Goal: Task Accomplishment & Management: Use online tool/utility

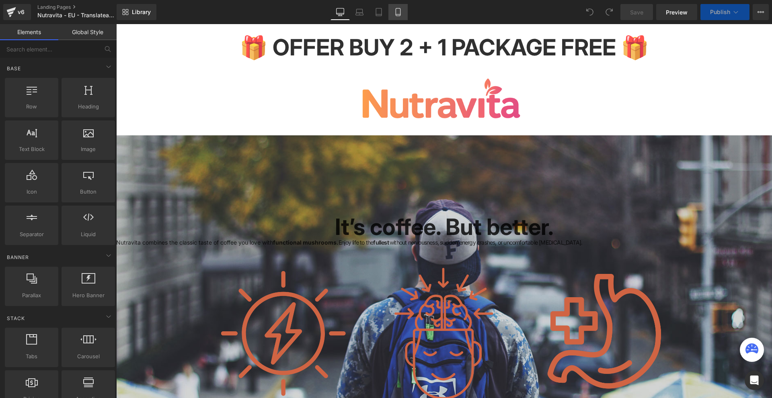
click at [402, 18] on link "Mobile" at bounding box center [397, 12] width 19 height 16
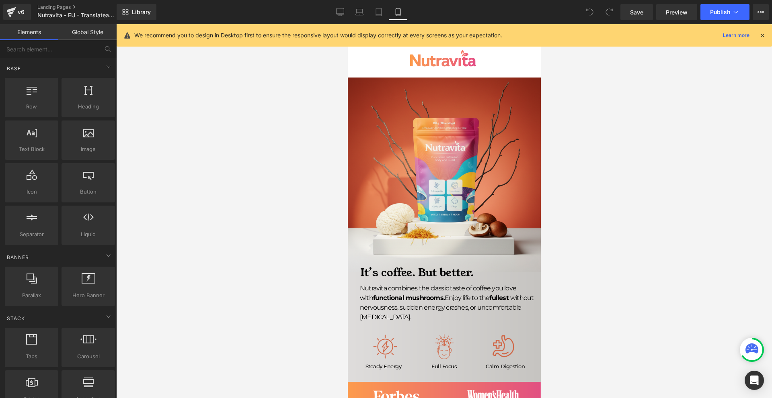
click at [759, 35] on icon at bounding box center [762, 35] width 7 height 7
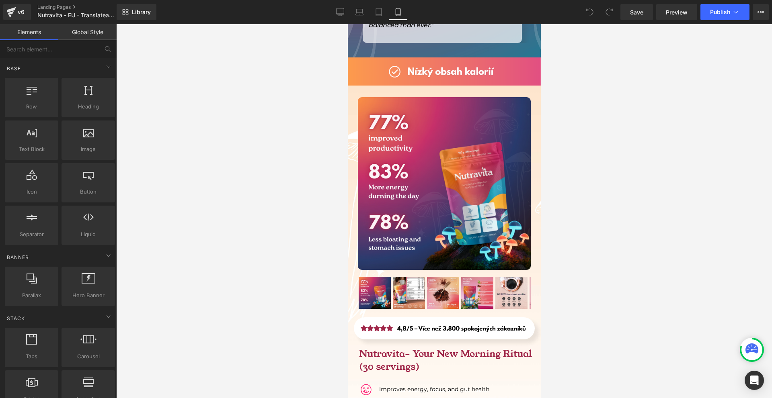
scroll to position [5588, 0]
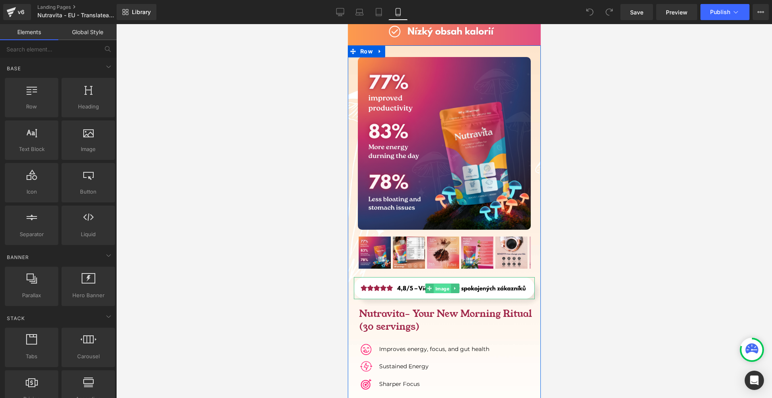
click at [438, 284] on span "Image" at bounding box center [441, 289] width 17 height 10
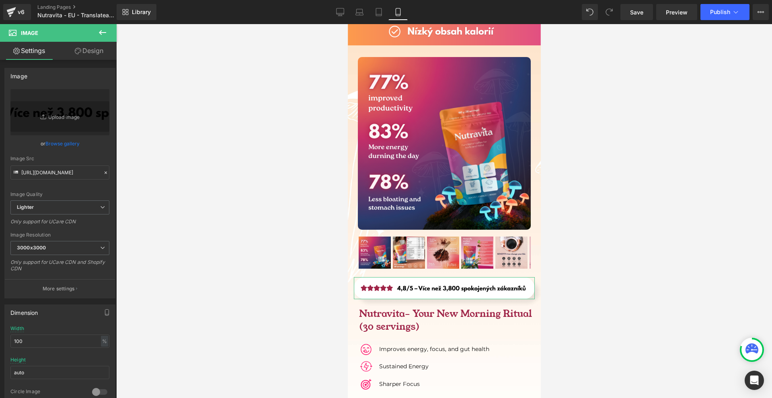
click at [103, 48] on link "Design" at bounding box center [89, 51] width 58 height 18
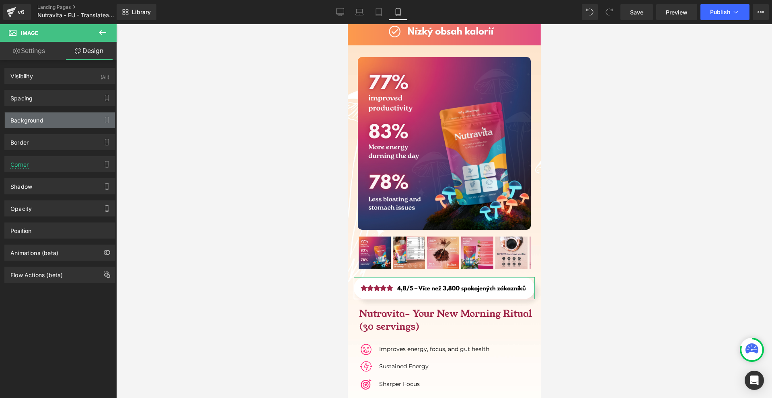
click at [62, 122] on div "Background" at bounding box center [60, 120] width 110 height 15
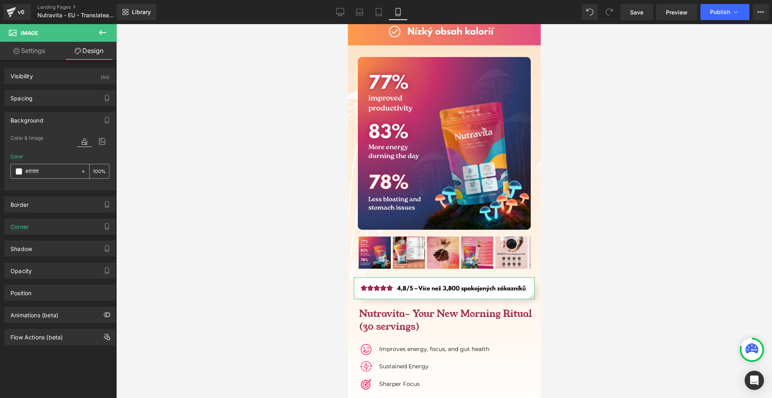
click at [16, 175] on div at bounding box center [46, 171] width 70 height 14
click at [18, 170] on span at bounding box center [19, 171] width 6 height 6
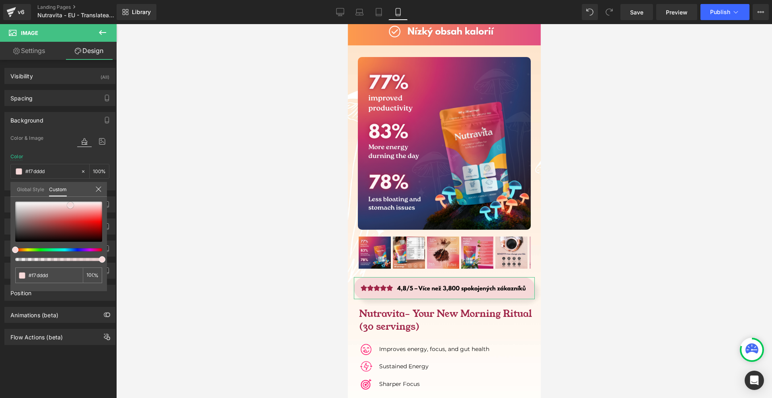
drag, startPoint x: 81, startPoint y: 214, endPoint x: 70, endPoint y: 205, distance: 13.7
click at [70, 205] on div at bounding box center [58, 222] width 87 height 40
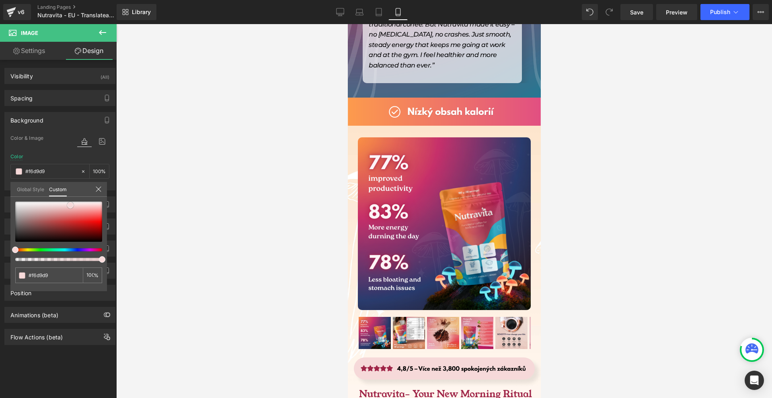
scroll to position [5668, 0]
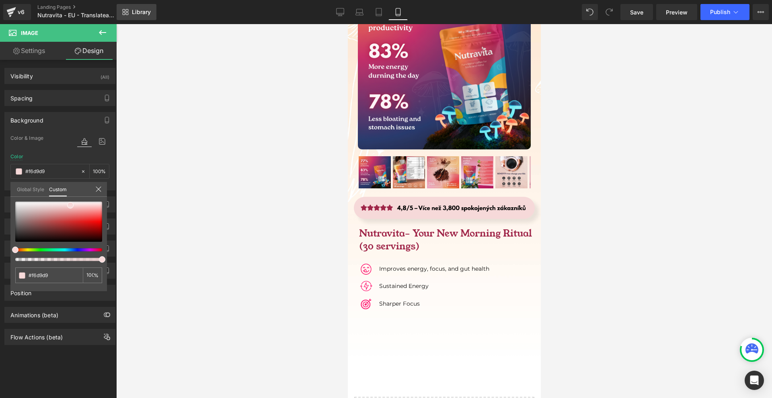
click at [129, 16] on link "Library" at bounding box center [137, 12] width 40 height 16
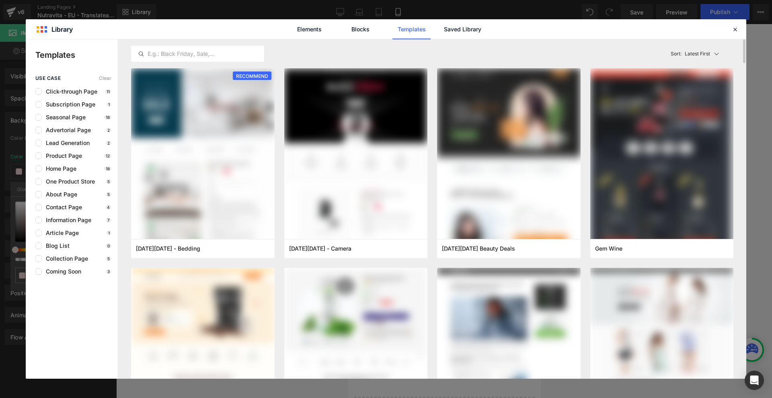
click at [451, 41] on div "Latest First Most View Latest First Sort: Latest First" at bounding box center [432, 53] width 602 height 29
click at [452, 34] on link "Saved Library" at bounding box center [462, 29] width 38 height 20
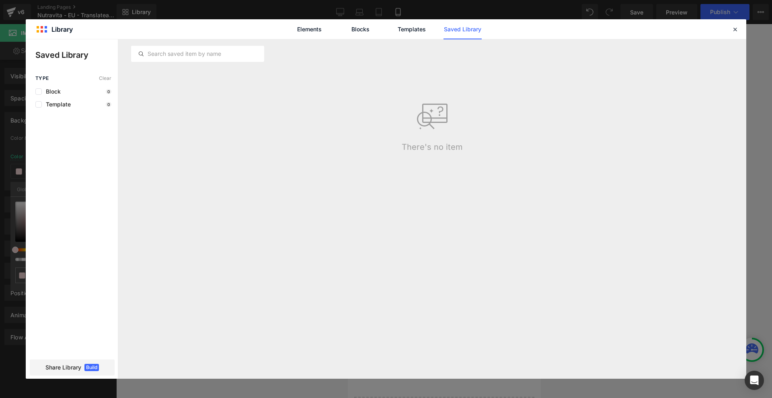
click at [431, 31] on div "Elements Blocks Templates Saved Library" at bounding box center [386, 29] width 204 height 20
click at [464, 31] on link "Saved Library" at bounding box center [462, 29] width 38 height 20
click at [416, 38] on link "Templates" at bounding box center [411, 29] width 38 height 20
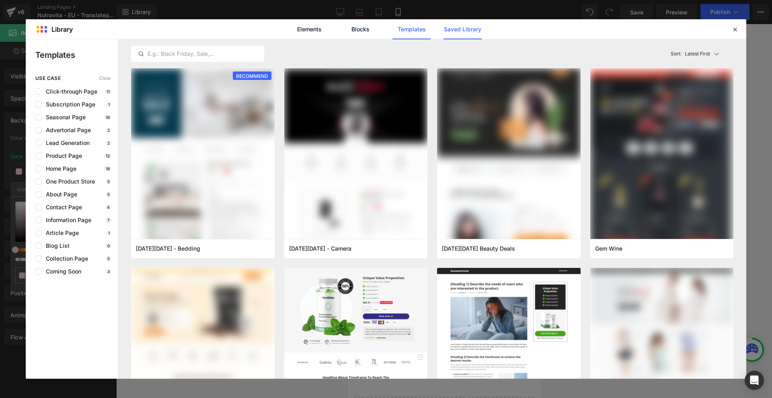
click at [448, 37] on link "Saved Library" at bounding box center [462, 29] width 38 height 20
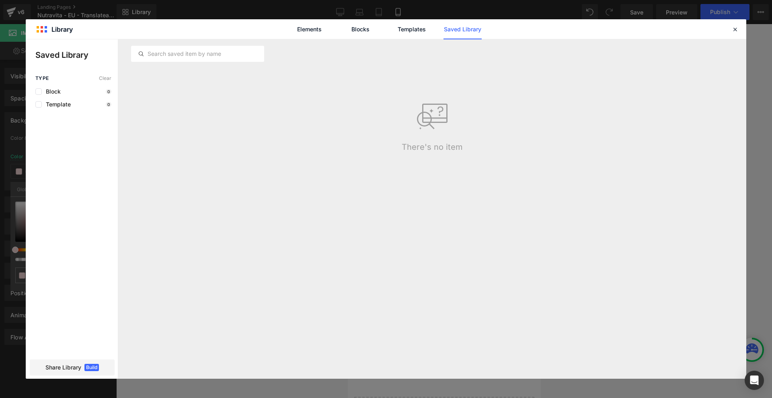
click at [329, 36] on div "Elements Blocks Templates Saved Library" at bounding box center [386, 29] width 204 height 20
click at [327, 33] on link "Elements" at bounding box center [309, 29] width 38 height 20
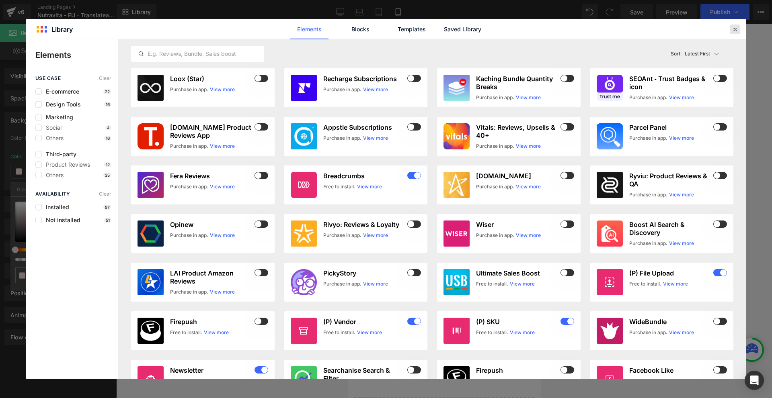
click at [738, 30] on div at bounding box center [735, 30] width 10 height 10
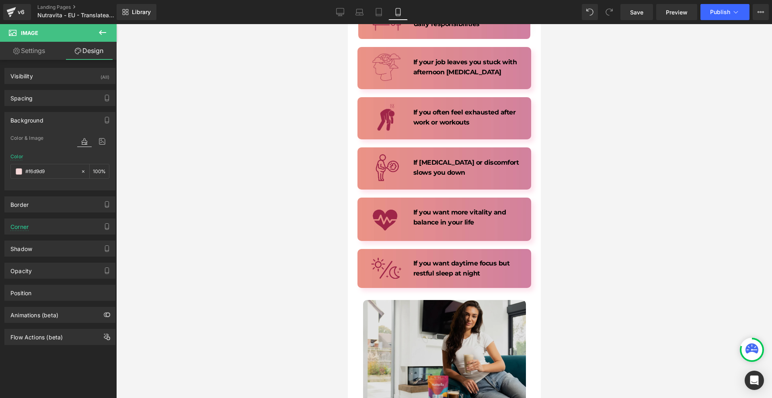
scroll to position [1769, 0]
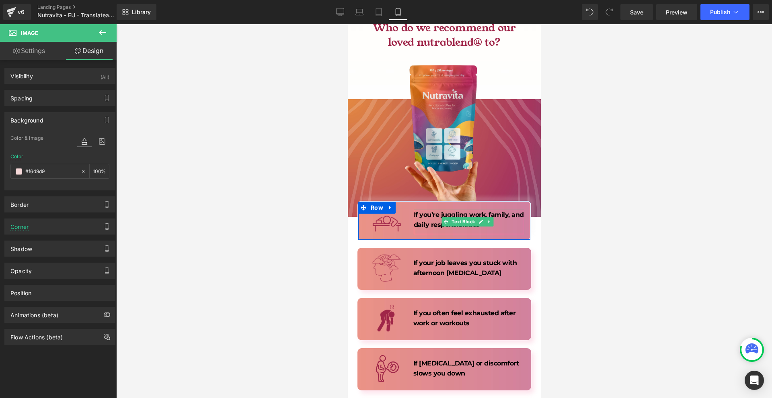
click at [436, 211] on strong "If you’re juggling work, family, and daily responsibilities" at bounding box center [468, 220] width 110 height 18
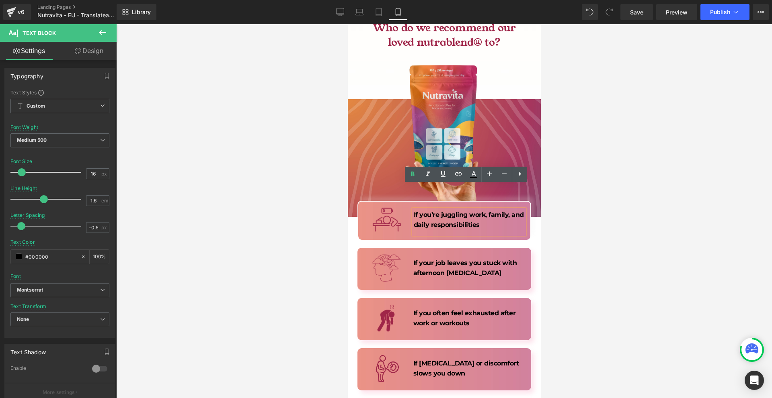
click at [369, 201] on div "Image If you’re juggling work, family, and daily responsibilities Text Block Row" at bounding box center [444, 220] width 174 height 39
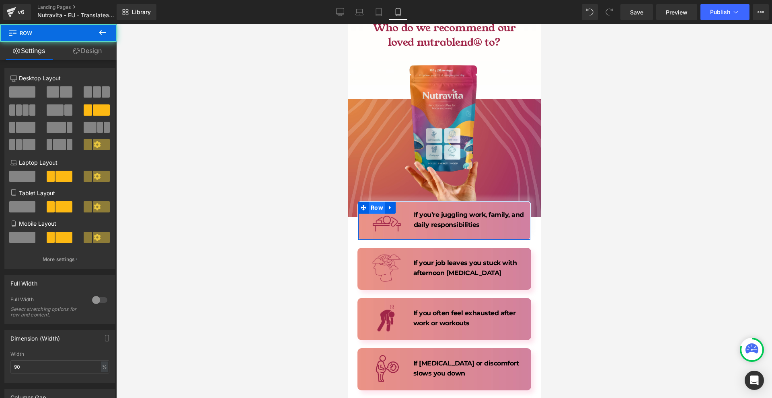
click at [369, 202] on span "Row" at bounding box center [376, 208] width 16 height 12
click at [95, 51] on link "Design" at bounding box center [87, 51] width 58 height 18
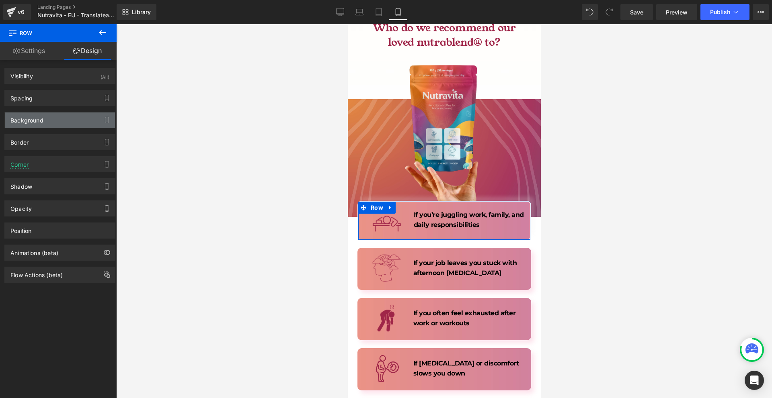
click at [43, 118] on div "Background" at bounding box center [26, 118] width 33 height 11
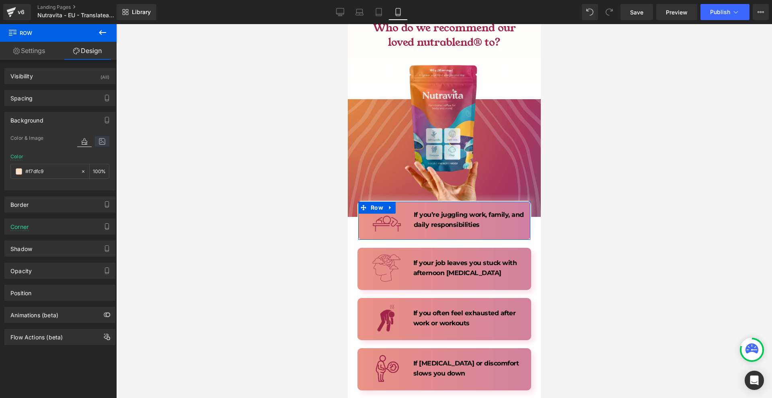
click at [95, 146] on icon at bounding box center [102, 141] width 14 height 10
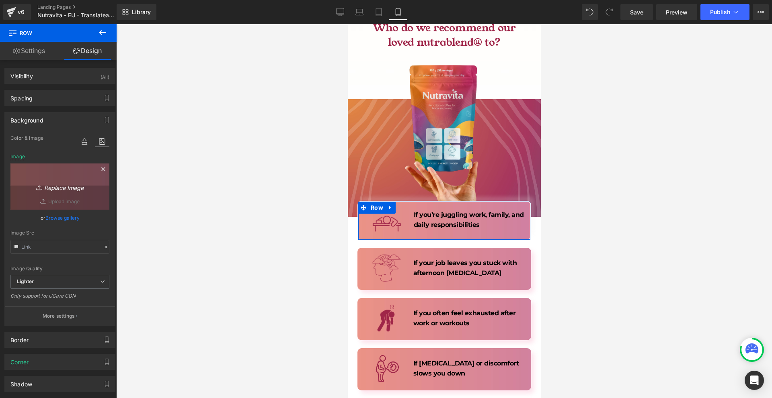
click at [80, 187] on icon "Replace Image" at bounding box center [60, 187] width 64 height 10
type input "C:\fakepath\hr trust badges below (1800 x 400 képpont) (22).png"
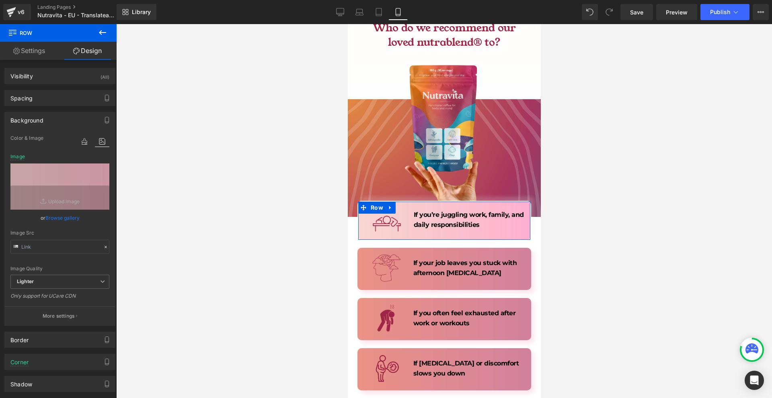
drag, startPoint x: 78, startPoint y: 308, endPoint x: 73, endPoint y: 312, distance: 6.5
click at [77, 308] on button "More settings" at bounding box center [60, 316] width 110 height 19
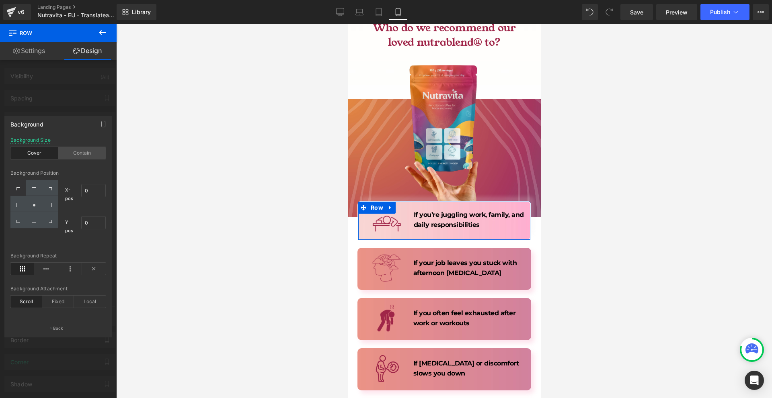
drag, startPoint x: 89, startPoint y: 152, endPoint x: 65, endPoint y: 150, distance: 23.8
click at [88, 152] on div "Contain" at bounding box center [82, 153] width 48 height 12
click at [27, 153] on div "Cover" at bounding box center [34, 153] width 48 height 12
drag, startPoint x: 84, startPoint y: 91, endPoint x: 72, endPoint y: 170, distance: 79.7
click at [84, 91] on div at bounding box center [58, 213] width 117 height 378
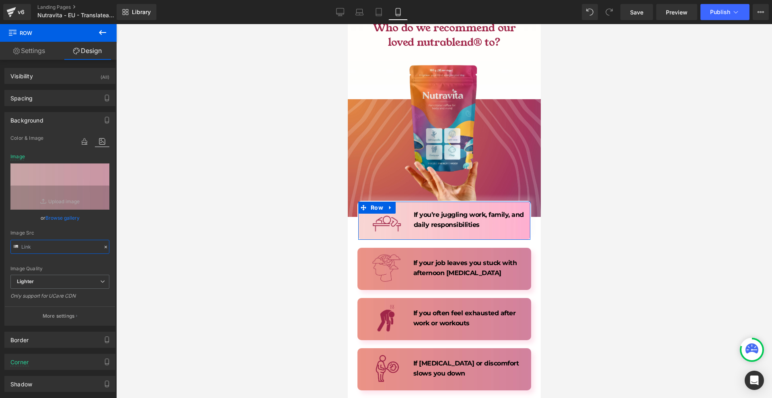
click at [53, 249] on input "text" at bounding box center [59, 247] width 99 height 14
type input "[URL][DOMAIN_NAME]"
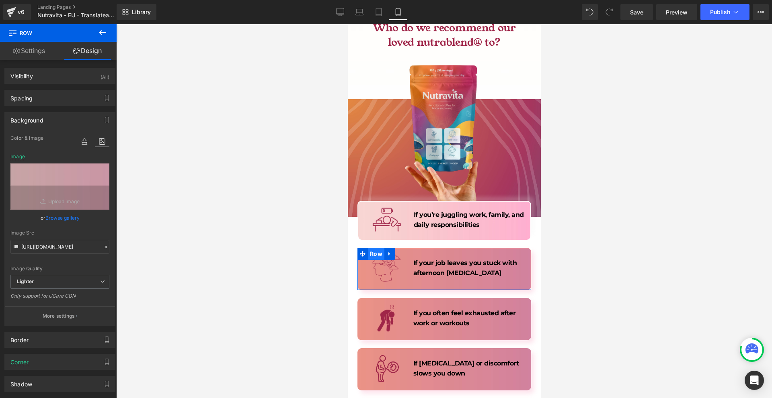
click at [379, 248] on span "Row" at bounding box center [375, 254] width 16 height 12
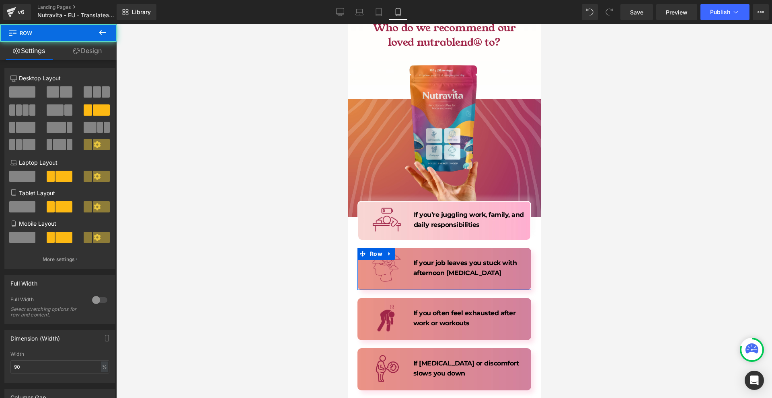
click at [91, 55] on link "Design" at bounding box center [87, 51] width 58 height 18
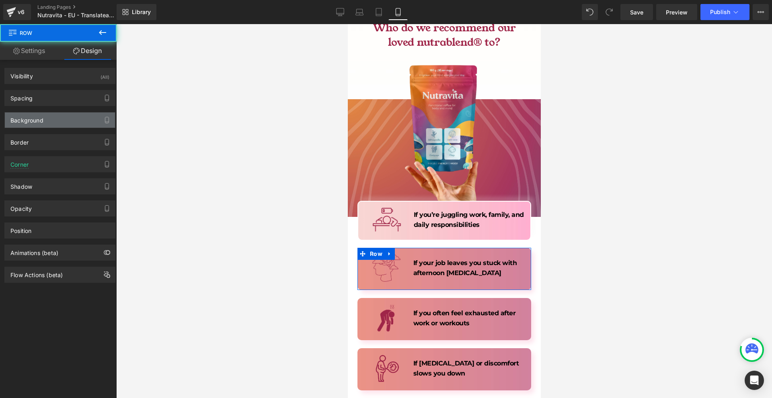
click at [53, 122] on div "Background" at bounding box center [60, 120] width 110 height 15
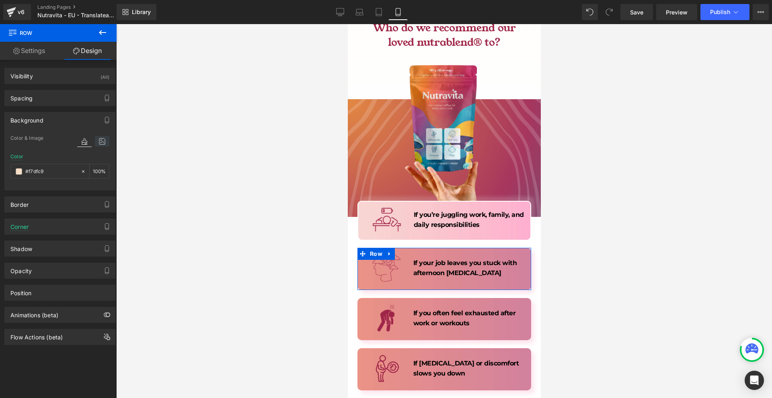
click at [103, 143] on icon at bounding box center [102, 141] width 14 height 10
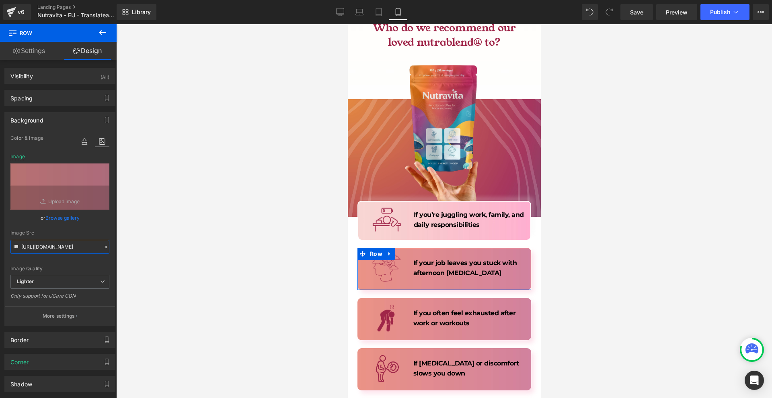
click at [41, 244] on input "[URL][DOMAIN_NAME]" at bounding box center [59, 247] width 99 height 14
paste input "b686f6df-d111-4d1c-8121-cc98a7b55454/-/format/auto/-/preview/3000x3000/-/qualit…"
type input "[URL][DOMAIN_NAME]"
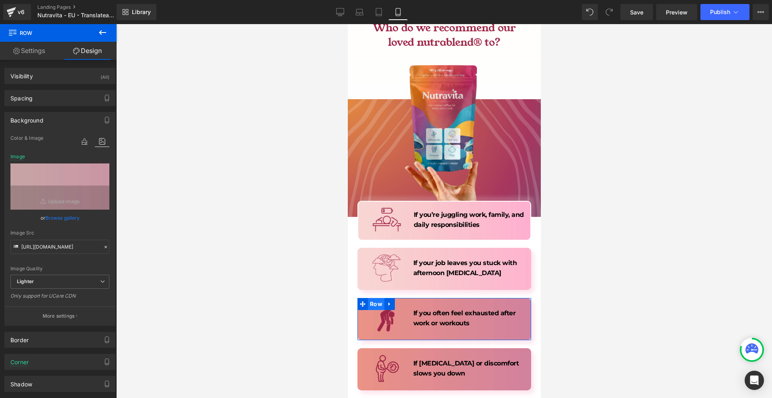
click at [377, 298] on span "Row" at bounding box center [375, 304] width 16 height 12
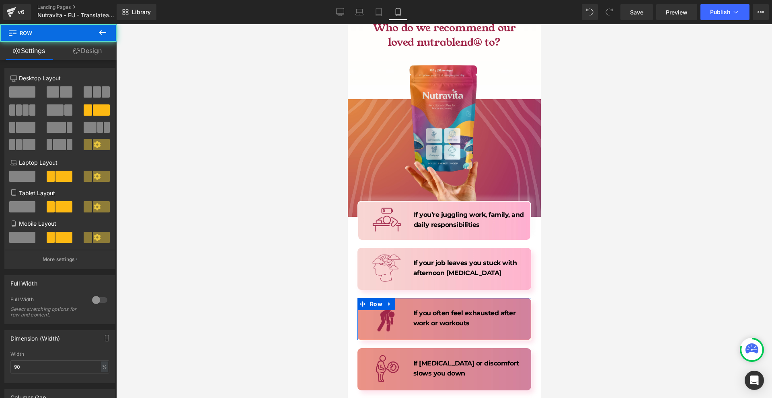
scroll to position [1809, 0]
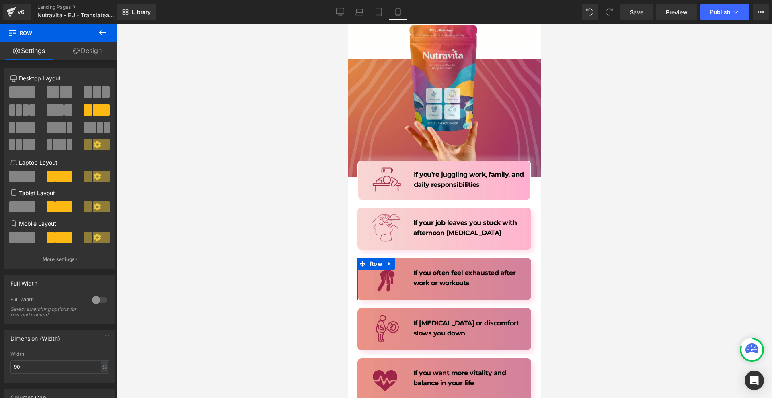
click at [74, 51] on icon at bounding box center [76, 51] width 6 height 6
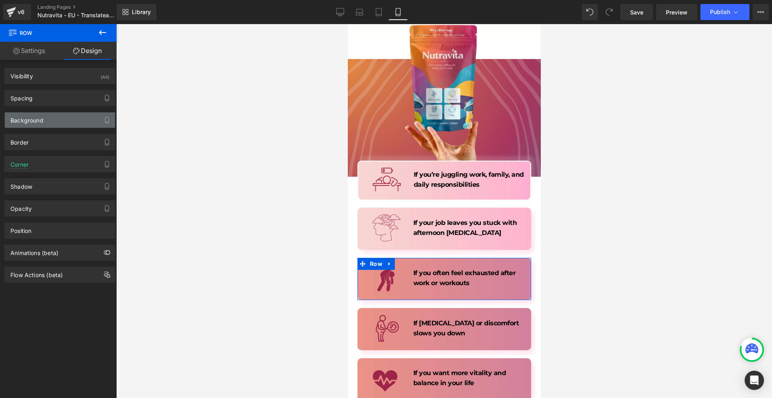
click at [38, 119] on div "Background" at bounding box center [26, 118] width 33 height 11
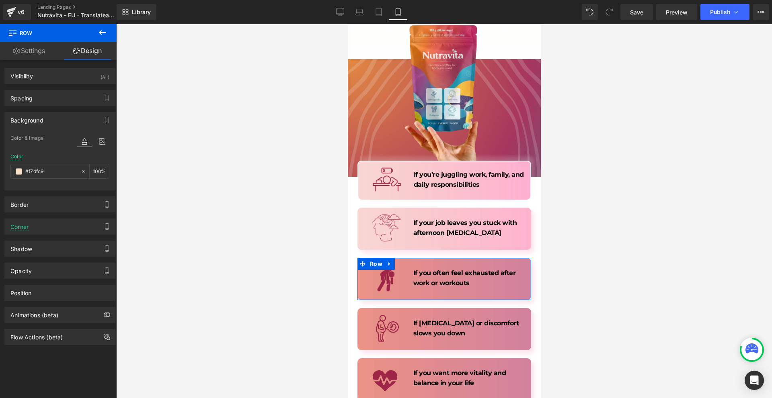
click at [94, 150] on div at bounding box center [93, 149] width 32 height 5
click at [96, 147] on div at bounding box center [93, 149] width 32 height 5
click at [97, 141] on icon at bounding box center [102, 141] width 14 height 10
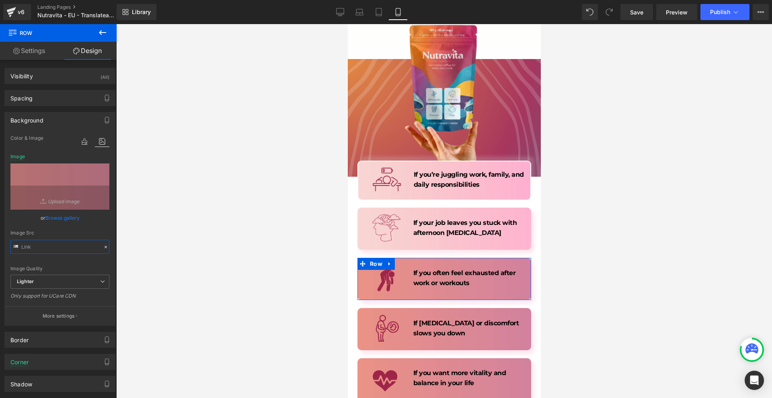
click at [45, 244] on input "text" at bounding box center [59, 247] width 99 height 14
paste input "b686f6df-d111-4d1c-8121-cc98a7b55454/-/format/auto/-/preview/3000x3000/-/qualit…"
type input "[URL][DOMAIN_NAME]"
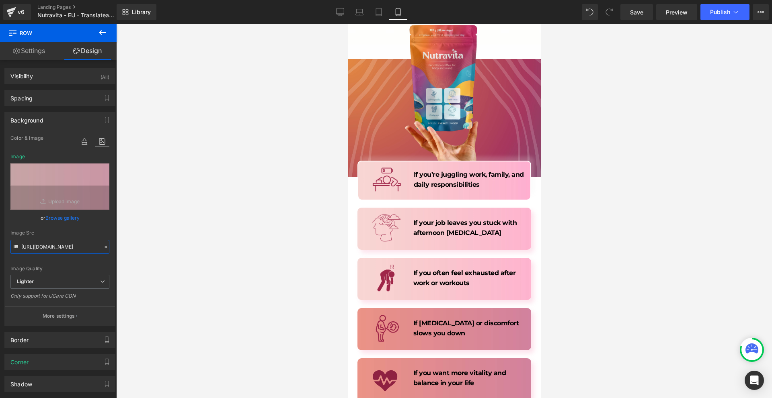
scroll to position [1889, 0]
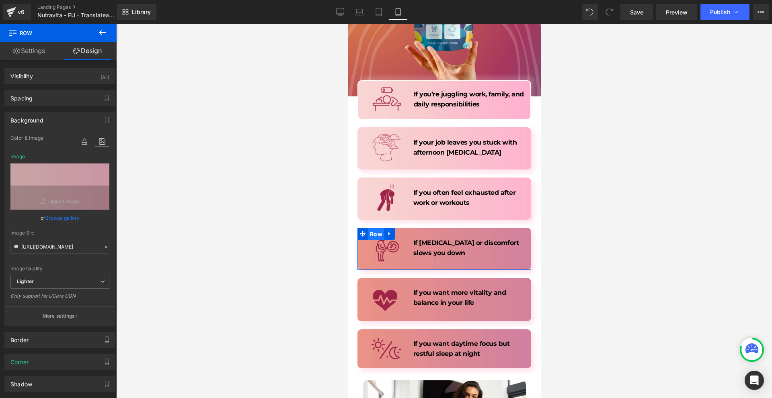
click at [375, 228] on span "Row" at bounding box center [375, 234] width 16 height 12
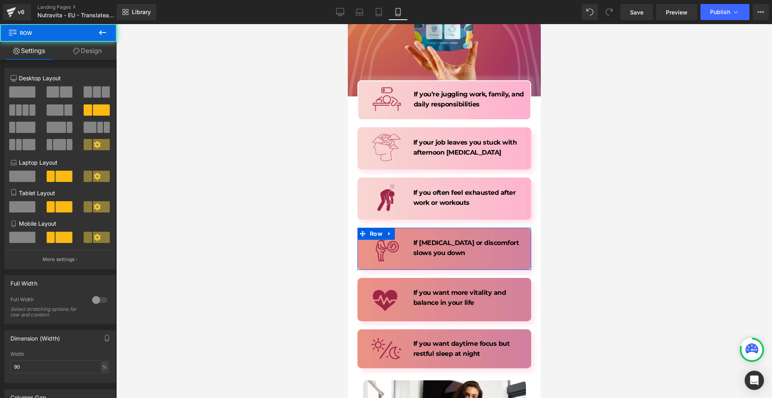
click at [88, 49] on link "Design" at bounding box center [87, 51] width 58 height 18
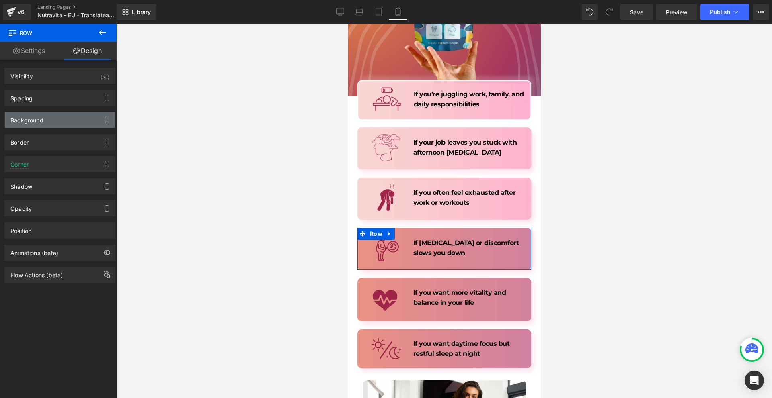
click at [41, 124] on div "Background" at bounding box center [60, 120] width 110 height 15
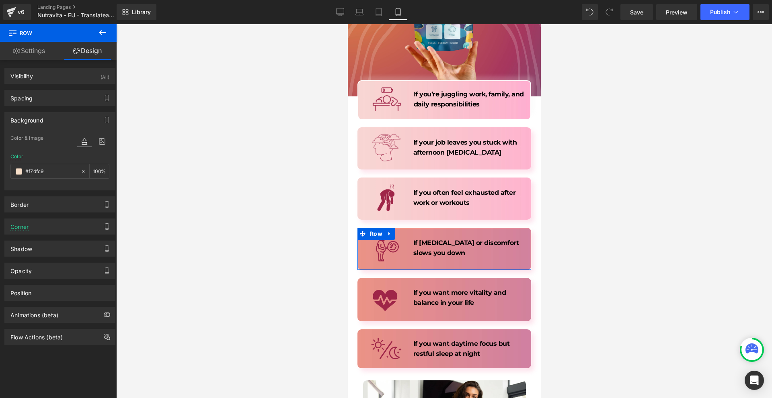
click at [100, 147] on div at bounding box center [93, 149] width 32 height 5
click at [101, 145] on icon at bounding box center [102, 141] width 14 height 10
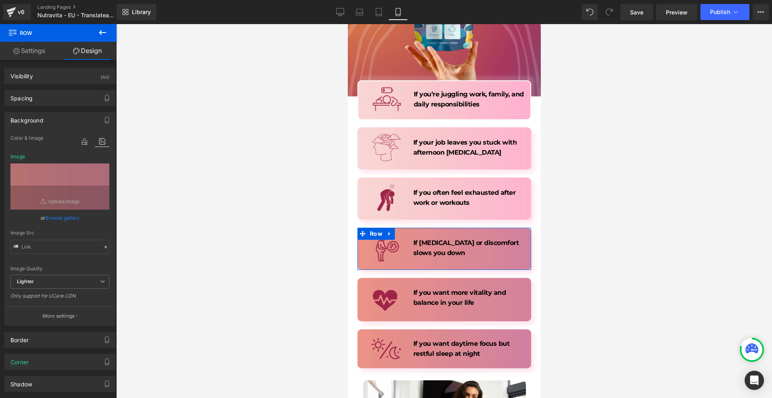
click at [55, 239] on div "Image Src" at bounding box center [59, 242] width 99 height 24
click at [53, 244] on input "[URL][DOMAIN_NAME]" at bounding box center [59, 247] width 99 height 14
paste input "b686f6df-d111-4d1c-8121-cc98a7b55454/-/format/auto/-/preview/3000x3000/-/qualit…"
type input "[URL][DOMAIN_NAME]"
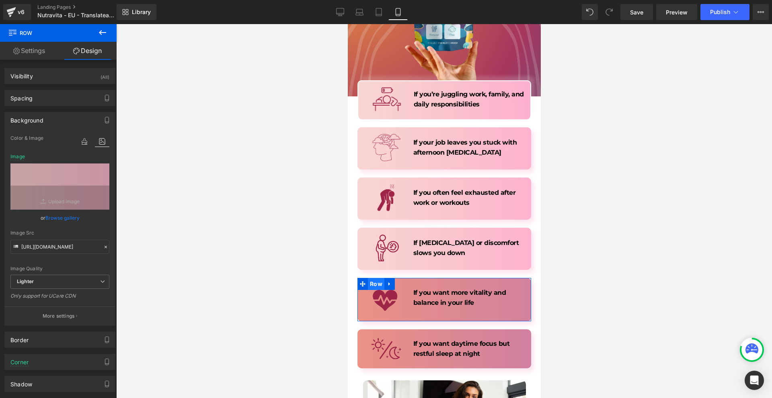
click at [372, 278] on span "Row" at bounding box center [375, 284] width 16 height 12
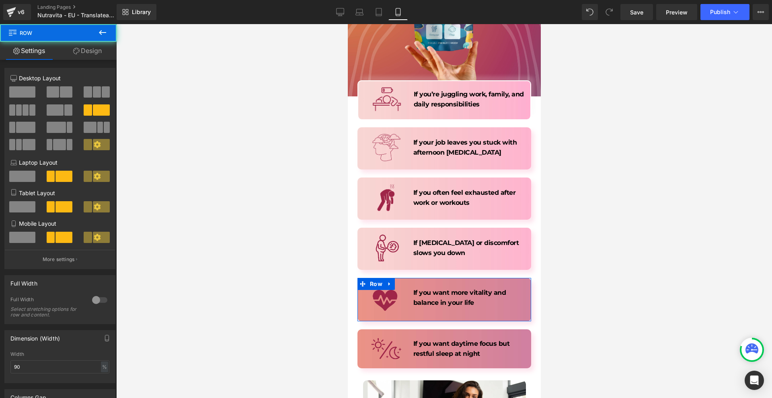
click at [86, 59] on link "Design" at bounding box center [87, 51] width 58 height 18
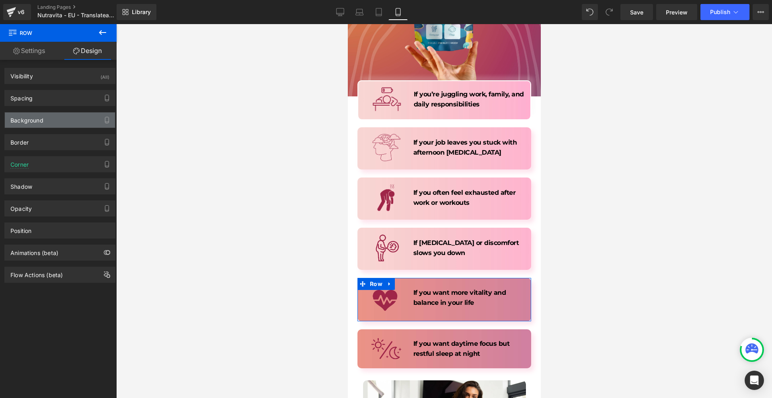
drag, startPoint x: 47, startPoint y: 113, endPoint x: 46, endPoint y: 117, distance: 4.5
click at [47, 113] on div "Background Color & Image color Color #f7dfc9 100 % Image Replace Image Upload i…" at bounding box center [59, 120] width 111 height 16
click at [47, 119] on div "Background" at bounding box center [60, 120] width 110 height 15
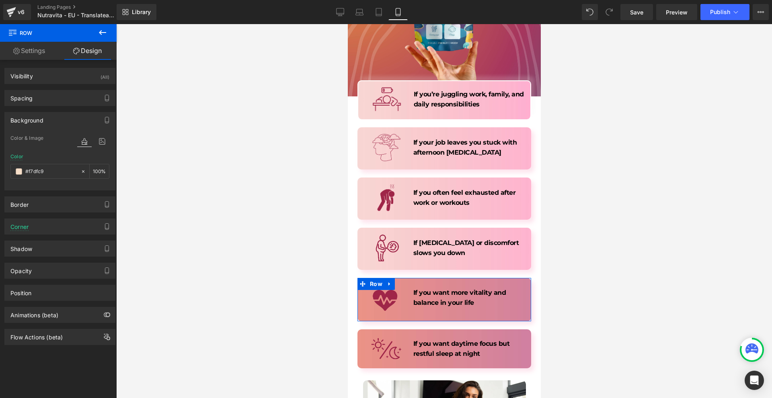
click at [92, 147] on div at bounding box center [93, 149] width 32 height 5
click at [96, 144] on icon at bounding box center [102, 141] width 14 height 10
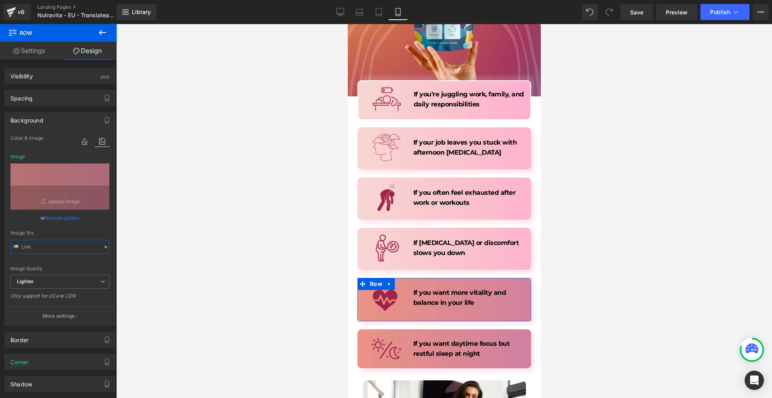
click at [55, 242] on input "text" at bounding box center [59, 247] width 99 height 14
paste input "b686f6df-d111-4d1c-8121-cc98a7b55454/-/format/auto/-/preview/3000x3000/-/qualit…"
type input "[URL][DOMAIN_NAME]"
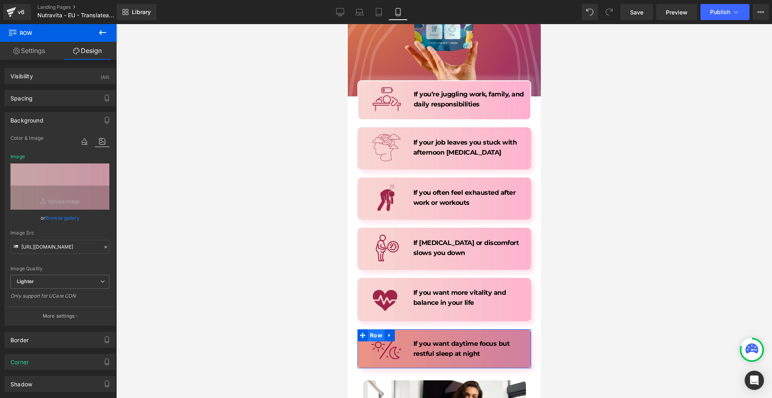
click at [373, 330] on span "Row" at bounding box center [375, 336] width 16 height 12
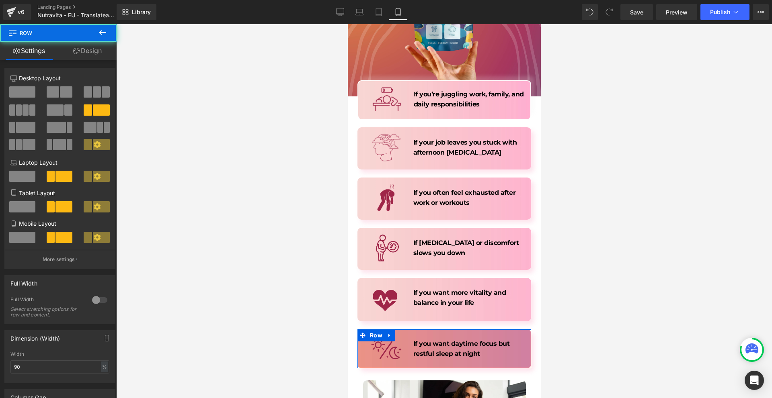
click at [70, 57] on link "Design" at bounding box center [87, 51] width 58 height 18
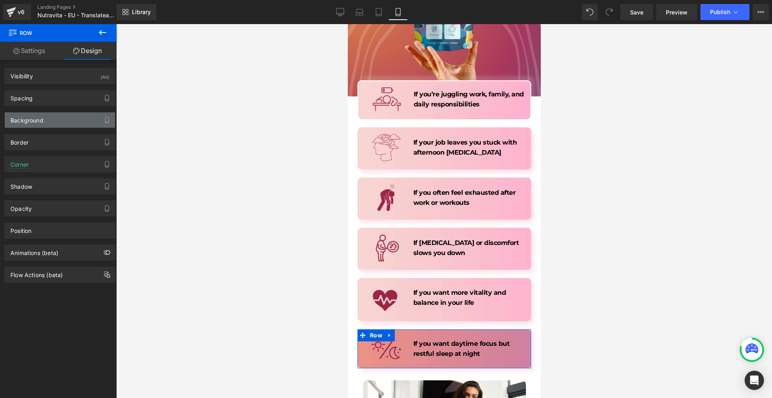
click at [61, 116] on div "Background" at bounding box center [60, 120] width 110 height 15
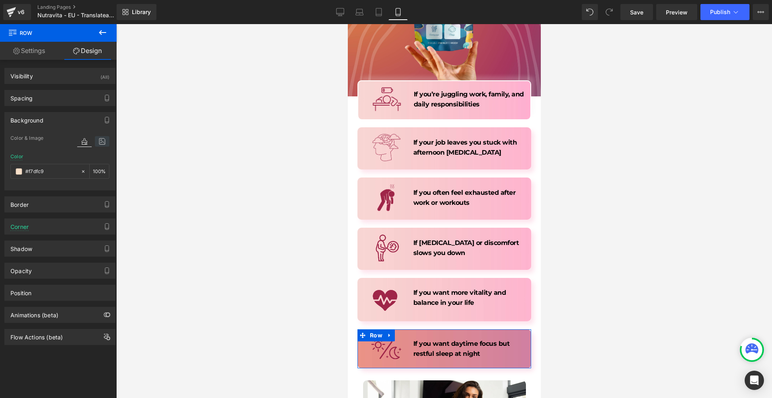
click at [99, 140] on icon at bounding box center [102, 141] width 14 height 10
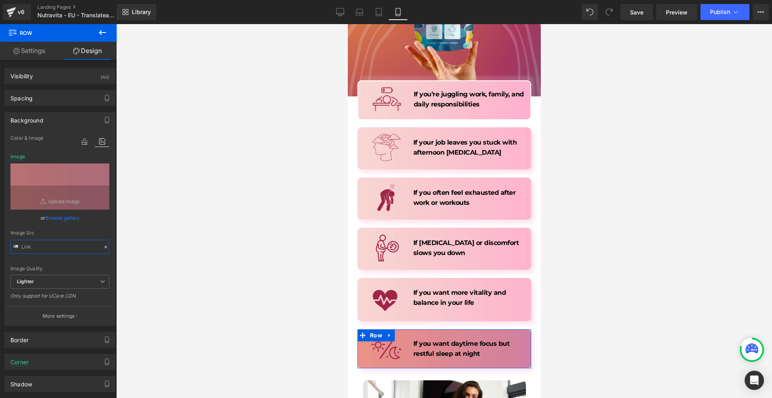
click at [49, 245] on input "text" at bounding box center [59, 247] width 99 height 14
paste input "b686f6df-d111-4d1c-8121-cc98a7b55454/-/format/auto/-/preview/3000x3000/-/qualit…"
type input "[URL][DOMAIN_NAME]"
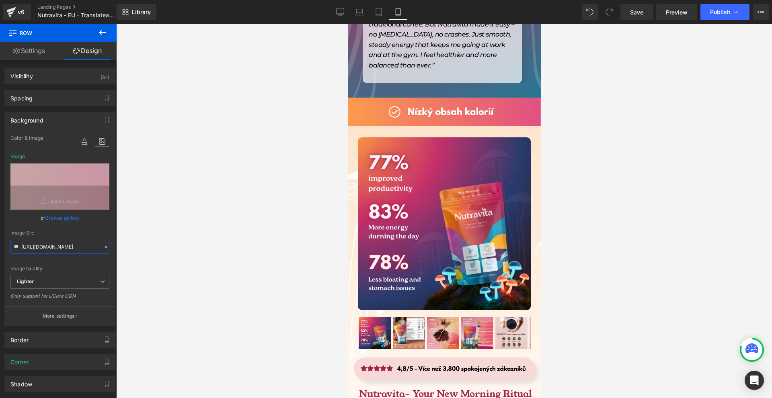
scroll to position [5668, 0]
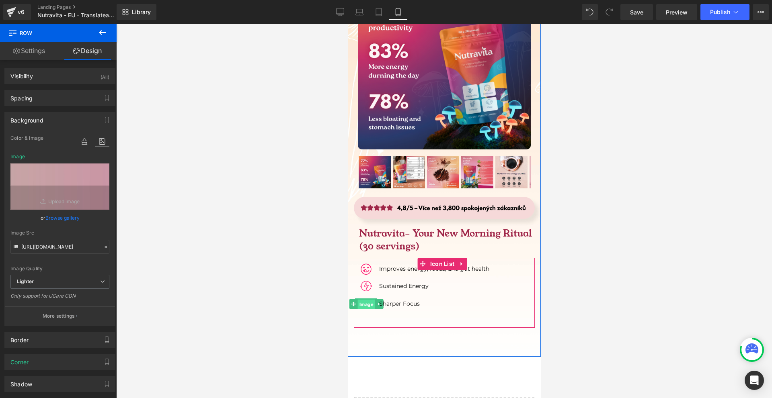
click at [363, 299] on span "Image" at bounding box center [365, 304] width 17 height 10
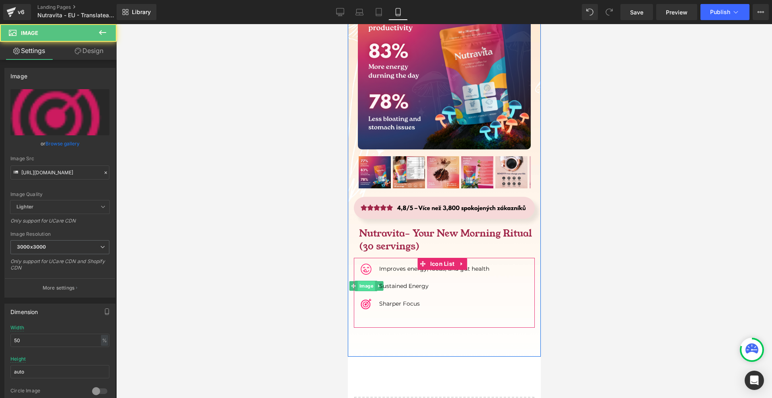
click at [365, 281] on span "Image" at bounding box center [365, 286] width 17 height 10
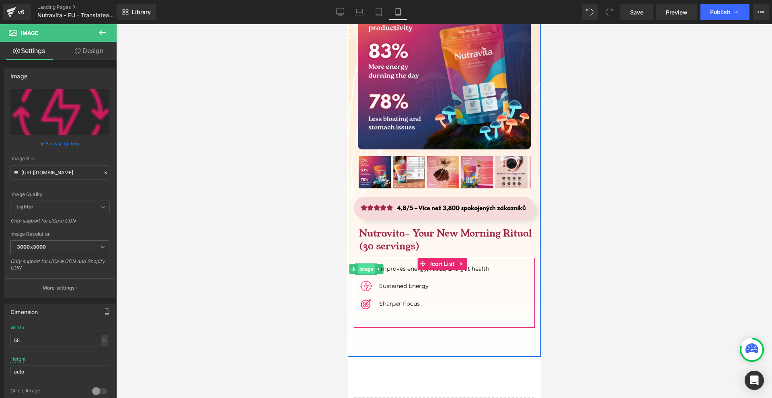
click at [365, 265] on span "Image" at bounding box center [365, 270] width 17 height 10
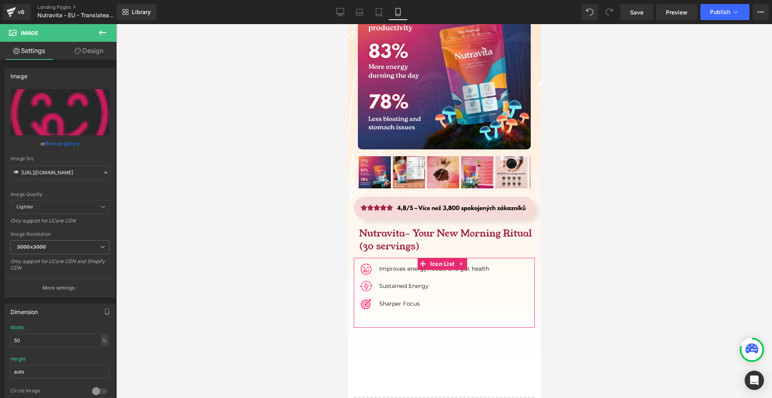
click at [609, 295] on div at bounding box center [444, 211] width 656 height 374
click at [150, 8] on link "Library" at bounding box center [137, 12] width 40 height 16
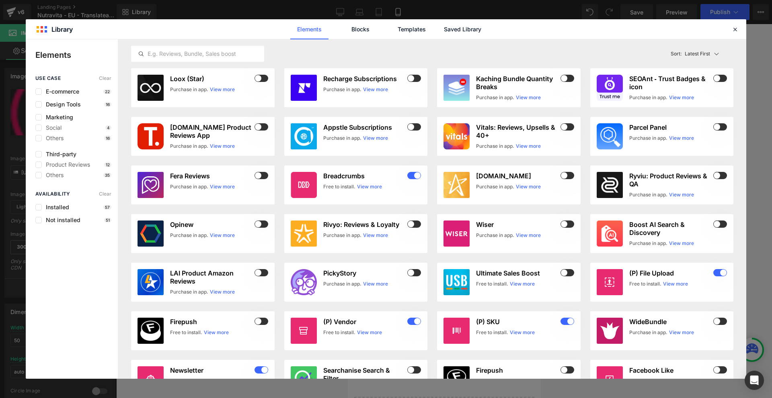
click at [485, 37] on div "Elements Blocks Templates Saved Library" at bounding box center [386, 29] width 204 height 20
click at [731, 27] on icon at bounding box center [734, 29] width 7 height 7
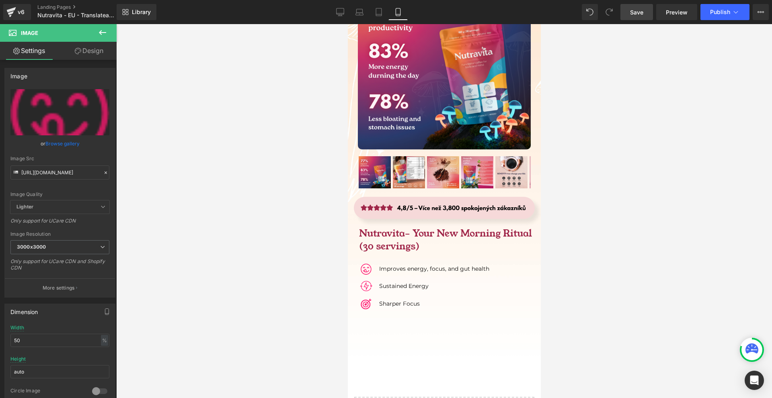
click at [639, 16] on link "Save" at bounding box center [636, 12] width 33 height 16
click at [112, 41] on button at bounding box center [102, 33] width 28 height 18
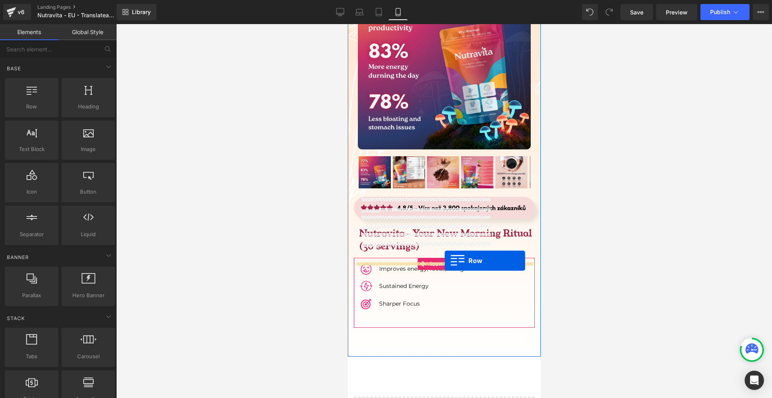
drag, startPoint x: 376, startPoint y: 111, endPoint x: 444, endPoint y: 261, distance: 165.2
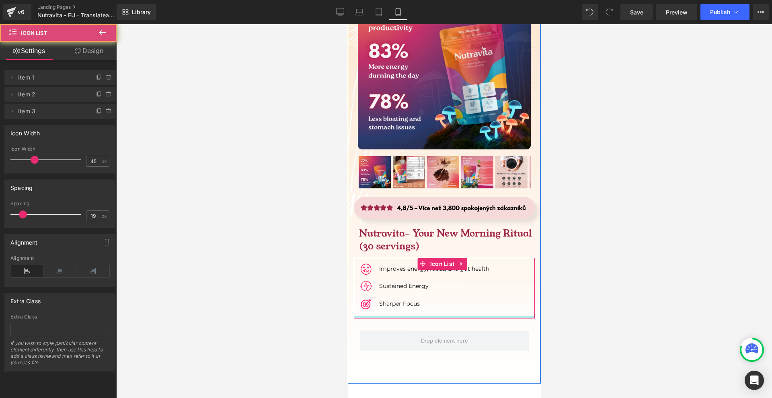
drag, startPoint x: 426, startPoint y: 256, endPoint x: 430, endPoint y: 247, distance: 10.3
click at [430, 258] on div "Image Improves energy, focus, and gut health Text Block Image Sustained Energy …" at bounding box center [443, 288] width 181 height 61
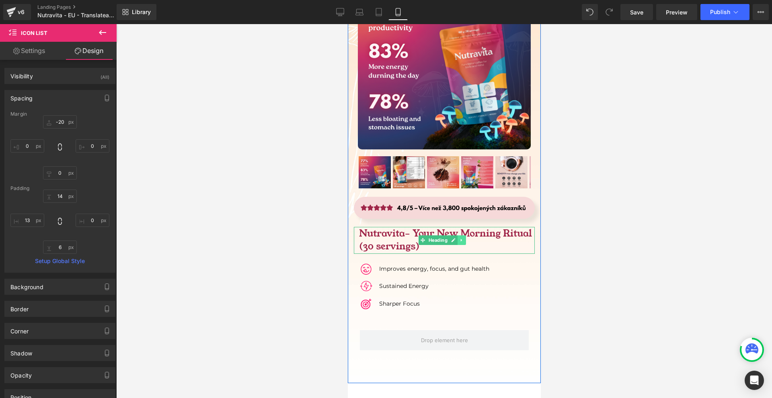
click at [461, 238] on icon at bounding box center [461, 240] width 4 height 5
click at [457, 238] on icon at bounding box center [457, 240] width 4 height 4
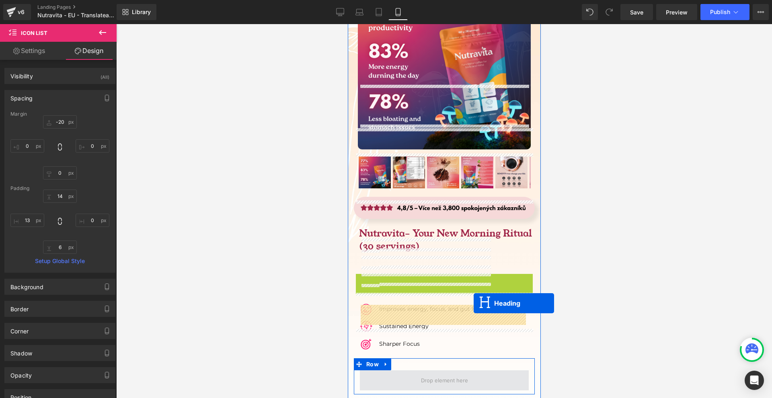
drag, startPoint x: 440, startPoint y: 222, endPoint x: 472, endPoint y: 308, distance: 92.5
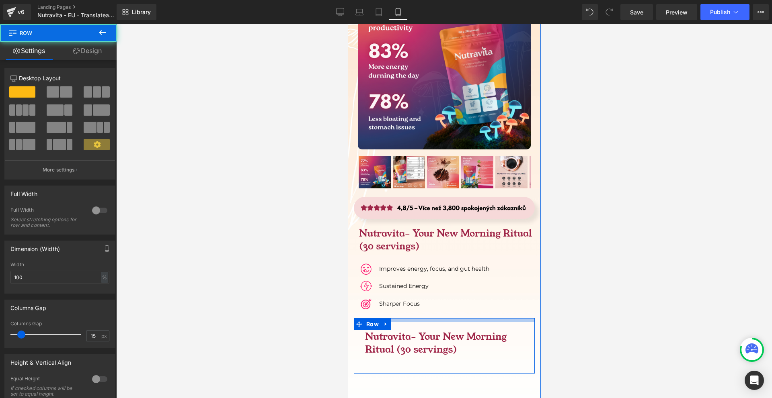
drag, startPoint x: 421, startPoint y: 253, endPoint x: 419, endPoint y: 258, distance: 5.0
click at [425, 245] on div "Sale Off (P) Image" at bounding box center [443, 172] width 193 height 402
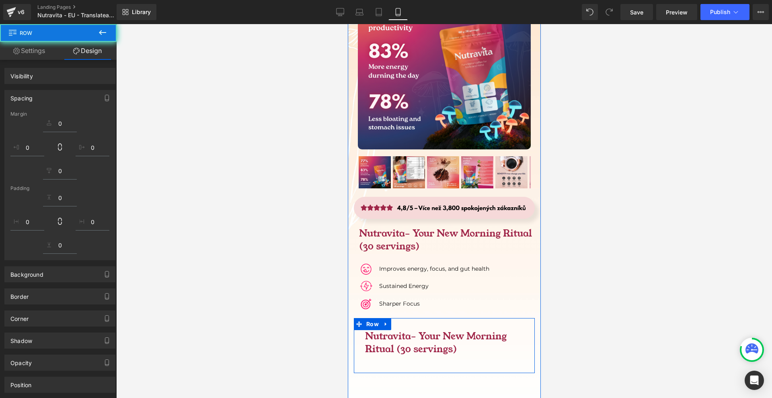
click at [406, 330] on h1 "Nutravita– Your New Morning Ritual (30 servings)" at bounding box center [447, 343] width 164 height 26
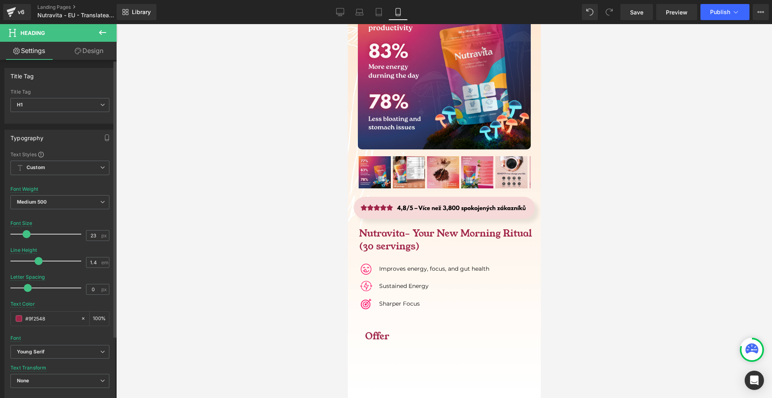
scroll to position [121, 0]
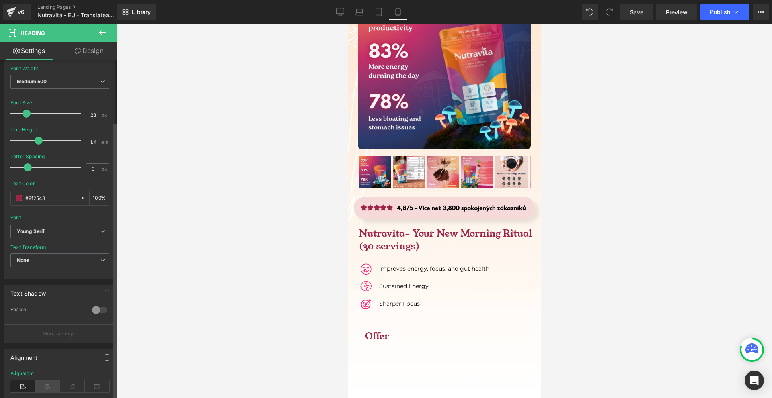
click at [43, 389] on icon at bounding box center [47, 387] width 25 height 12
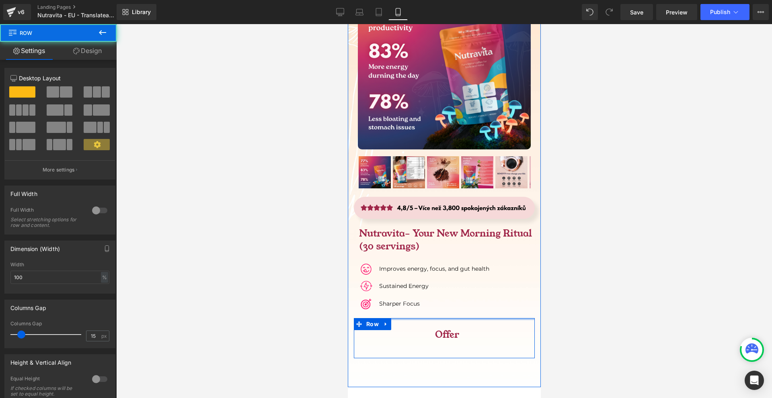
click at [464, 318] on div at bounding box center [443, 319] width 181 height 2
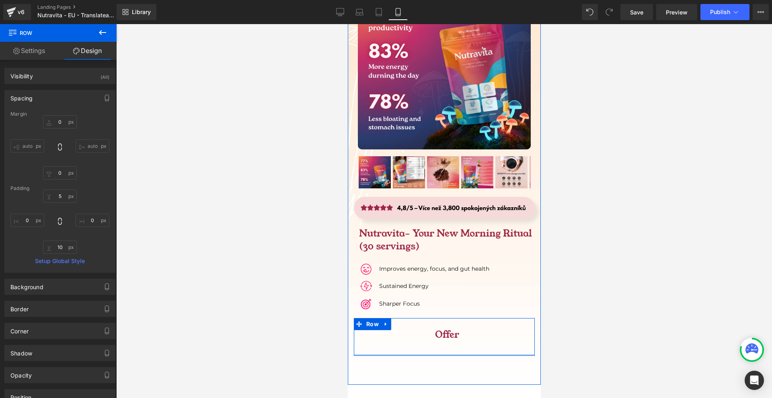
drag, startPoint x: 449, startPoint y: 293, endPoint x: 452, endPoint y: 290, distance: 4.3
click at [452, 355] on div at bounding box center [443, 356] width 181 height 2
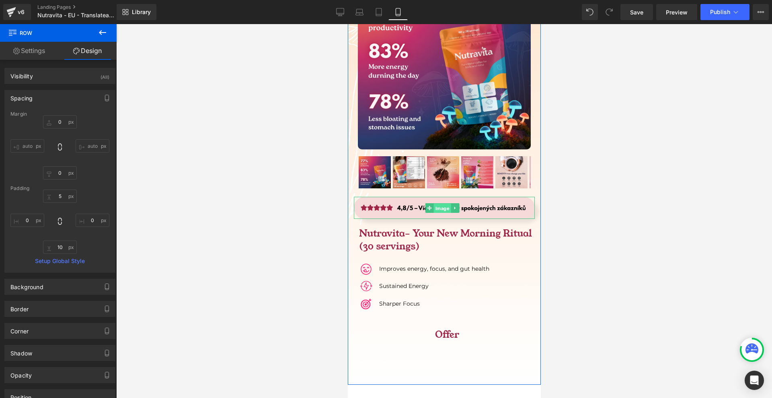
click at [438, 203] on span "Image" at bounding box center [441, 208] width 17 height 10
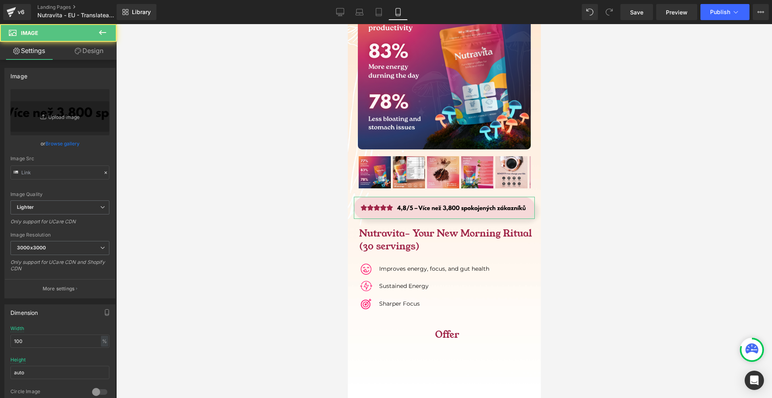
click at [92, 51] on link "Design" at bounding box center [89, 51] width 58 height 18
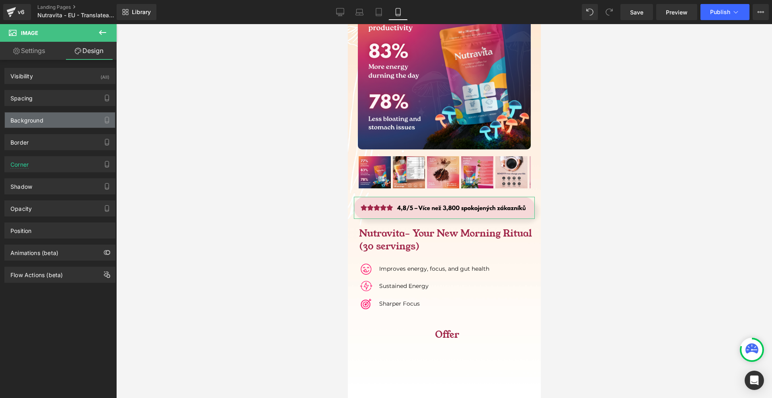
click at [62, 118] on div "Background" at bounding box center [60, 120] width 110 height 15
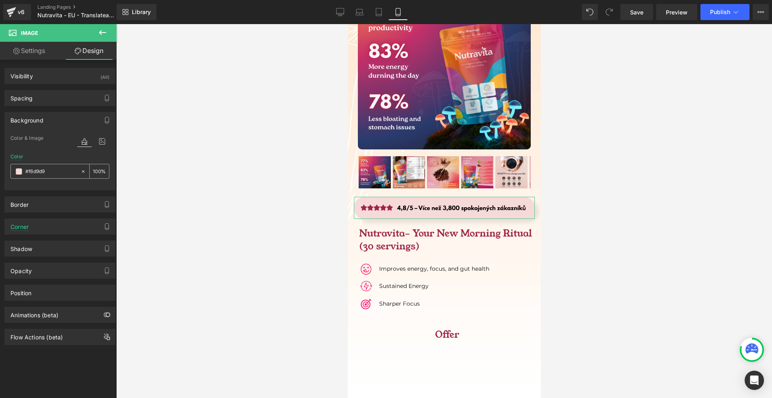
click at [55, 174] on input "#f6d9d9" at bounding box center [50, 171] width 51 height 9
click at [96, 170] on input "100" at bounding box center [97, 171] width 8 height 9
click at [40, 176] on div "#f6d9d9" at bounding box center [46, 171] width 70 height 14
click at [19, 173] on span at bounding box center [19, 171] width 6 height 6
click at [93, 172] on input "100" at bounding box center [97, 171] width 8 height 9
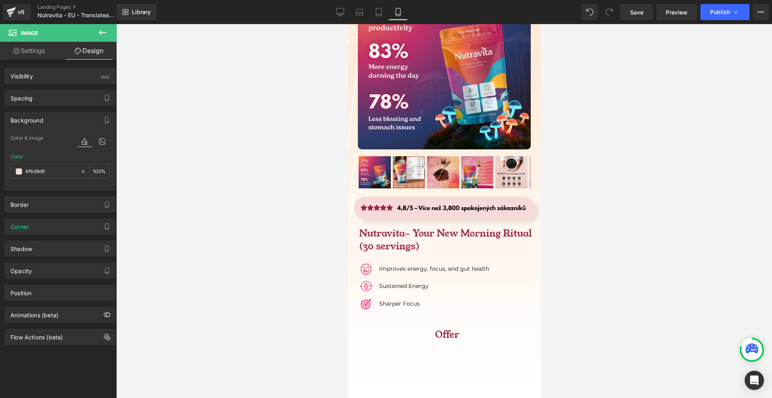
click at [594, 199] on div at bounding box center [444, 211] width 656 height 374
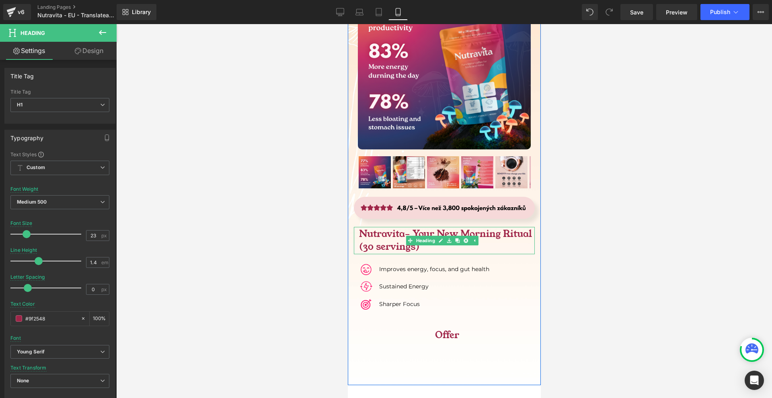
click at [447, 227] on div "Nutravita– Your New Morning Ritual (30 servings) Heading" at bounding box center [443, 240] width 181 height 27
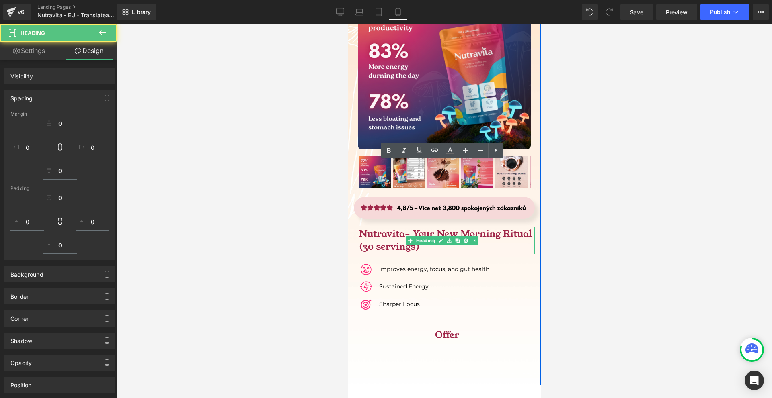
click at [600, 192] on div at bounding box center [444, 211] width 656 height 374
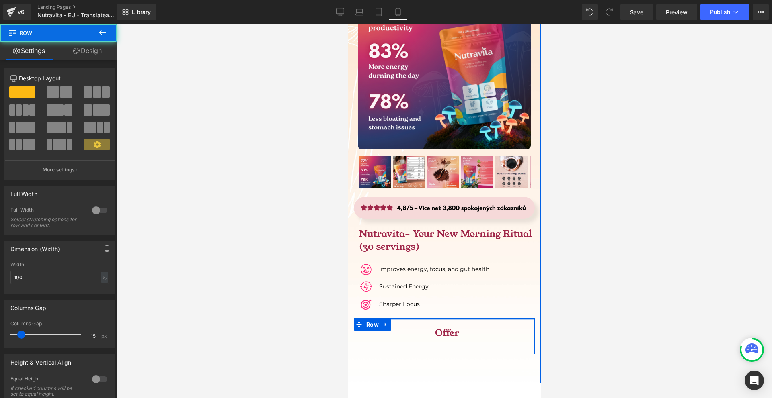
click at [438, 252] on div "Sale Off (P) Image" at bounding box center [443, 162] width 193 height 383
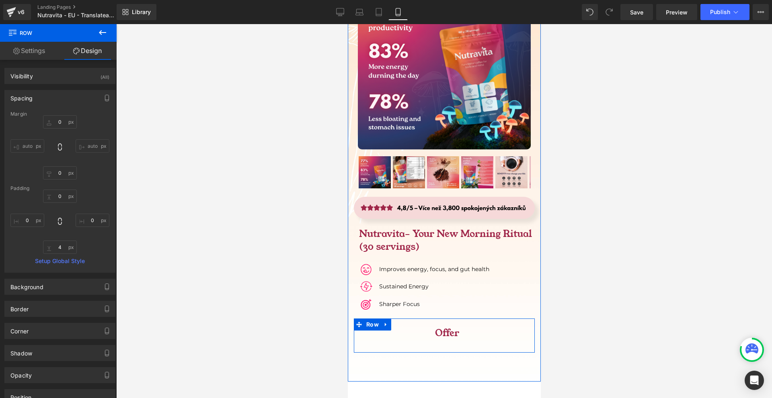
drag, startPoint x: 443, startPoint y: 288, endPoint x: 446, endPoint y: 280, distance: 8.9
click at [446, 319] on div "Offer Heading Row" at bounding box center [443, 336] width 181 height 34
drag, startPoint x: 456, startPoint y: 254, endPoint x: 456, endPoint y: 250, distance: 4.4
click at [456, 250] on div "Sale Off (P) Image" at bounding box center [443, 162] width 193 height 382
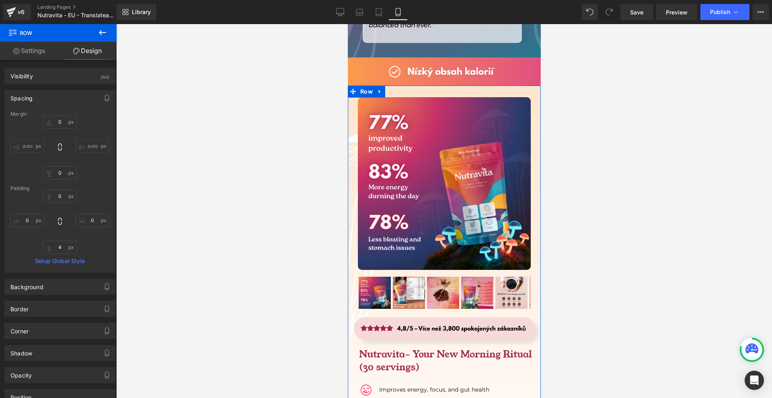
scroll to position [5727, 0]
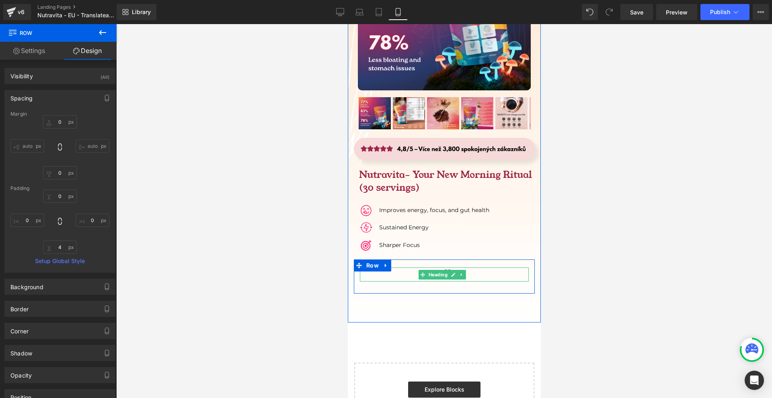
click at [472, 268] on h1 "Offer" at bounding box center [447, 274] width 164 height 13
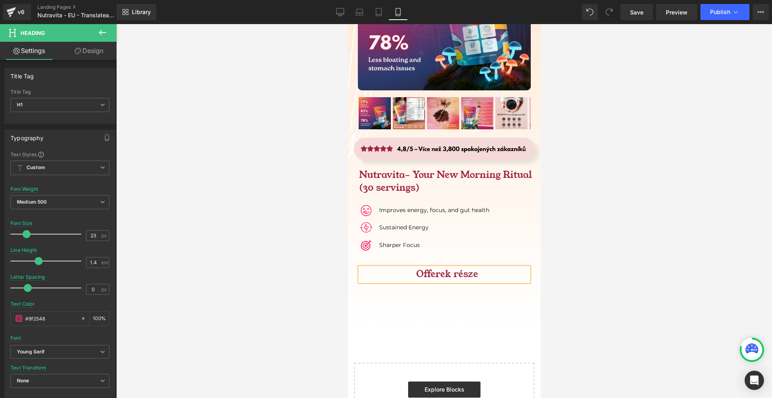
click at [599, 251] on div at bounding box center [444, 211] width 656 height 374
click at [92, 25] on button at bounding box center [102, 33] width 28 height 18
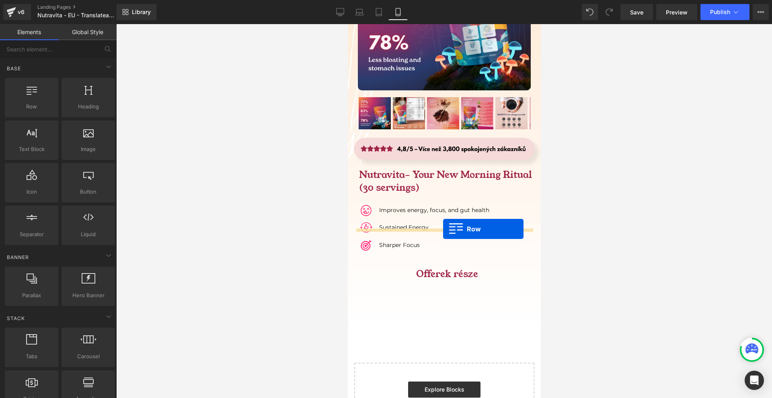
drag, startPoint x: 615, startPoint y: 205, endPoint x: 443, endPoint y: 229, distance: 173.7
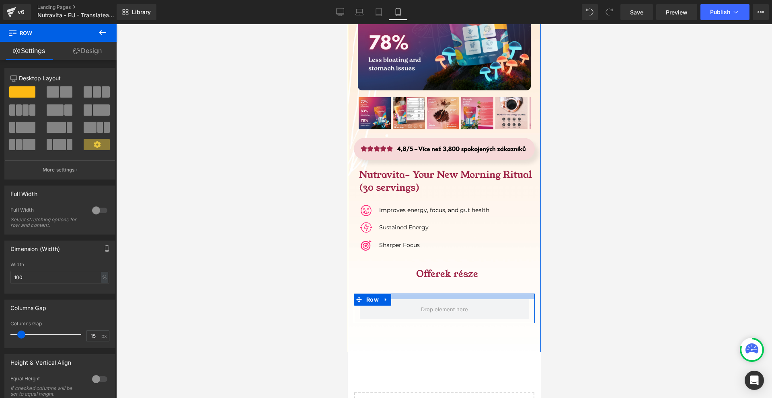
drag, startPoint x: 437, startPoint y: 230, endPoint x: 441, endPoint y: 224, distance: 7.4
click at [441, 224] on div "Sale Off (P) Image" at bounding box center [443, 117] width 193 height 411
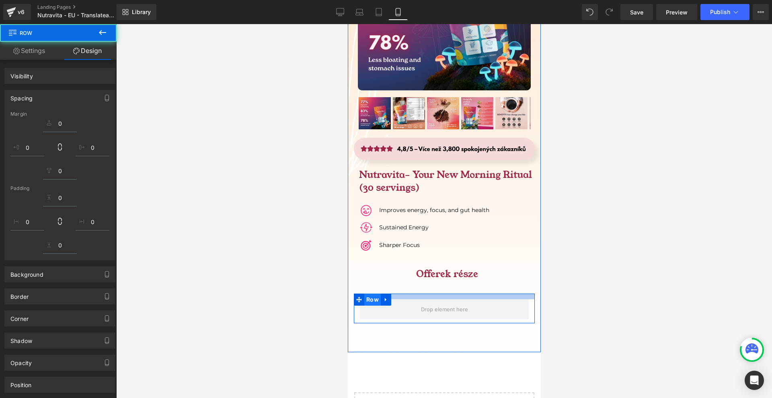
click at [371, 294] on span "Row" at bounding box center [372, 300] width 16 height 12
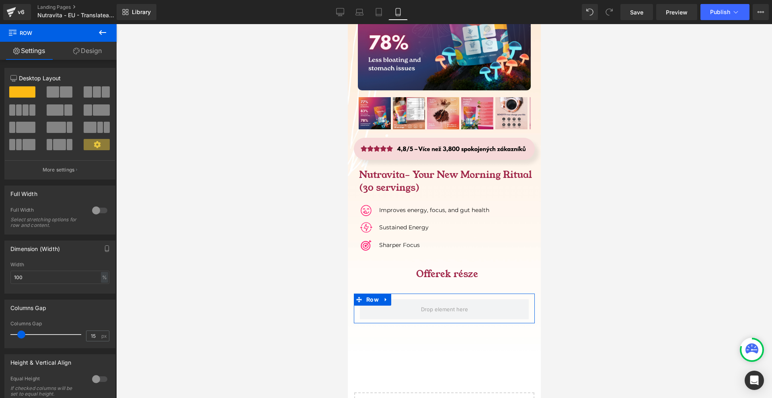
click at [26, 109] on span at bounding box center [26, 110] width 6 height 11
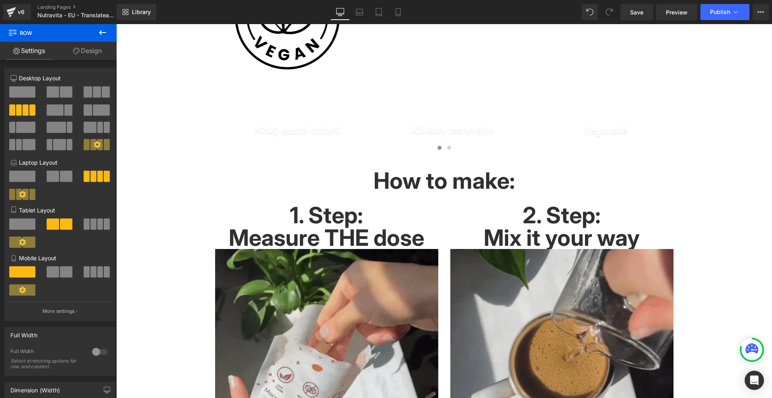
scroll to position [11073, 0]
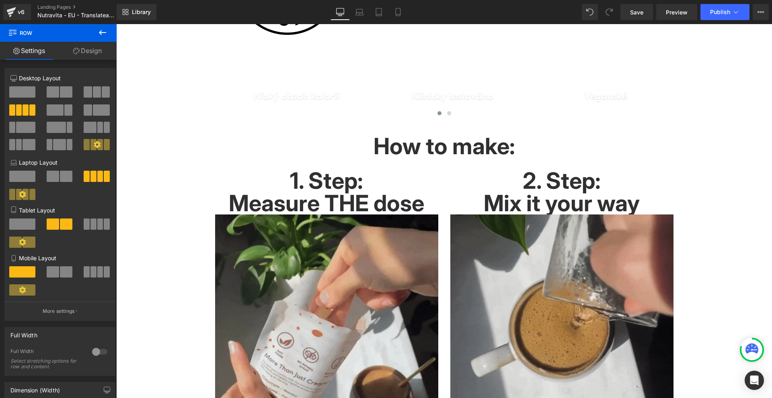
click at [97, 275] on span at bounding box center [100, 272] width 6 height 11
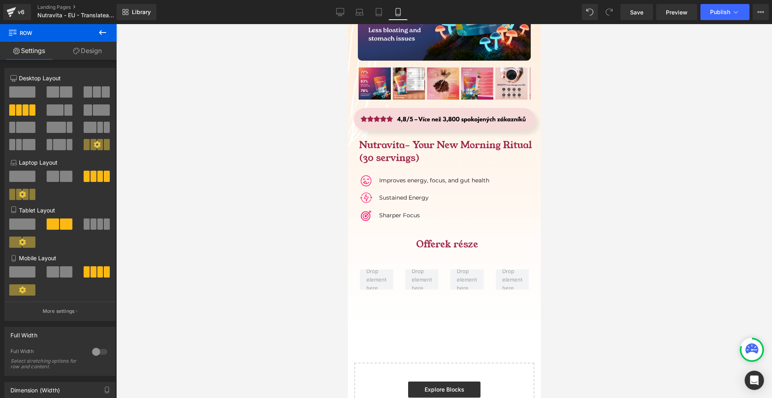
scroll to position [5677, 0]
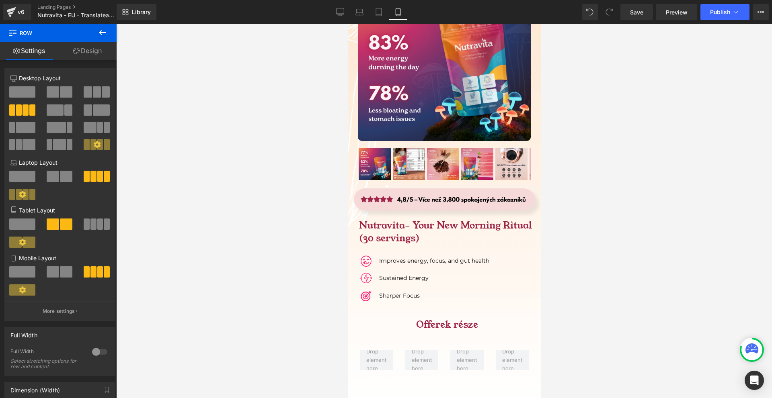
click at [105, 27] on button at bounding box center [102, 33] width 28 height 18
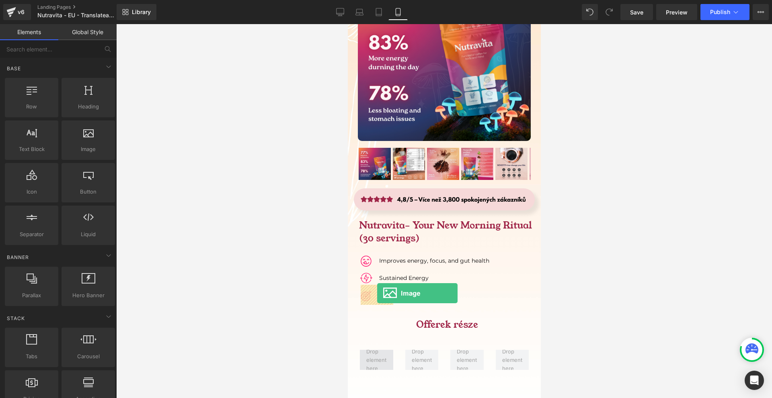
drag, startPoint x: 544, startPoint y: 202, endPoint x: 374, endPoint y: 293, distance: 192.6
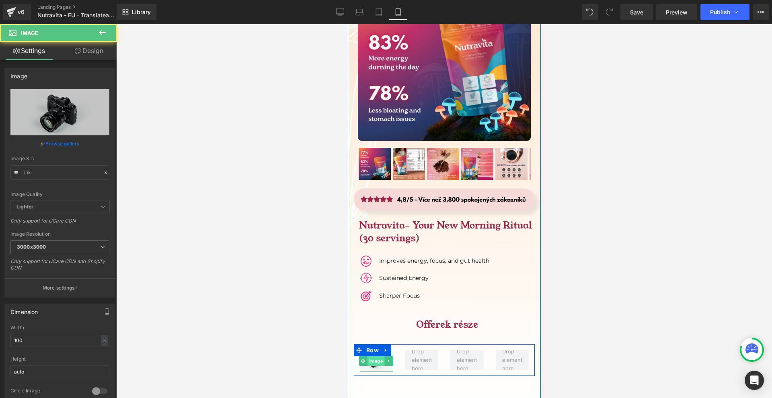
click at [372, 357] on span "Image" at bounding box center [375, 362] width 17 height 10
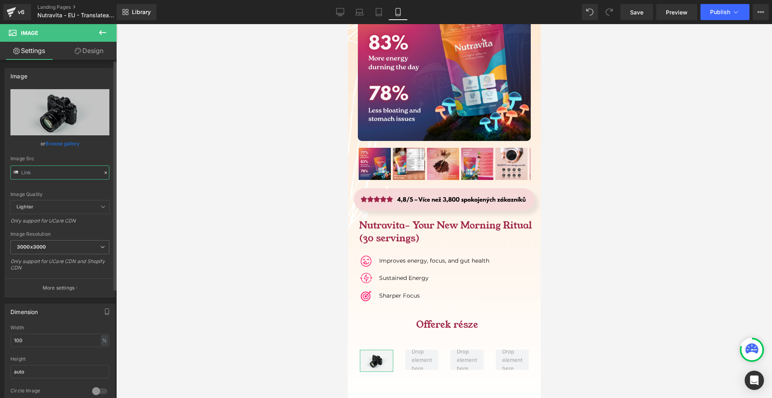
click at [34, 171] on input "text" at bounding box center [59, 173] width 99 height 14
click at [34, 171] on input "//[DOMAIN_NAME][URL]" at bounding box center [59, 173] width 99 height 14
paste input "[URL][DOMAIN_NAME]"
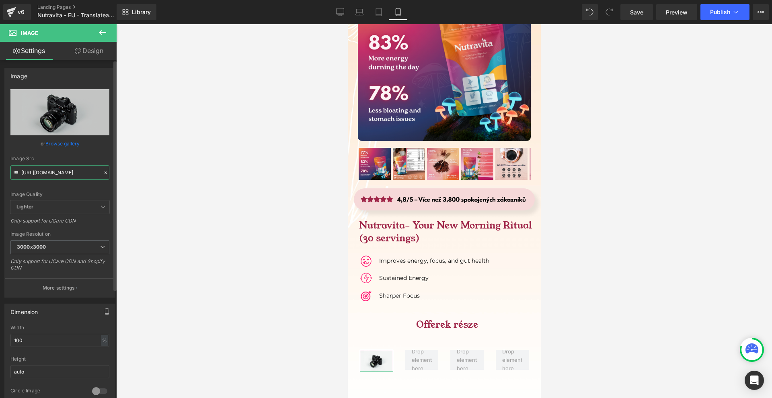
scroll to position [0, 75]
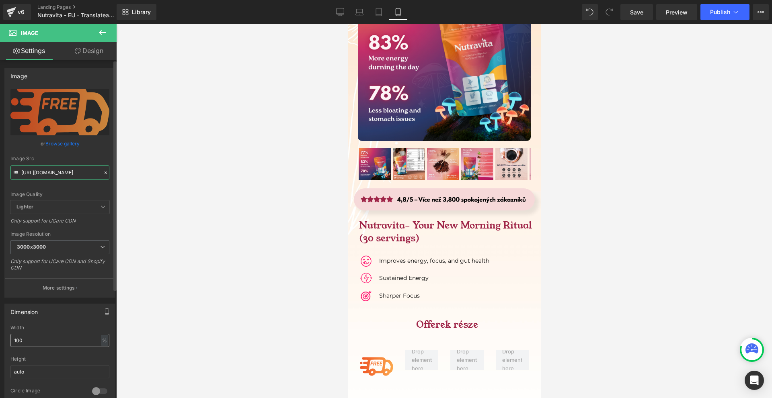
type input "[URL][DOMAIN_NAME]"
click at [57, 341] on input "100" at bounding box center [59, 340] width 99 height 13
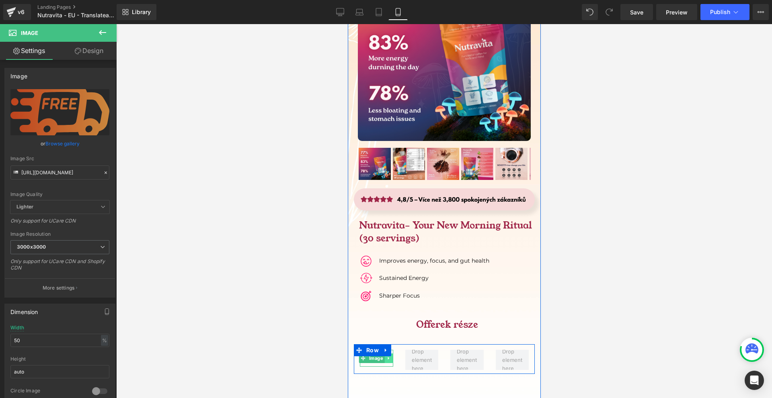
click at [387, 356] on icon at bounding box center [388, 358] width 4 height 5
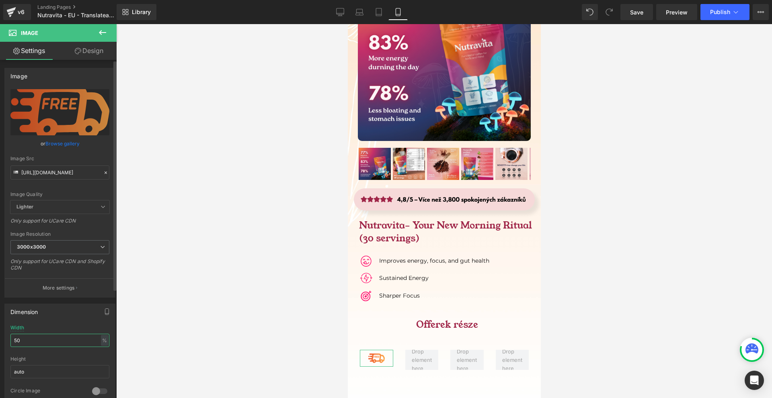
click at [44, 342] on input "50" at bounding box center [59, 340] width 99 height 13
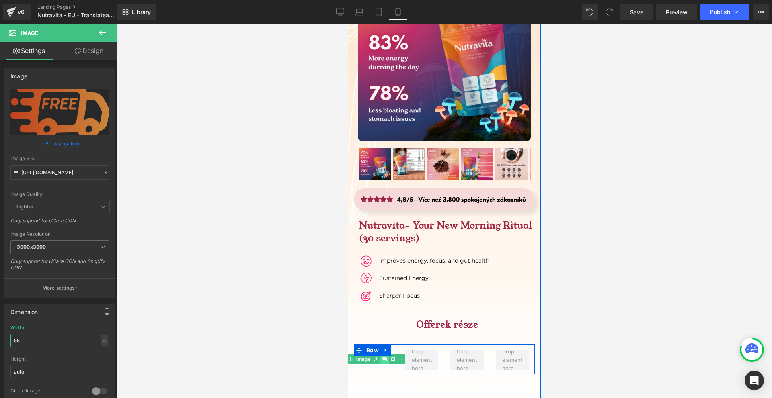
type input "55"
click at [386, 355] on link at bounding box center [384, 360] width 8 height 10
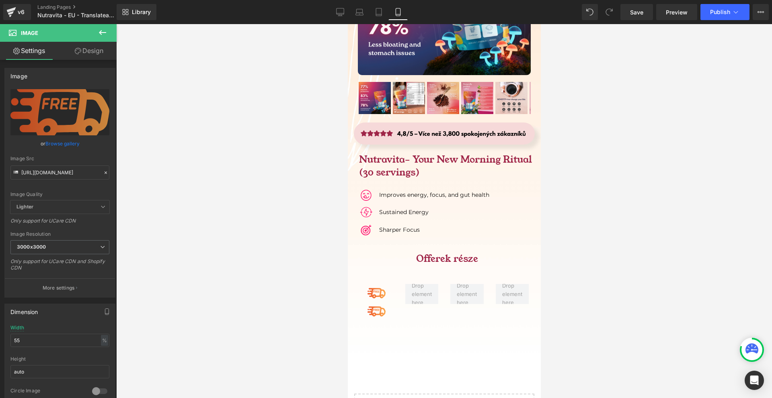
scroll to position [5772, 0]
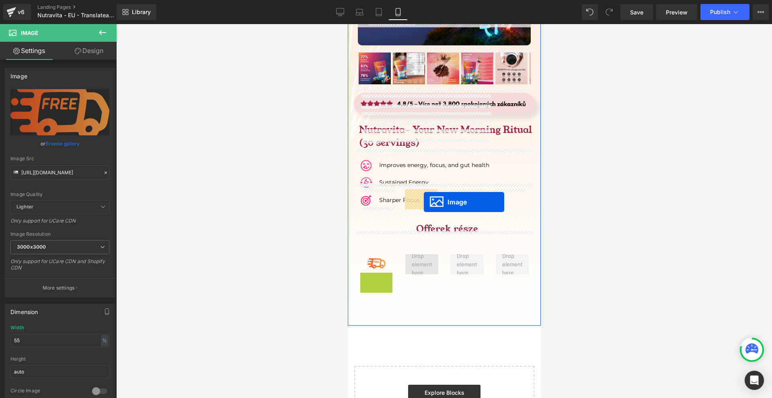
drag, startPoint x: 371, startPoint y: 216, endPoint x: 423, endPoint y: 202, distance: 53.7
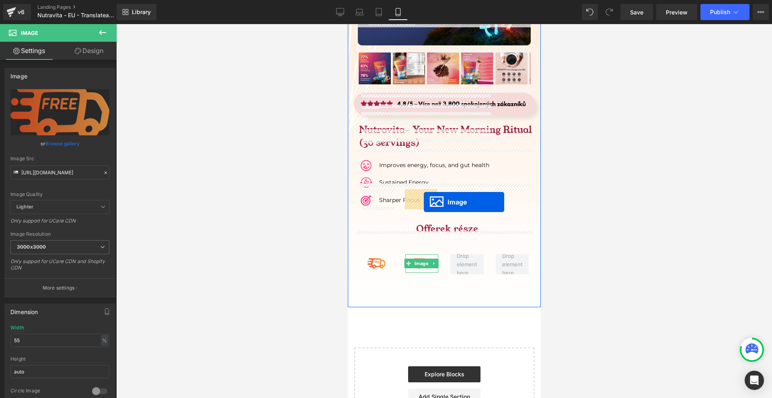
scroll to position [5757, 0]
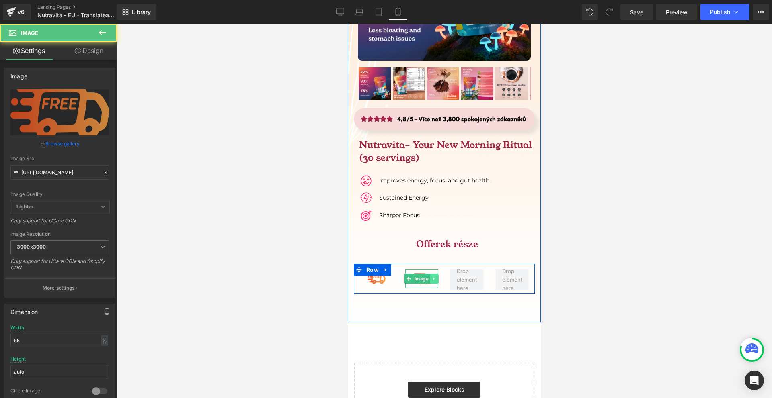
click at [429, 274] on link at bounding box center [433, 279] width 8 height 10
click at [429, 277] on icon at bounding box center [429, 279] width 4 height 4
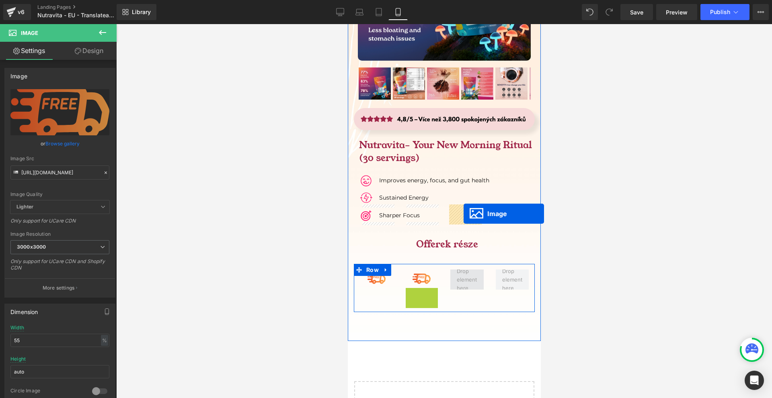
drag, startPoint x: 421, startPoint y: 231, endPoint x: 462, endPoint y: 215, distance: 44.7
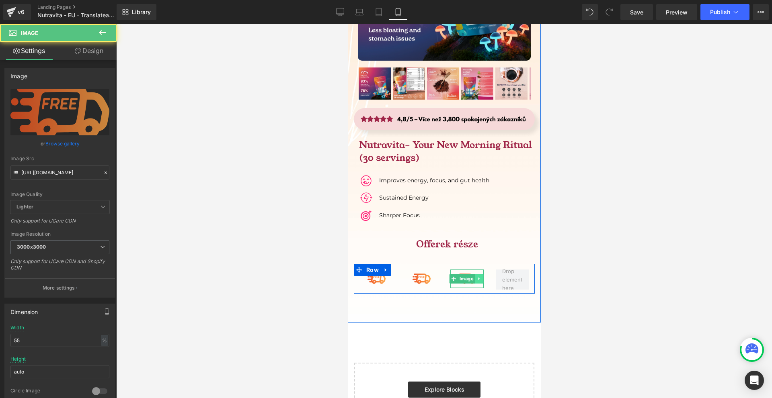
click at [476, 277] on icon at bounding box center [478, 279] width 4 height 5
click at [472, 277] on icon at bounding box center [474, 279] width 4 height 4
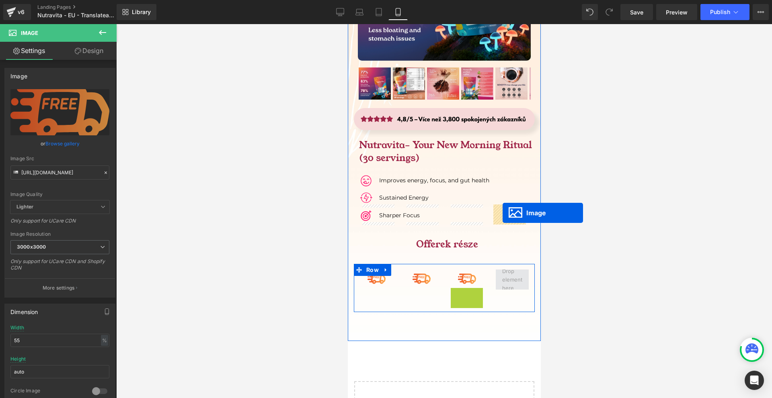
drag, startPoint x: 463, startPoint y: 229, endPoint x: 502, endPoint y: 213, distance: 42.0
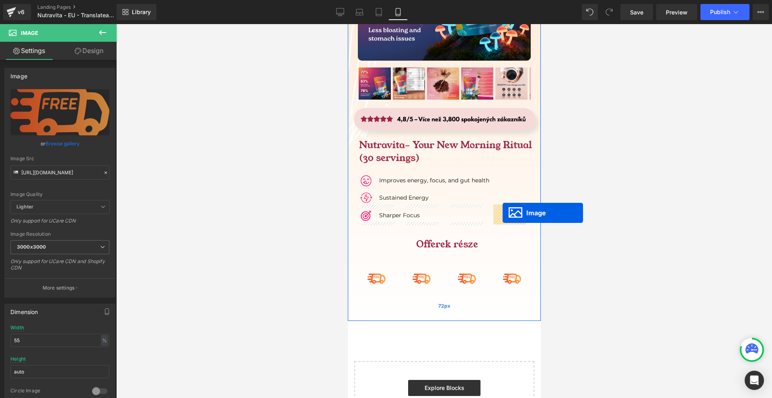
scroll to position [5755, 0]
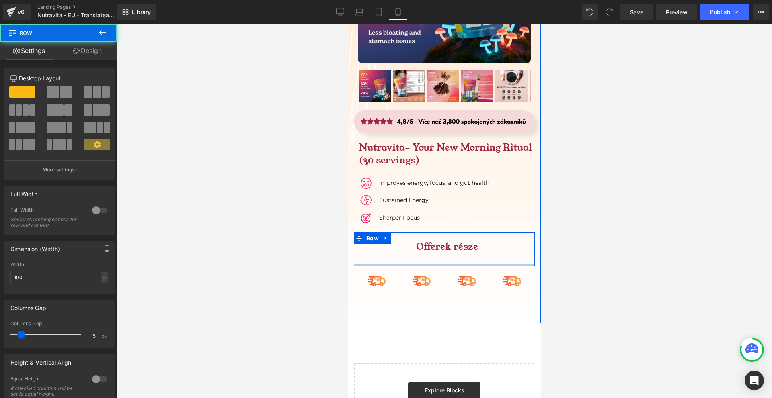
drag, startPoint x: 461, startPoint y: 199, endPoint x: 462, endPoint y: 193, distance: 6.6
click at [462, 232] on div "Offerek része Heading Row" at bounding box center [443, 249] width 181 height 34
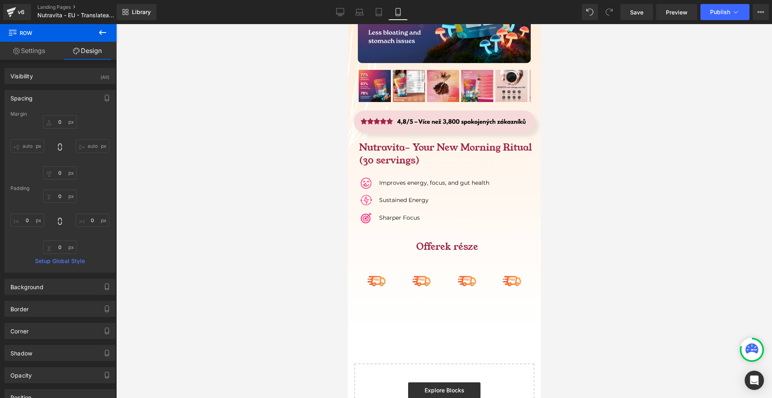
click at [418, 277] on link at bounding box center [421, 282] width 8 height 10
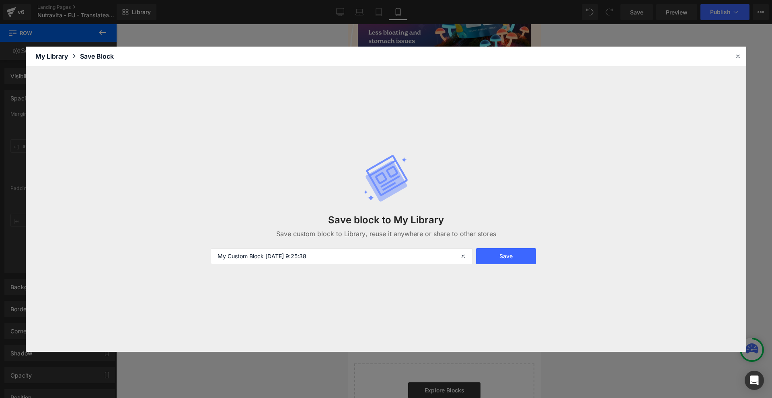
drag, startPoint x: 738, startPoint y: 57, endPoint x: 685, endPoint y: 94, distance: 65.5
click at [738, 57] on icon at bounding box center [737, 56] width 7 height 7
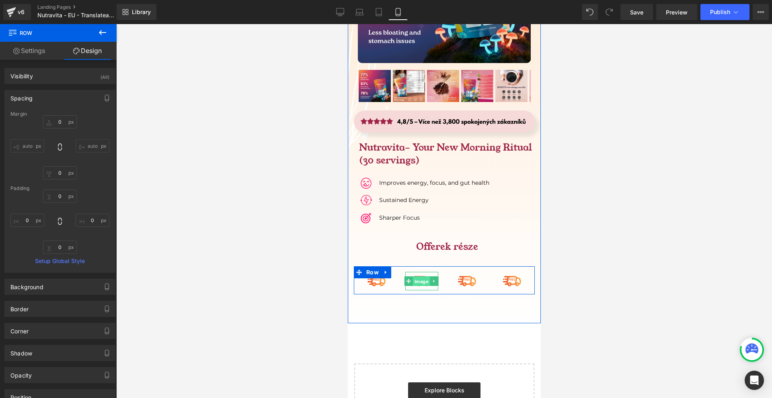
click at [413, 277] on span "Image" at bounding box center [420, 282] width 17 height 10
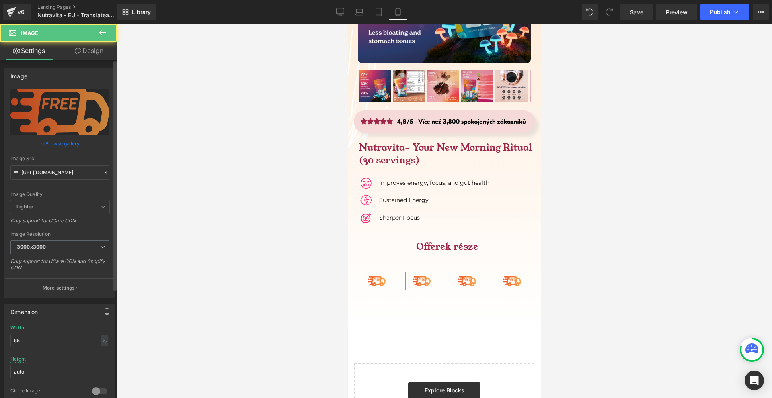
click at [63, 183] on div "Image Quality Lighter Lightest Lighter Lighter Lightest Only support for UCare …" at bounding box center [59, 144] width 99 height 111
click at [61, 172] on input "[URL][DOMAIN_NAME]" at bounding box center [59, 173] width 99 height 14
paste input "return-box.png?v=1722445789"
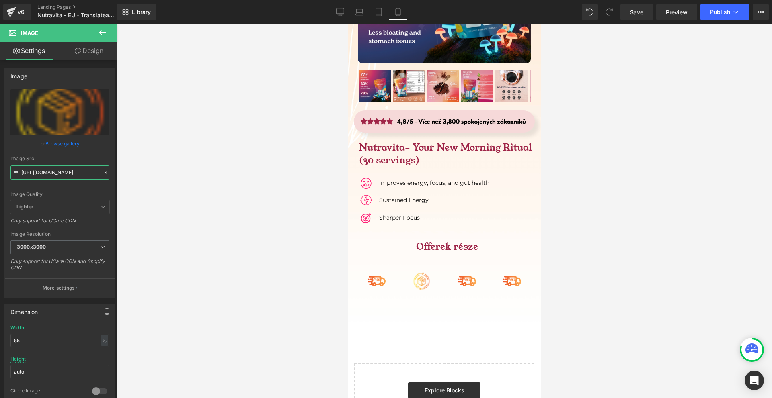
scroll to position [5674, 0]
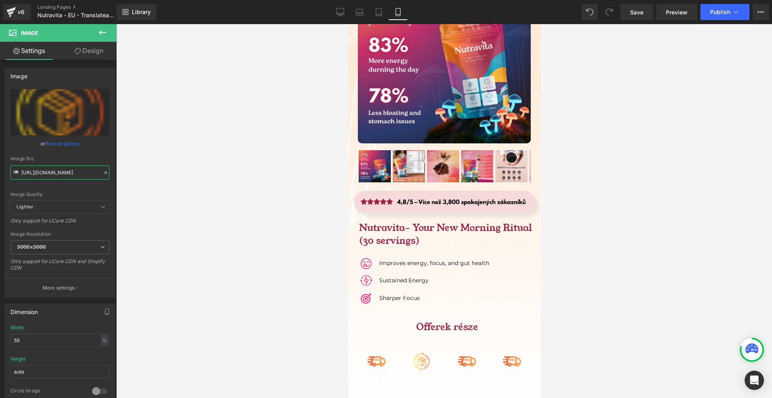
type input "[URL][DOMAIN_NAME]"
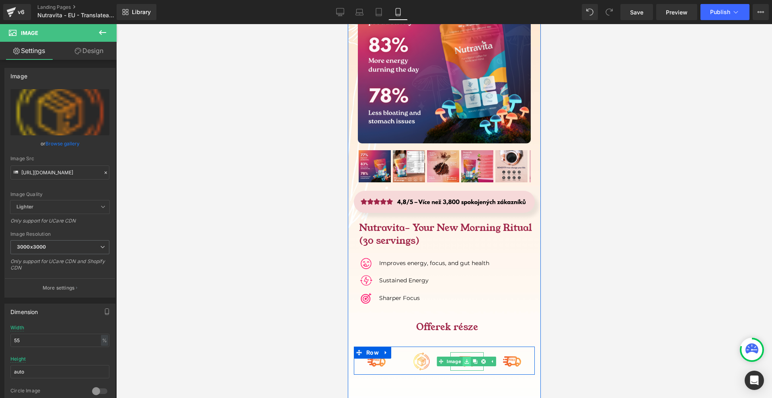
click at [465, 359] on icon at bounding box center [466, 361] width 4 height 5
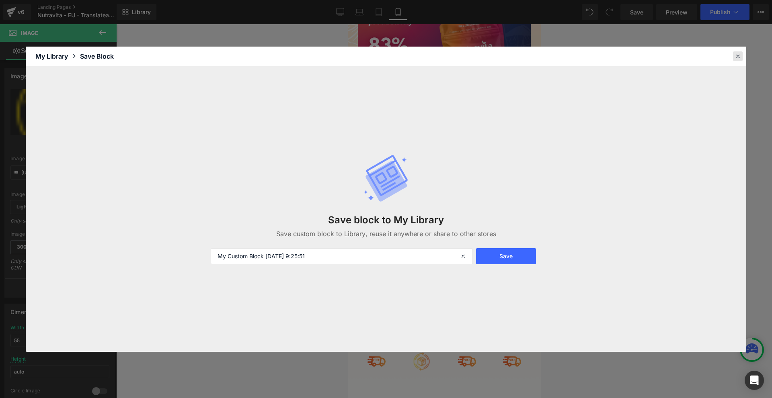
click at [736, 59] on icon at bounding box center [737, 56] width 7 height 7
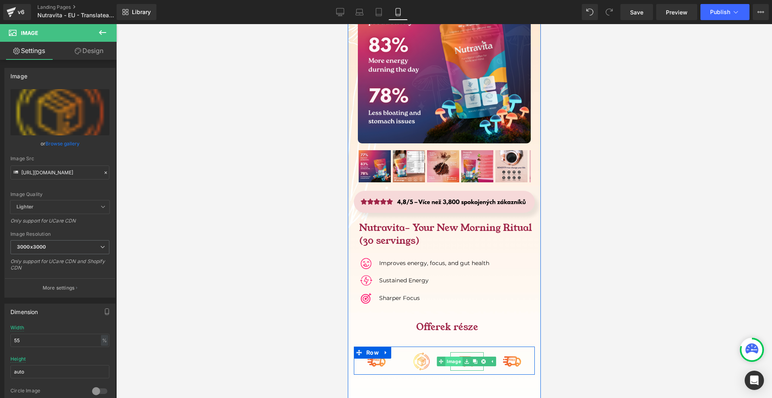
click at [455, 357] on link "Image" at bounding box center [450, 362] width 26 height 10
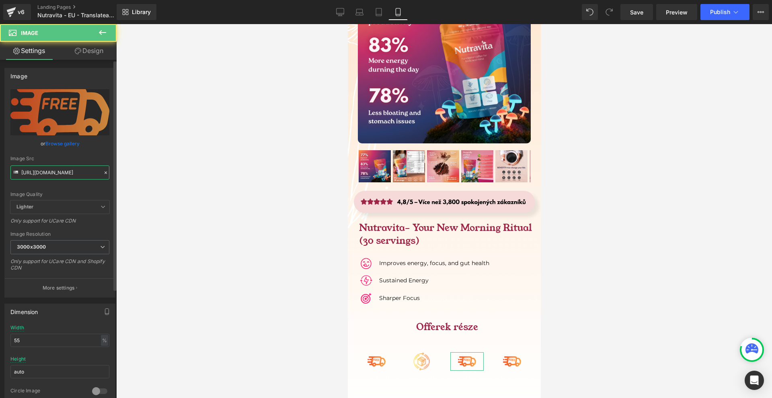
click at [51, 174] on input "[URL][DOMAIN_NAME]" at bounding box center [59, 173] width 99 height 14
click at [51, 173] on input "[URL][DOMAIN_NAME]" at bounding box center [59, 173] width 99 height 14
click at [50, 172] on input "[URL][DOMAIN_NAME]" at bounding box center [59, 173] width 99 height 14
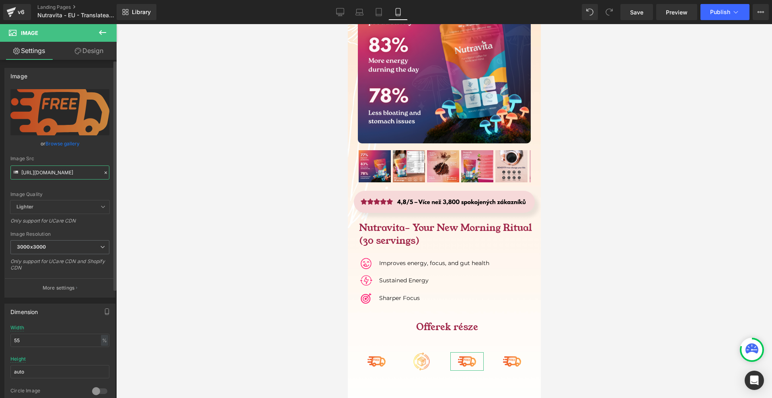
click at [50, 172] on input "[URL][DOMAIN_NAME]" at bounding box center [59, 173] width 99 height 14
paste input "security.svg?v=1722445915"
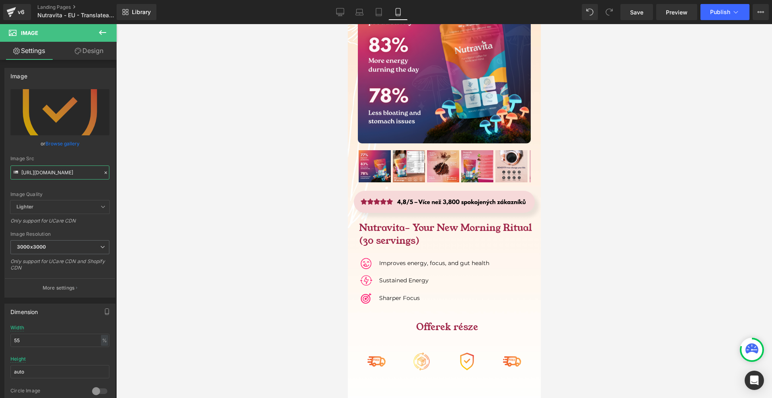
type input "[URL][DOMAIN_NAME]"
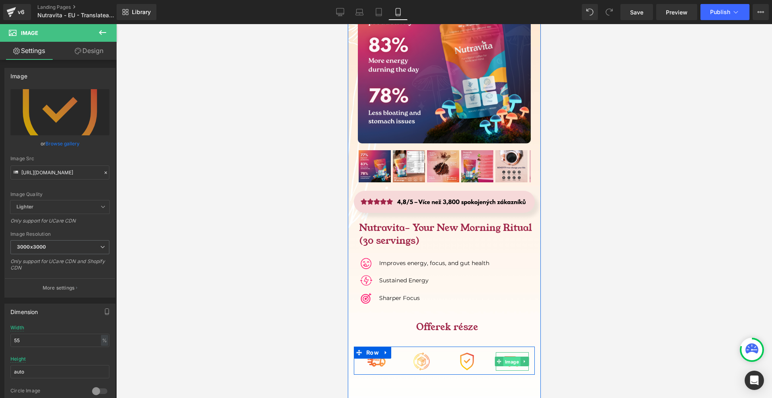
click at [505, 357] on span "Image" at bounding box center [511, 362] width 17 height 10
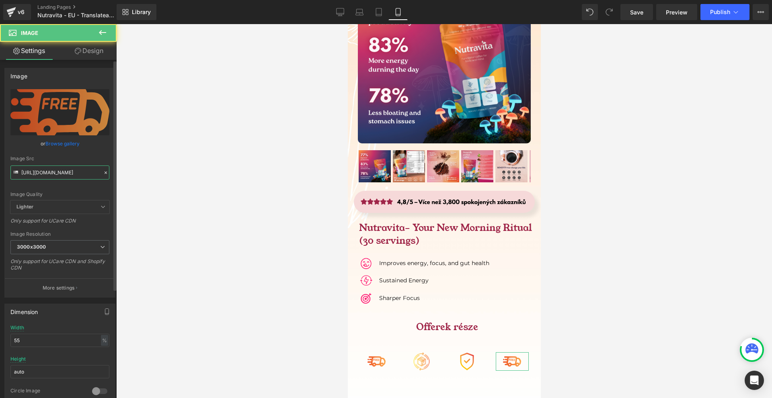
click at [73, 170] on input "[URL][DOMAIN_NAME]" at bounding box center [59, 173] width 99 height 14
paste input "cashback.svg?v=172244593"
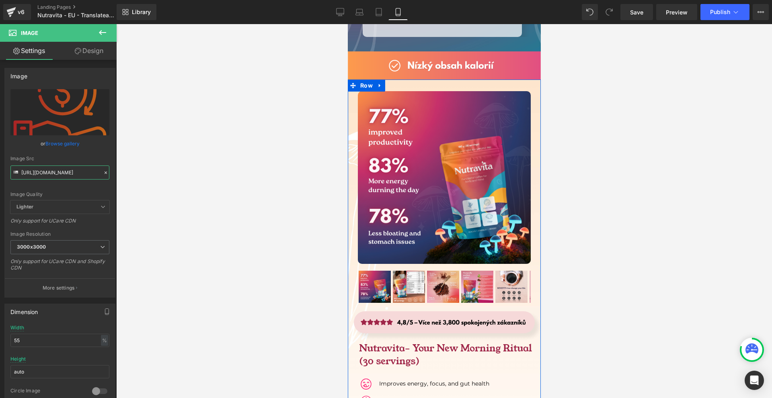
scroll to position [5755, 0]
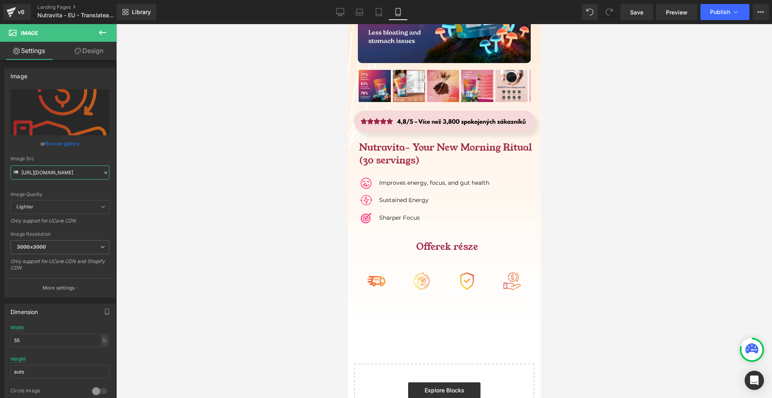
type input "[URL][DOMAIN_NAME]"
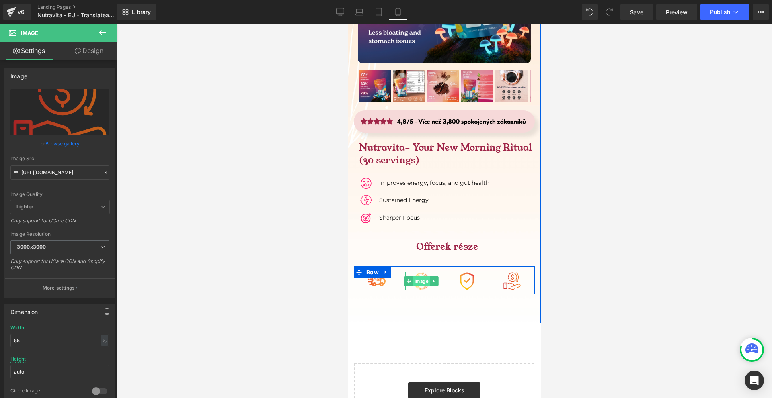
click at [418, 277] on span "Image" at bounding box center [420, 282] width 17 height 10
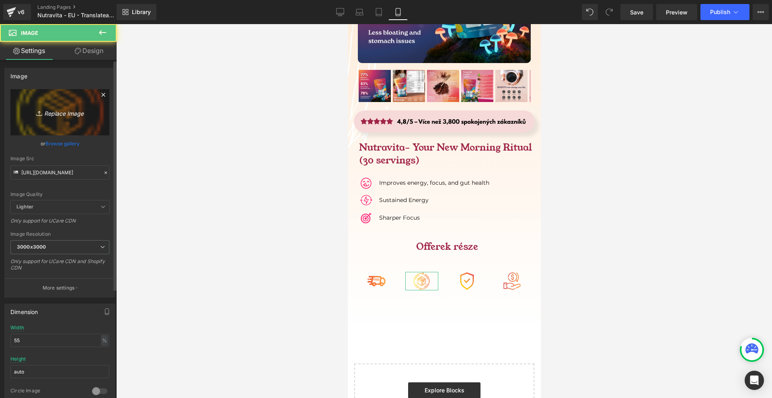
click at [60, 96] on link "Replace Image" at bounding box center [59, 112] width 99 height 46
type input "C:\fakepath\Névtelen terv - 2025-09-05T092850.445.png"
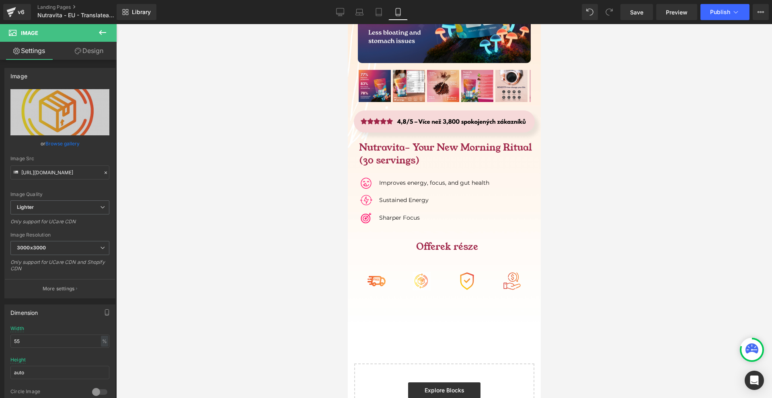
click at [105, 32] on icon at bounding box center [102, 32] width 7 height 5
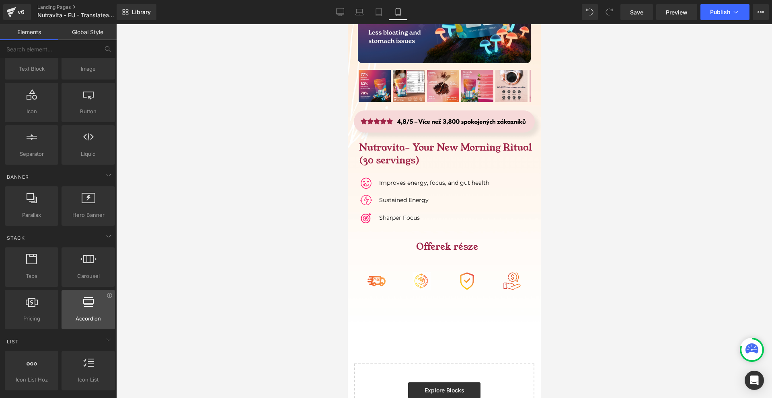
scroll to position [121, 0]
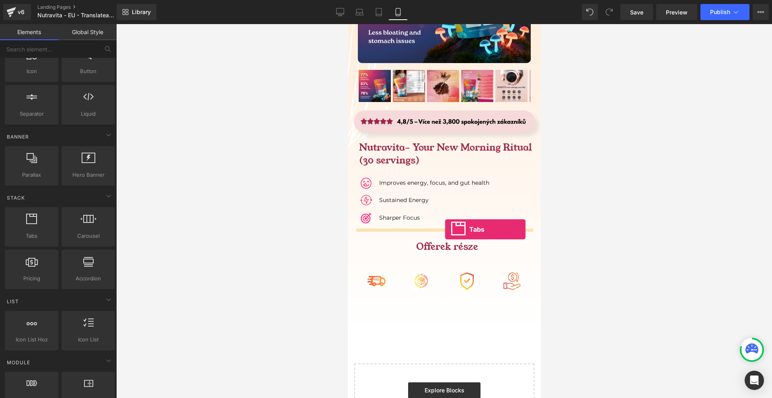
drag, startPoint x: 373, startPoint y: 265, endPoint x: 445, endPoint y: 230, distance: 79.3
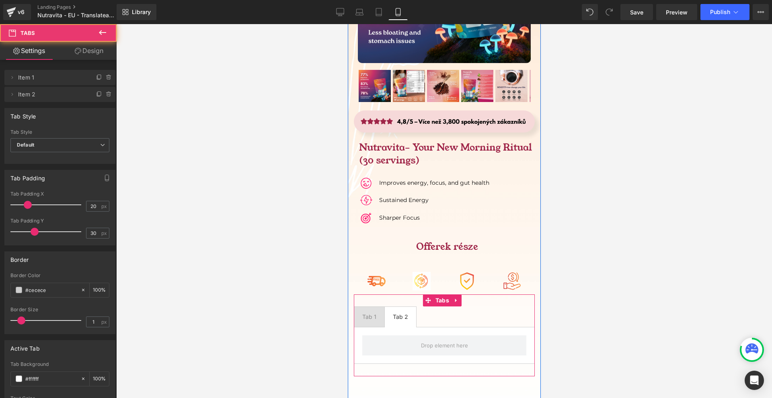
click at [391, 307] on span "Tab 2 Text Block" at bounding box center [399, 317] width 31 height 20
click at [376, 307] on span "Tab 1 Text Block" at bounding box center [369, 317] width 30 height 20
click at [447, 295] on span "Tabs" at bounding box center [442, 301] width 18 height 12
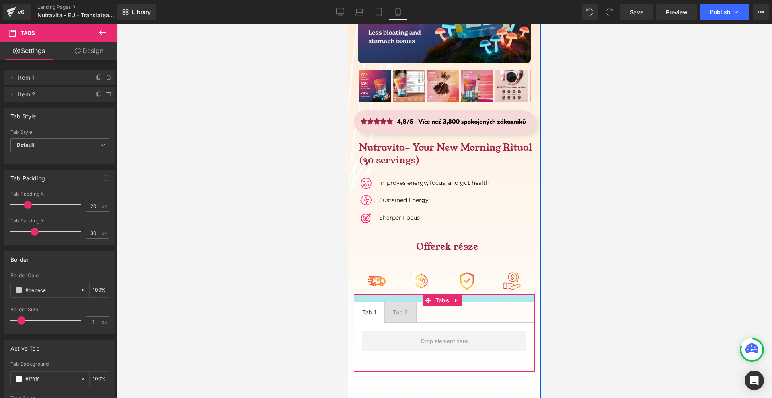
drag, startPoint x: 475, startPoint y: 229, endPoint x: 476, endPoint y: 224, distance: 5.0
click at [476, 224] on div "Sale Off (P) Image" at bounding box center [443, 128] width 193 height 487
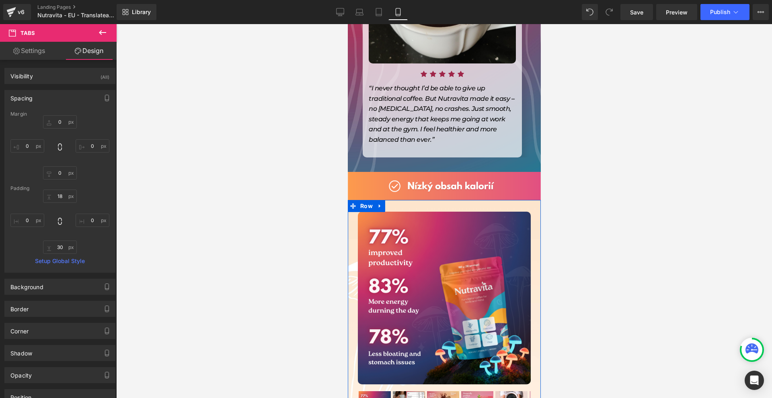
scroll to position [5674, 0]
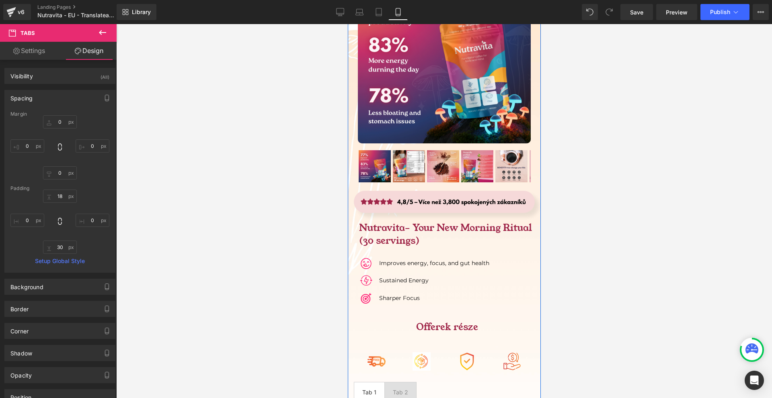
click at [406, 383] on span "Tab 2 Text Block" at bounding box center [399, 393] width 31 height 20
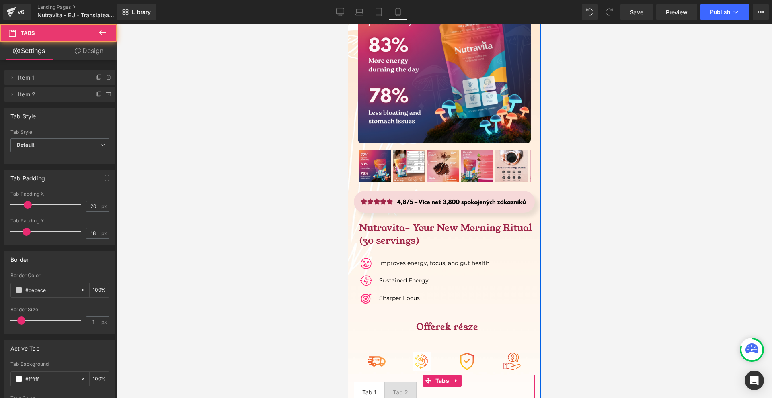
drag, startPoint x: 369, startPoint y: 332, endPoint x: 351, endPoint y: 320, distance: 22.4
click at [369, 383] on span "Tab 1 Text Block" at bounding box center [369, 393] width 30 height 20
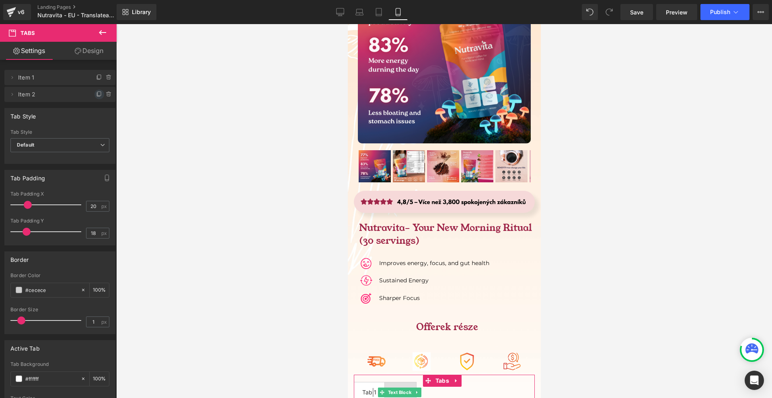
click at [96, 95] on icon at bounding box center [99, 94] width 6 height 6
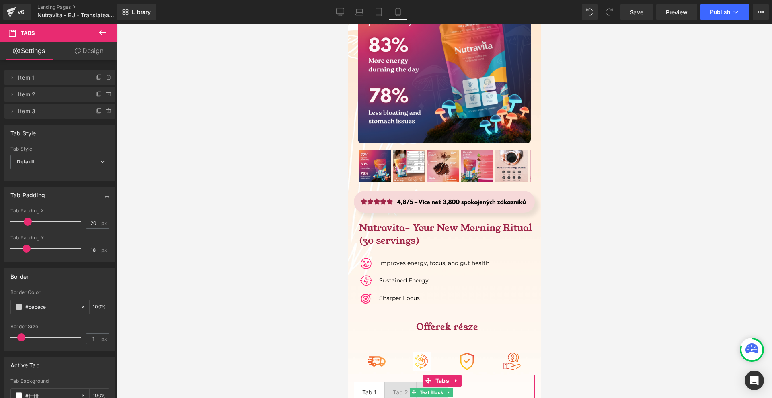
click at [98, 112] on icon at bounding box center [99, 111] width 3 height 4
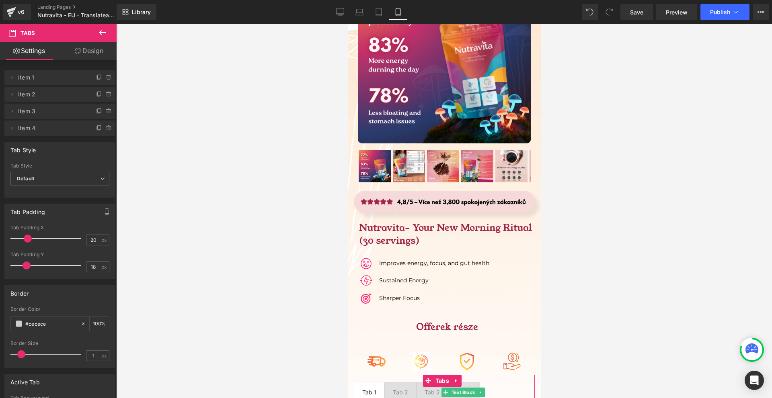
click at [108, 127] on icon at bounding box center [109, 128] width 6 height 6
click at [107, 127] on button "Delete" at bounding box center [100, 128] width 25 height 10
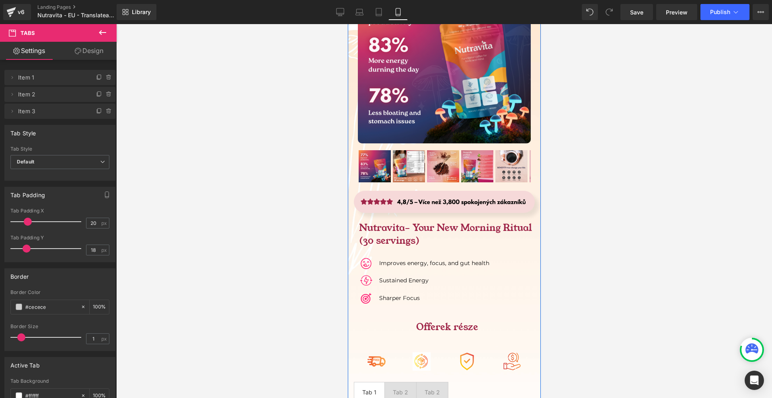
scroll to position [5795, 0]
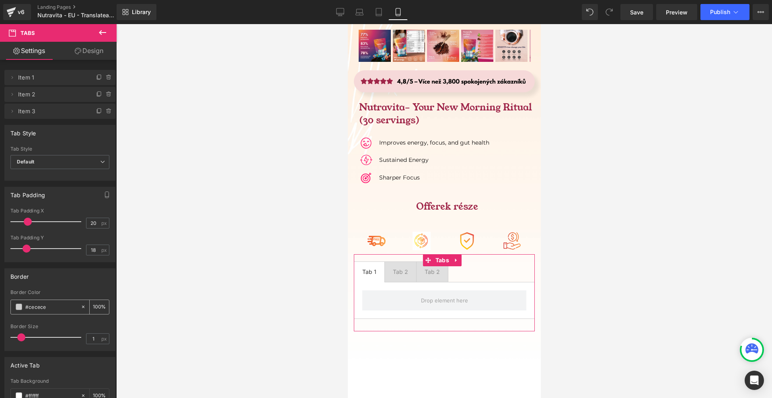
click at [81, 304] on icon at bounding box center [83, 307] width 6 height 6
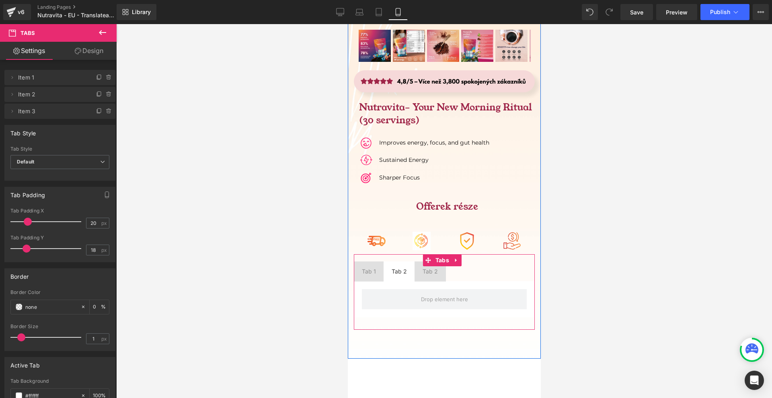
click at [390, 262] on span "Tab 2 Text Block" at bounding box center [398, 272] width 31 height 20
drag, startPoint x: 426, startPoint y: 214, endPoint x: 414, endPoint y: 216, distance: 11.4
click at [425, 262] on span "Tab 2 Text Block" at bounding box center [429, 272] width 31 height 20
click at [378, 262] on span "Tab 1 Text Block" at bounding box center [368, 272] width 30 height 20
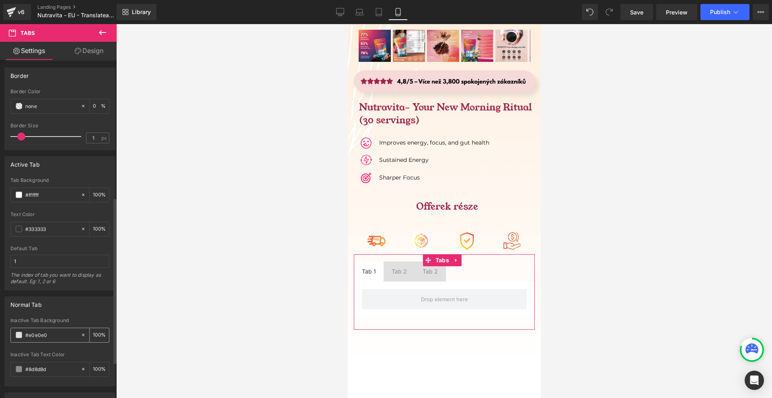
scroll to position [281, 0]
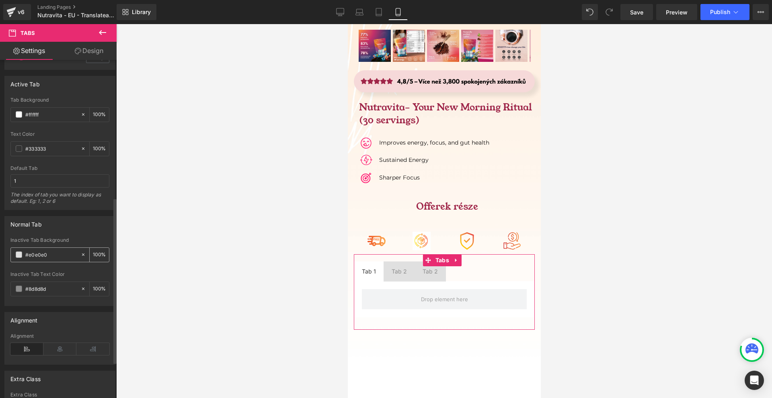
click at [17, 256] on span at bounding box center [19, 255] width 6 height 6
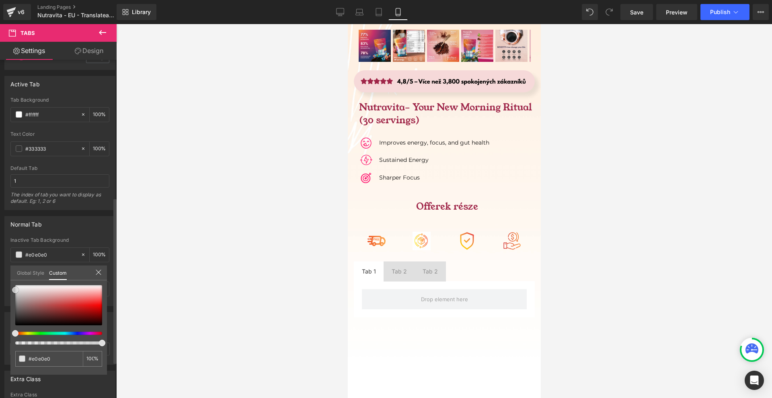
click at [14, 291] on span at bounding box center [15, 290] width 6 height 6
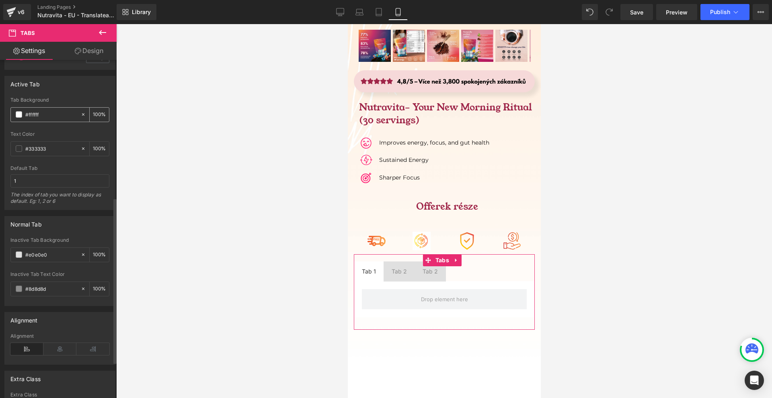
click at [16, 119] on div "#ffffff" at bounding box center [46, 115] width 70 height 14
click at [18, 115] on span at bounding box center [19, 114] width 6 height 6
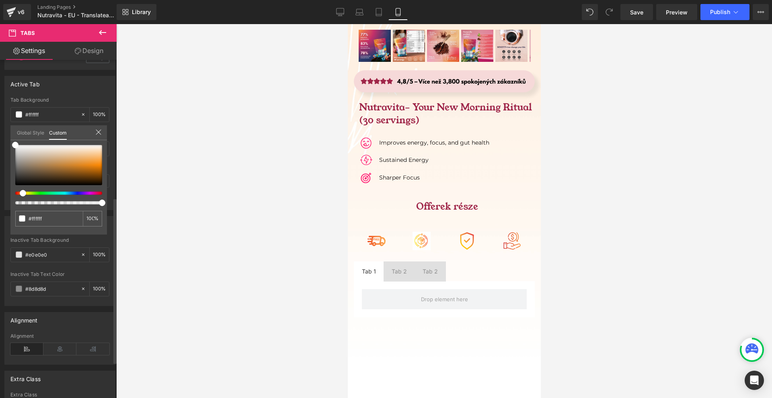
drag, startPoint x: 25, startPoint y: 192, endPoint x: 20, endPoint y: 193, distance: 4.9
click at [20, 193] on div at bounding box center [55, 193] width 87 height 3
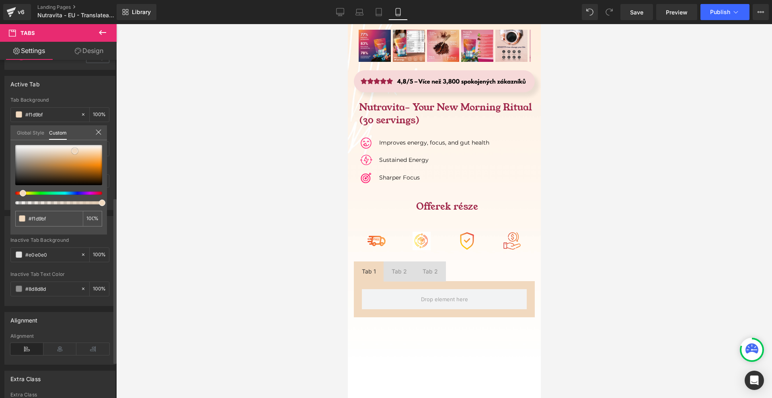
click at [75, 151] on div at bounding box center [58, 165] width 87 height 40
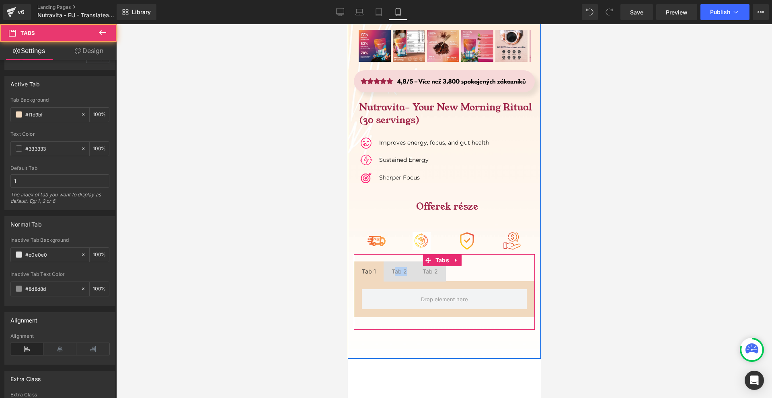
click at [393, 262] on span "Tab 2 Text Block" at bounding box center [398, 272] width 31 height 20
click at [433, 262] on span "Tab 2 Text Block" at bounding box center [429, 272] width 31 height 20
click at [378, 262] on span "Tab 1 Text Block" at bounding box center [368, 272] width 30 height 20
click at [397, 262] on span "Tab 2 Text Block" at bounding box center [398, 272] width 31 height 20
click at [433, 262] on span "Tab 2 Text Block" at bounding box center [429, 272] width 31 height 20
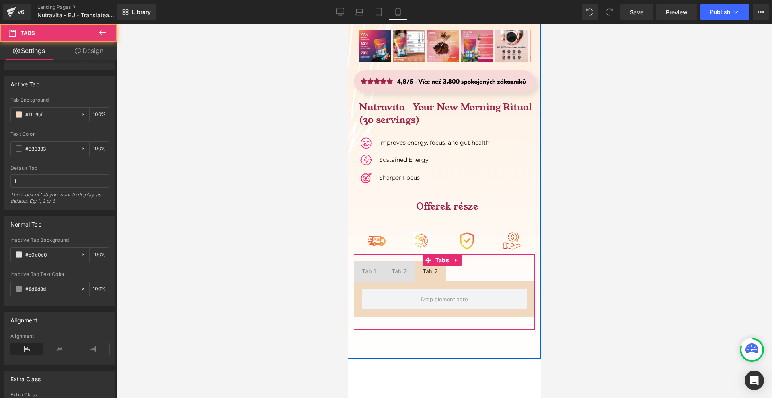
click at [374, 262] on span "Tab 1 Text Block" at bounding box center [368, 272] width 30 height 20
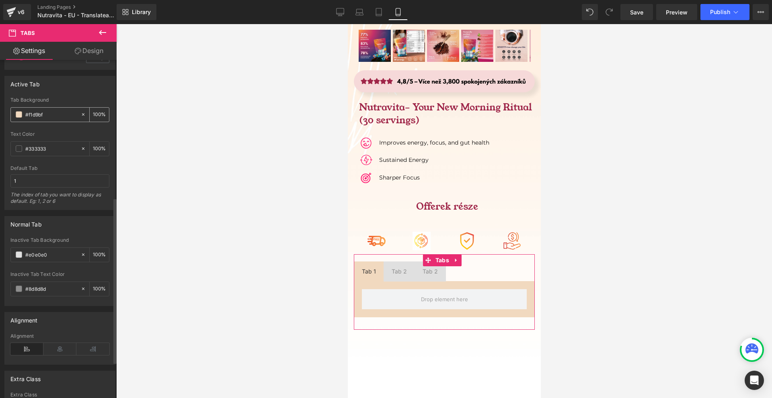
click at [82, 115] on icon at bounding box center [83, 114] width 2 height 2
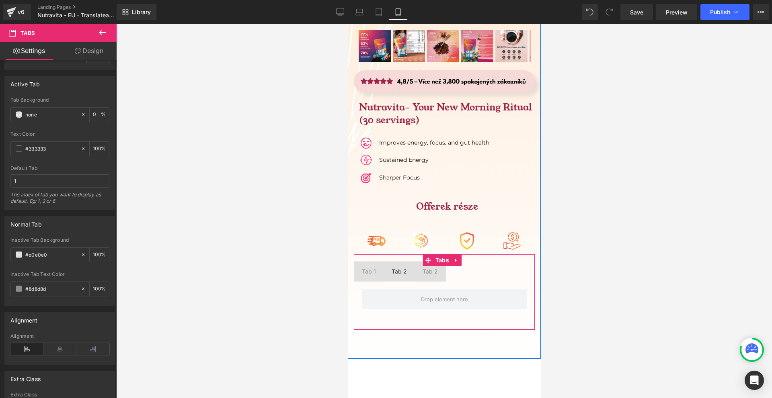
click at [383, 262] on span "Tab 2 Text Block" at bounding box center [398, 272] width 31 height 20
drag, startPoint x: 367, startPoint y: 209, endPoint x: 401, endPoint y: 219, distance: 35.5
click at [367, 267] on div "Tab 1 Text Block" at bounding box center [368, 271] width 14 height 9
click at [392, 262] on span "Tab 2 Text Block" at bounding box center [398, 272] width 31 height 20
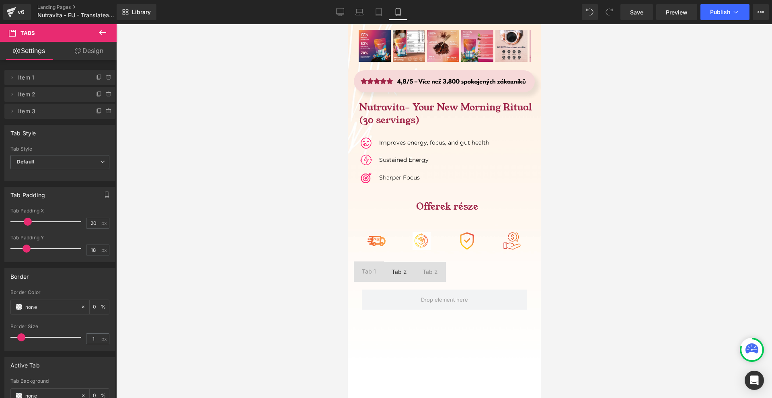
click at [336, 225] on div at bounding box center [444, 211] width 656 height 374
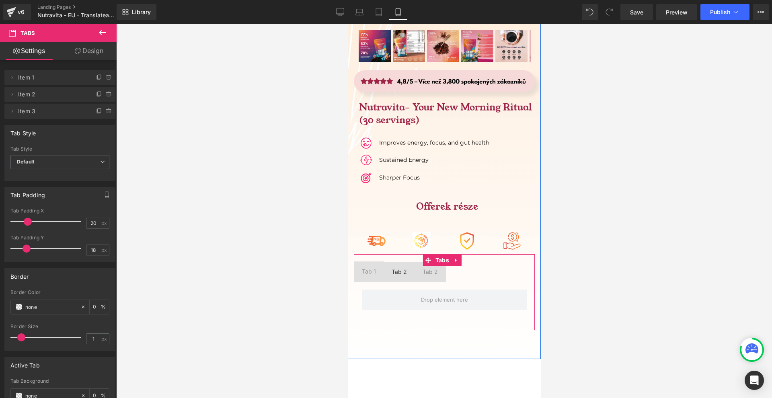
click at [365, 282] on div at bounding box center [443, 300] width 181 height 36
click at [365, 262] on span "Tab 1 Text Block" at bounding box center [368, 272] width 30 height 21
click at [435, 254] on span "Tabs" at bounding box center [442, 260] width 18 height 12
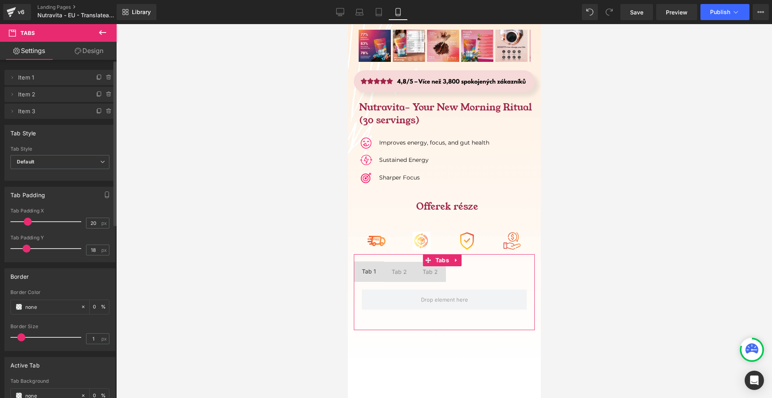
scroll to position [121, 0]
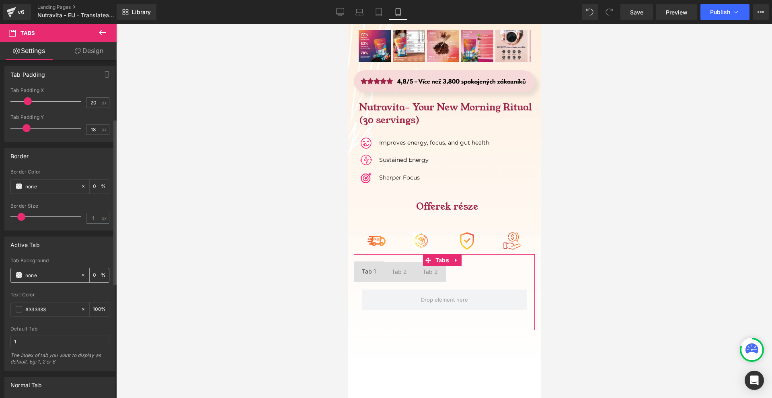
click at [20, 275] on span at bounding box center [19, 275] width 6 height 6
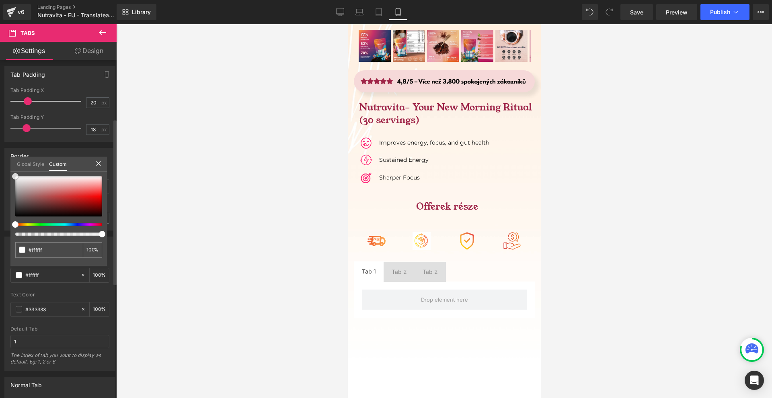
drag, startPoint x: 16, startPoint y: 214, endPoint x: 23, endPoint y: 148, distance: 66.3
click at [9, 231] on div "Active Tab none Tab Background none 0 % #333333 Text Color #333333 100 % 1 Defa…" at bounding box center [60, 301] width 120 height 140
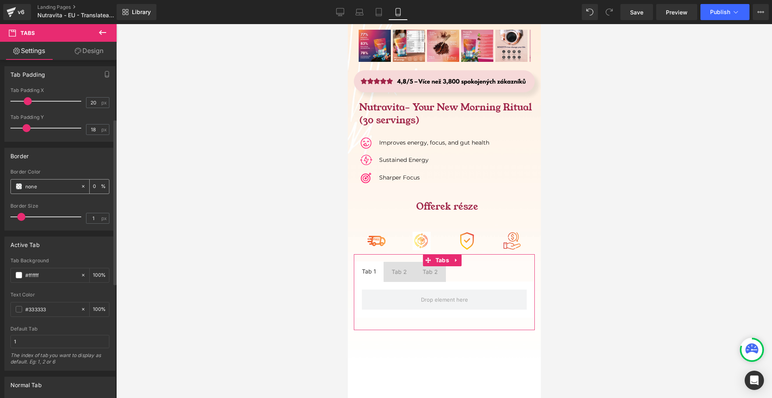
click at [82, 187] on icon at bounding box center [83, 186] width 2 height 2
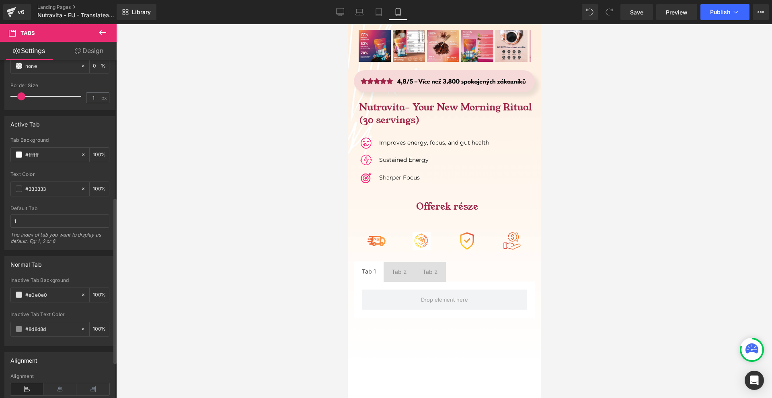
scroll to position [281, 0]
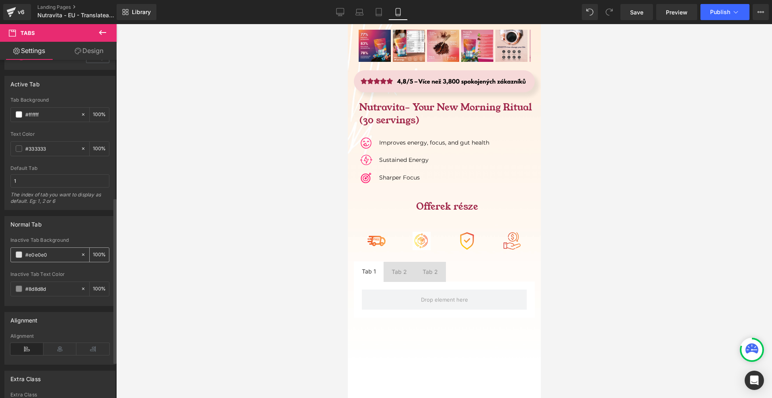
click at [18, 255] on span at bounding box center [19, 255] width 6 height 6
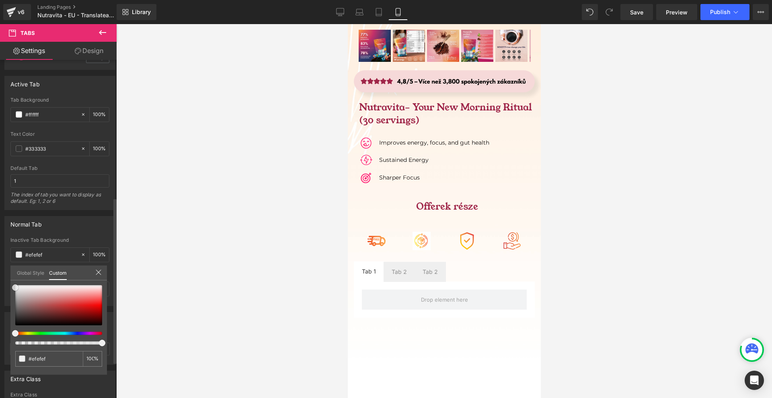
click at [12, 289] on span at bounding box center [15, 288] width 6 height 6
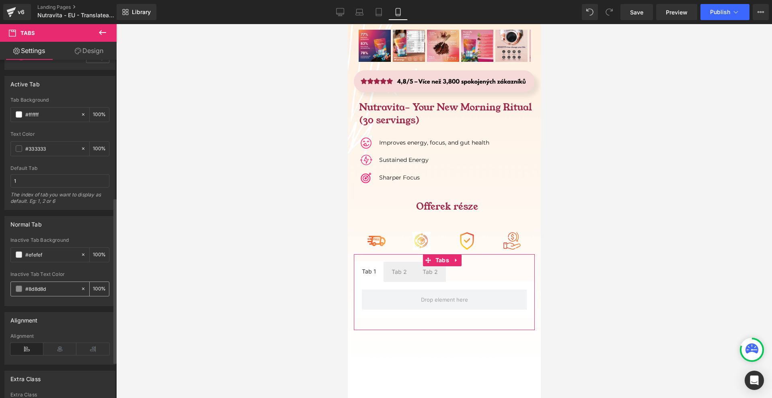
click at [21, 288] on span at bounding box center [19, 289] width 6 height 6
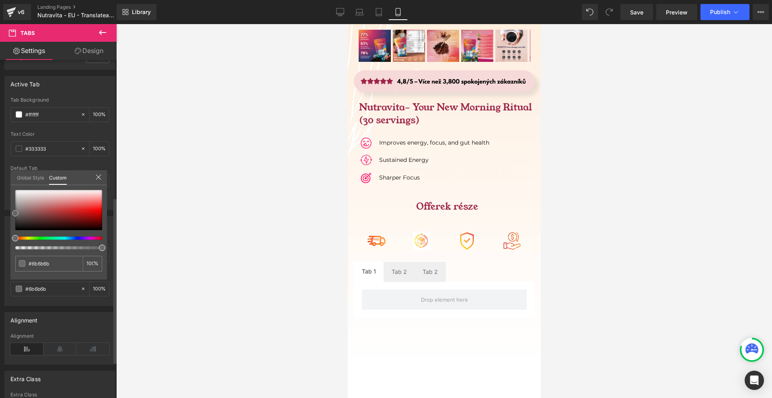
drag, startPoint x: 15, startPoint y: 208, endPoint x: 13, endPoint y: 213, distance: 5.5
click at [13, 213] on span at bounding box center [15, 213] width 6 height 6
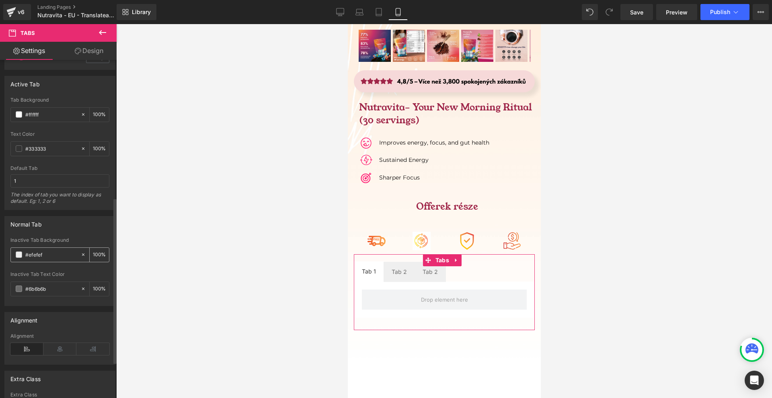
click at [18, 254] on span at bounding box center [19, 255] width 6 height 6
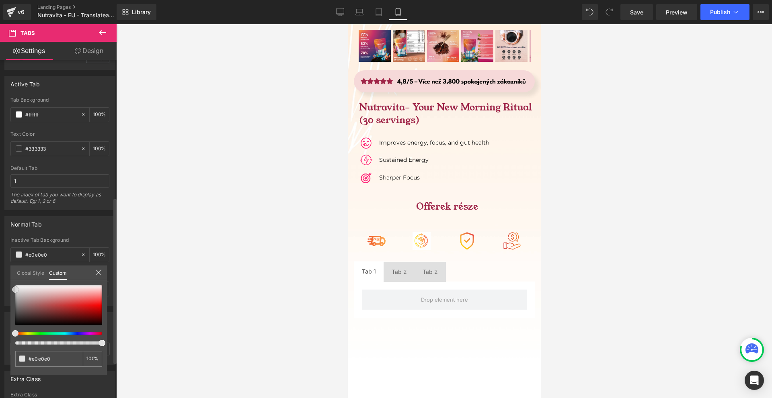
click at [10, 289] on div "Normal Tab rgba(224, 224, 224, 1) Inactive Tab Background #e0e0e0 100 % #8d8d8d…" at bounding box center [60, 258] width 120 height 96
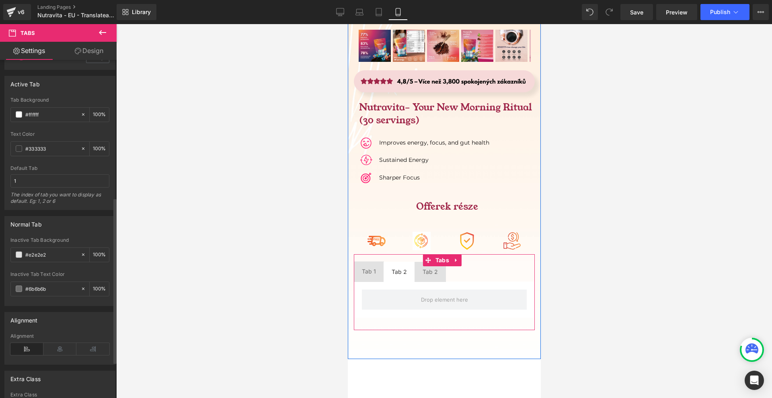
click at [400, 262] on span "Tab 2 Text Block" at bounding box center [398, 272] width 31 height 20
click at [439, 262] on span "Tab 2 Text Block" at bounding box center [429, 272] width 31 height 20
click at [374, 267] on div "Tab 1 Text Block" at bounding box center [368, 271] width 14 height 9
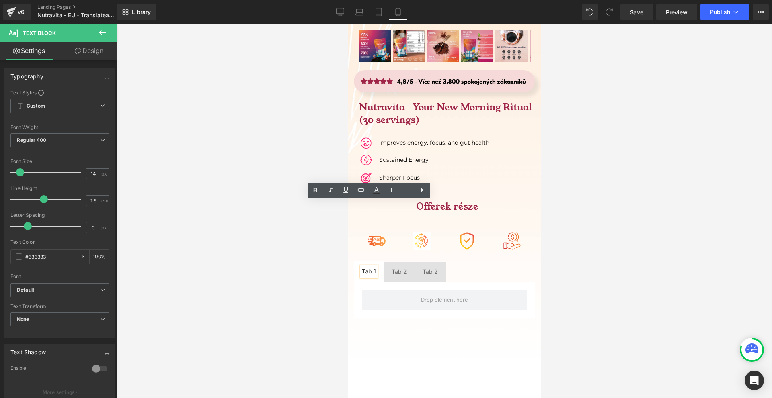
click at [390, 262] on span "Tab 2 Text Block" at bounding box center [398, 272] width 31 height 20
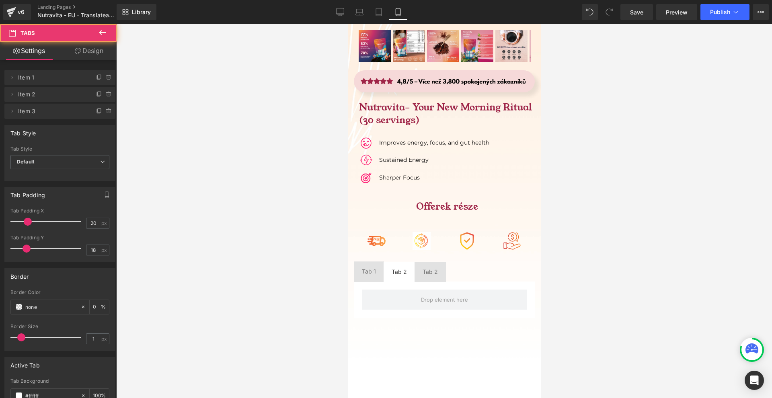
click at [426, 262] on li "Tab 2 Text Block" at bounding box center [429, 272] width 31 height 20
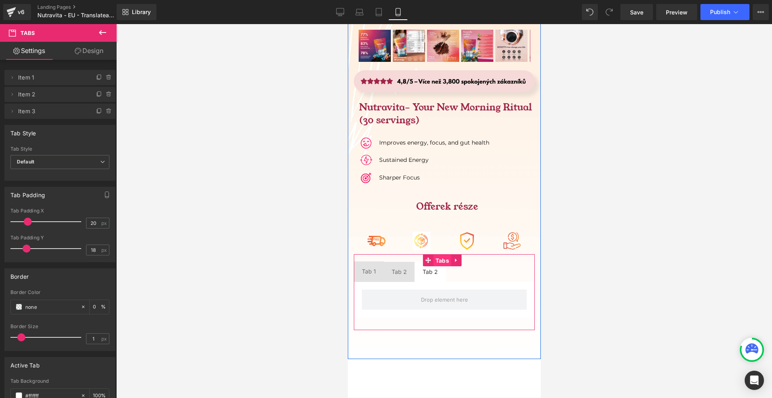
click at [443, 255] on span "Tabs" at bounding box center [442, 261] width 18 height 12
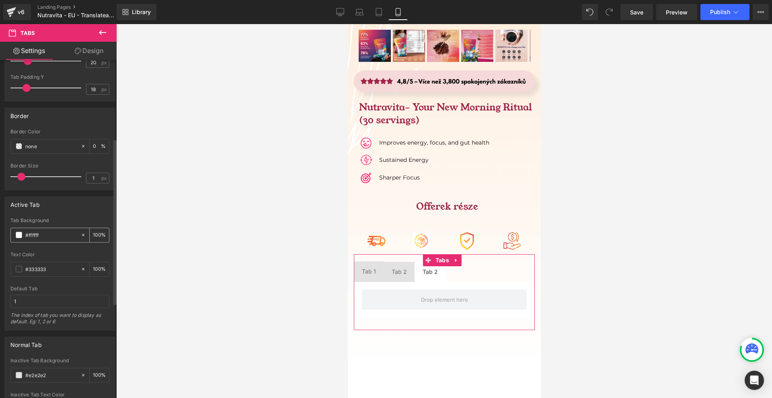
scroll to position [355, 0]
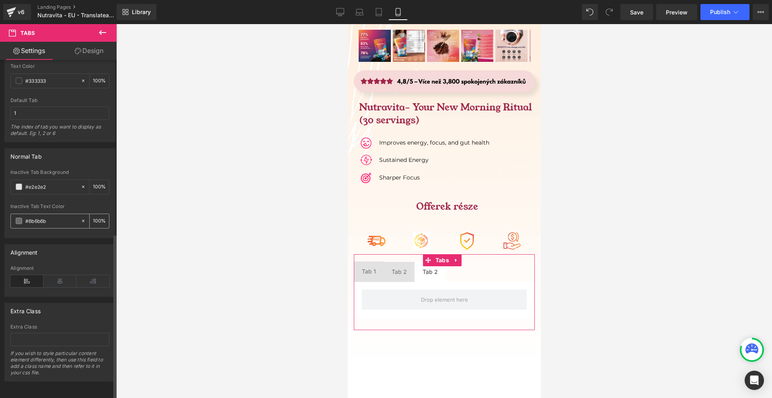
click at [21, 218] on span at bounding box center [19, 221] width 6 height 6
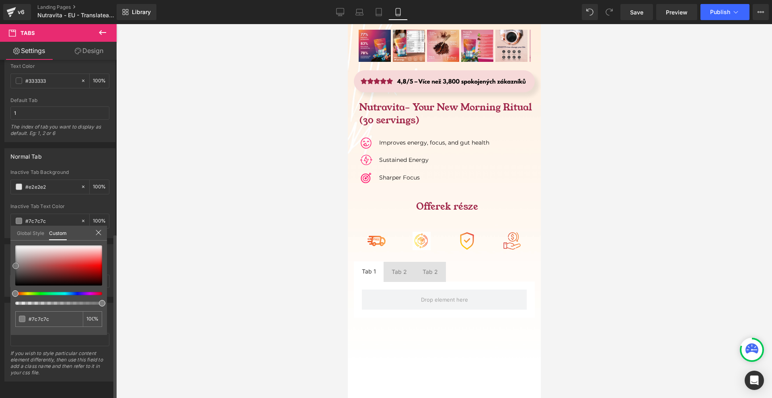
click at [13, 267] on span at bounding box center [15, 266] width 6 height 6
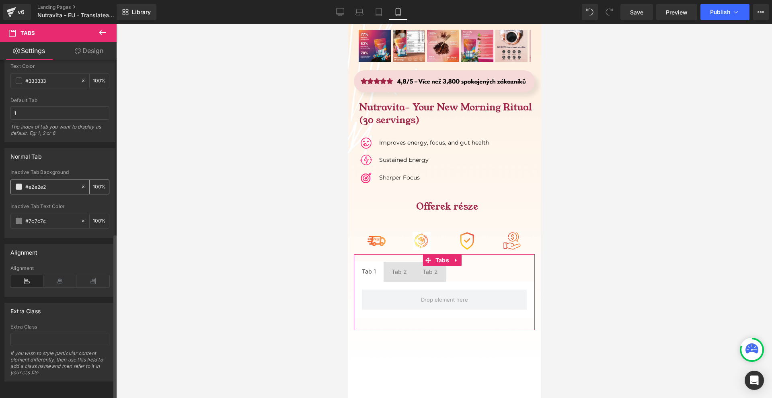
click at [19, 184] on span at bounding box center [19, 187] width 6 height 6
click at [18, 218] on span at bounding box center [19, 221] width 6 height 6
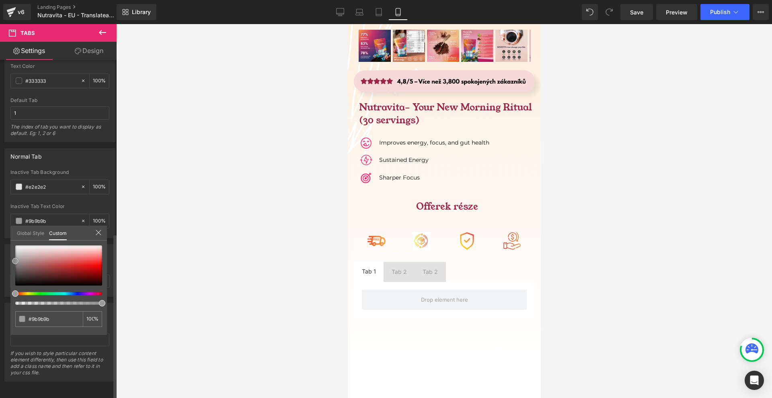
drag, startPoint x: 16, startPoint y: 265, endPoint x: 11, endPoint y: 260, distance: 6.5
click at [11, 260] on div "#7c7c7c 100 %" at bounding box center [58, 291] width 96 height 90
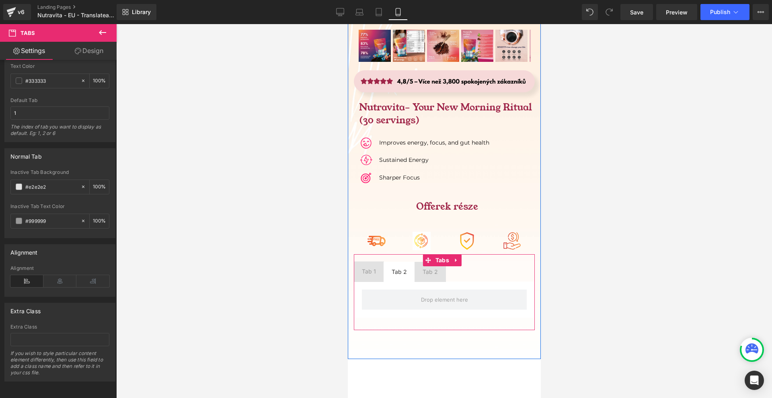
click at [388, 262] on span "Tab 2 Text Block" at bounding box center [398, 272] width 31 height 20
click at [421, 262] on span "Tab 2 Text Block" at bounding box center [429, 272] width 31 height 20
click at [363, 262] on span "Tab 1 Text Block" at bounding box center [368, 272] width 30 height 21
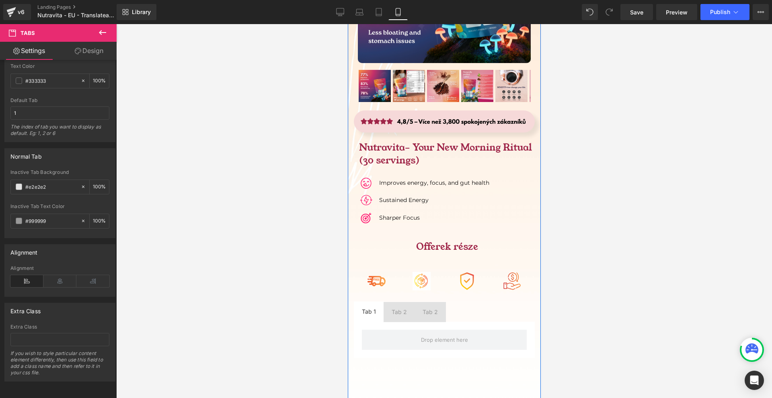
scroll to position [5674, 0]
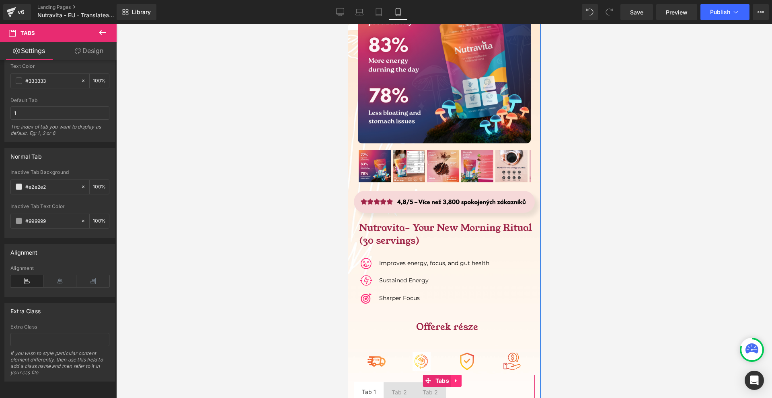
click at [455, 379] on icon at bounding box center [456, 381] width 2 height 4
click at [458, 378] on icon at bounding box center [461, 381] width 6 height 6
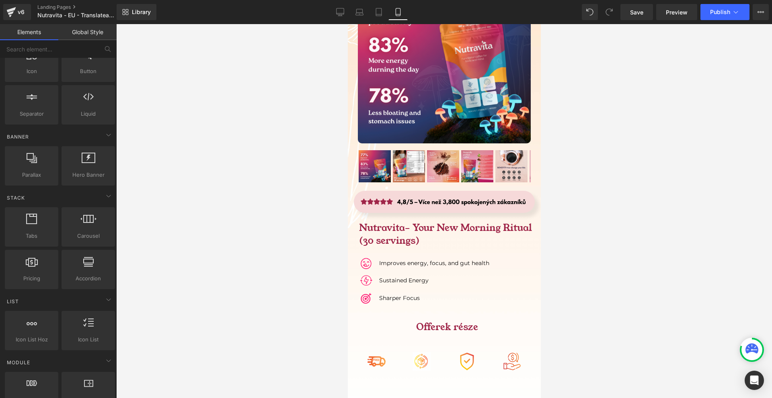
scroll to position [5755, 0]
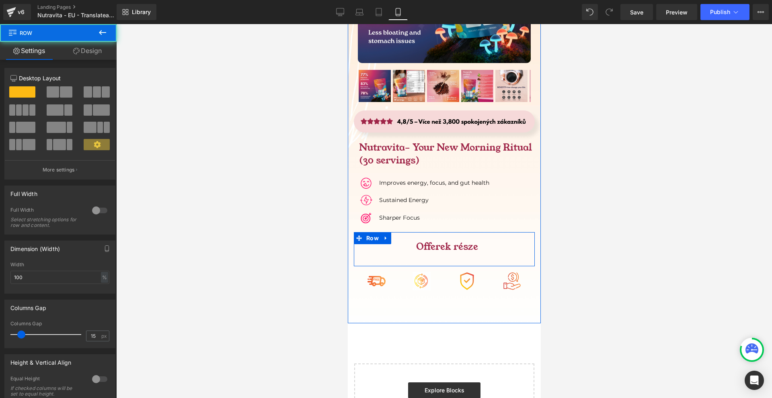
drag, startPoint x: 464, startPoint y: 200, endPoint x: 467, endPoint y: 197, distance: 4.3
click at [467, 232] on div "Offerek része Heading Row" at bounding box center [443, 249] width 181 height 34
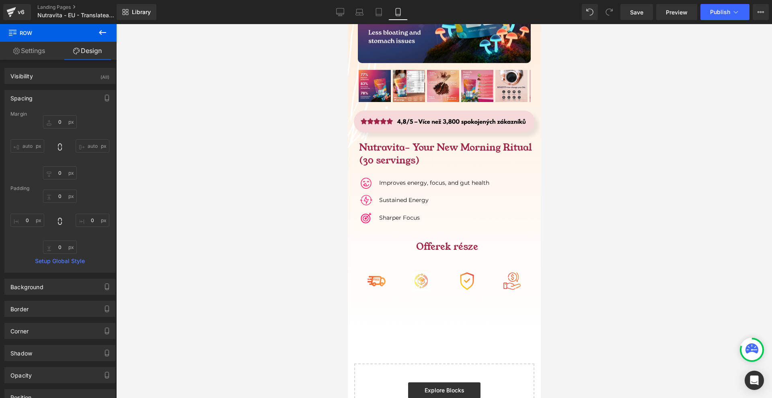
click at [103, 28] on icon at bounding box center [103, 33] width 10 height 10
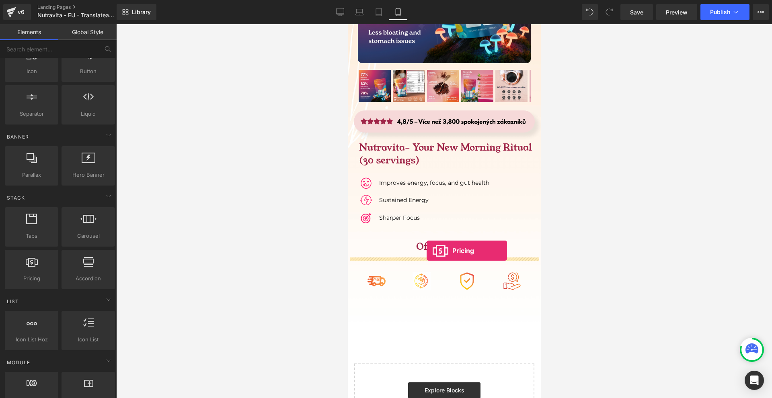
drag, startPoint x: 688, startPoint y: 299, endPoint x: 426, endPoint y: 251, distance: 266.4
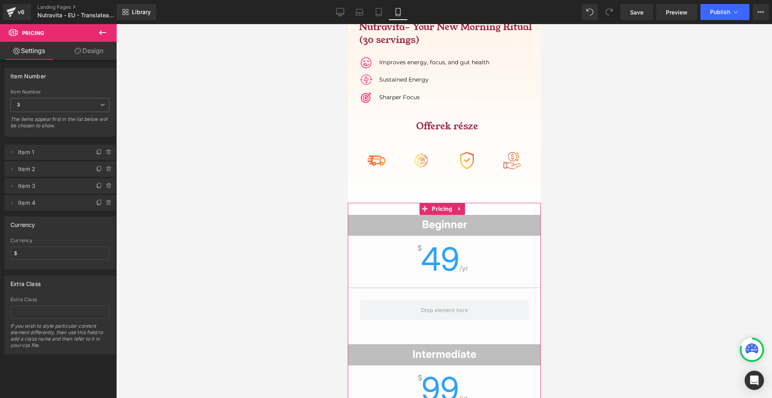
scroll to position [5835, 0]
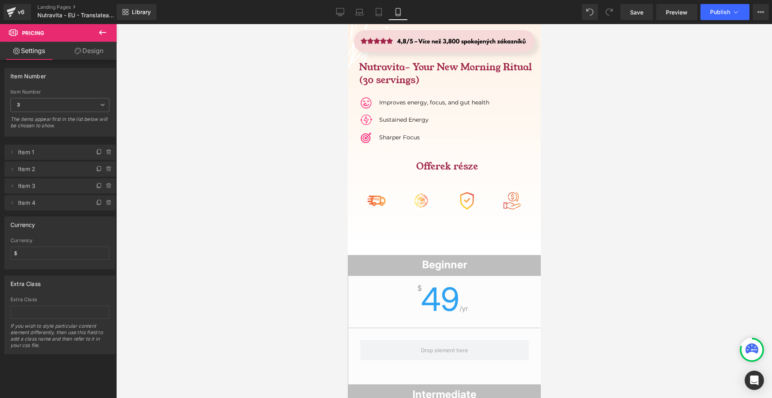
click at [458, 247] on icon at bounding box center [455, 249] width 4 height 5
click at [466, 243] on link at bounding box center [464, 249] width 10 height 12
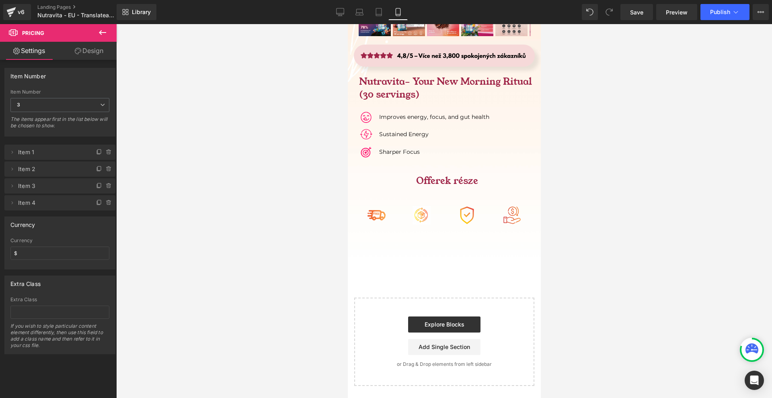
scroll to position [5751, 0]
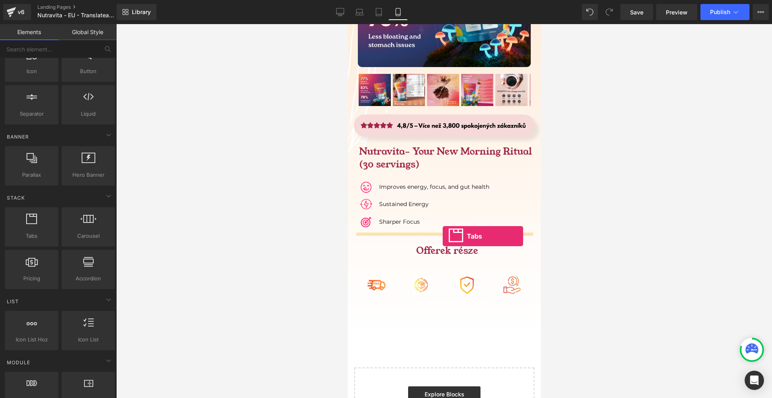
drag, startPoint x: 592, startPoint y: 263, endPoint x: 442, endPoint y: 236, distance: 152.3
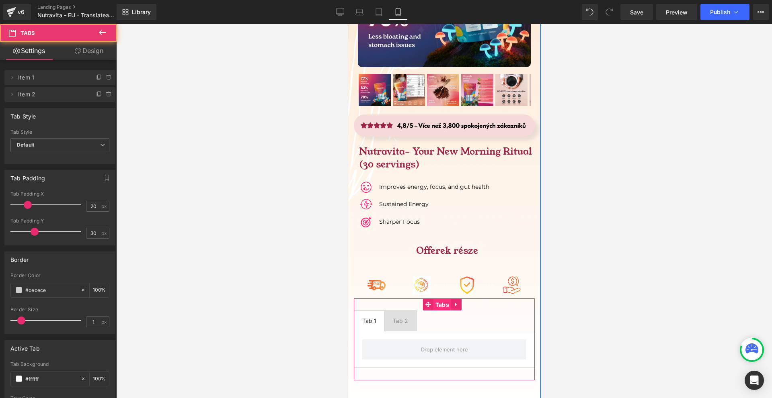
click at [437, 299] on span "Tabs" at bounding box center [442, 305] width 18 height 12
click at [398, 311] on span "Tab 2 Text Block" at bounding box center [399, 321] width 31 height 20
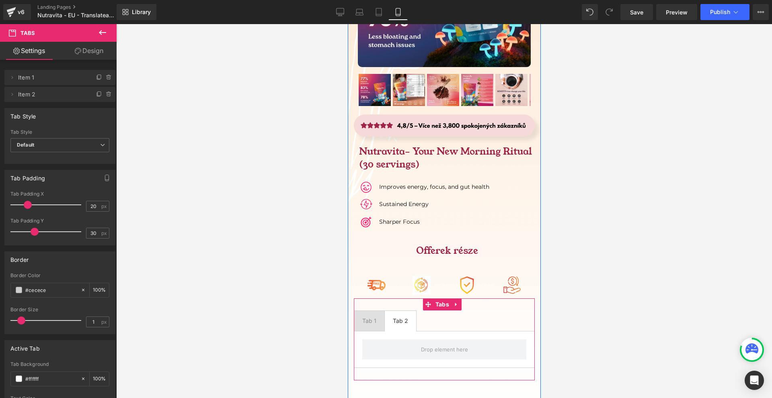
click at [367, 331] on div at bounding box center [443, 349] width 181 height 37
click at [372, 311] on span "Tab 1 Text Block" at bounding box center [369, 321] width 30 height 20
click at [431, 299] on span at bounding box center [428, 305] width 10 height 12
click at [442, 299] on span "Tabs" at bounding box center [442, 305] width 18 height 12
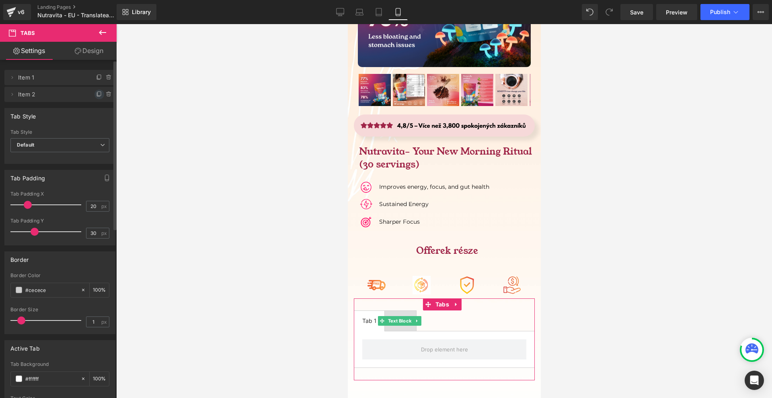
click at [96, 92] on icon at bounding box center [99, 94] width 6 height 6
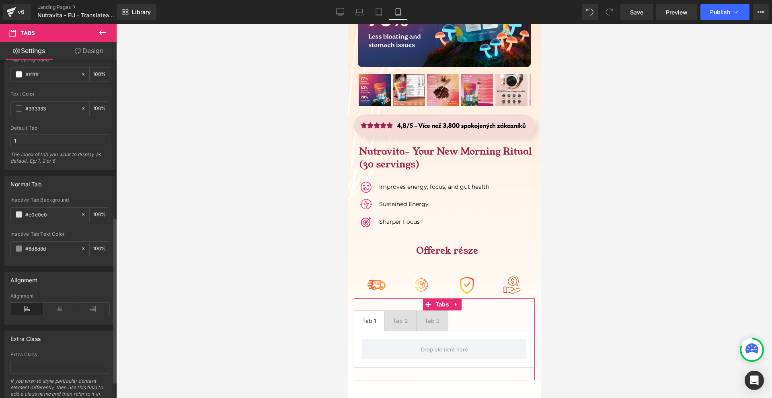
scroll to position [355, 0]
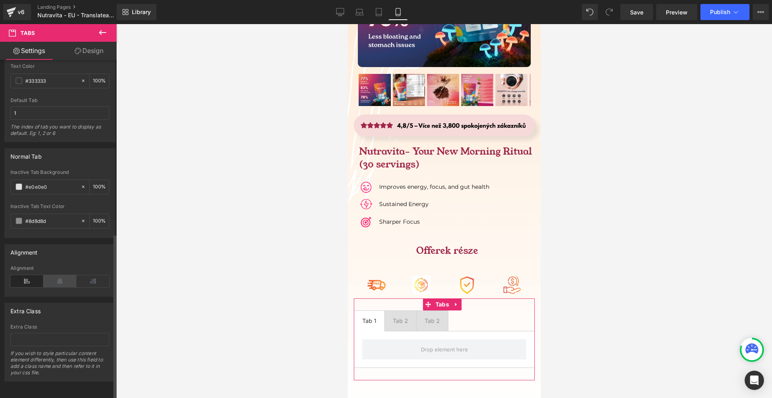
click at [59, 277] on icon at bounding box center [59, 281] width 33 height 12
click at [30, 275] on icon at bounding box center [26, 281] width 33 height 12
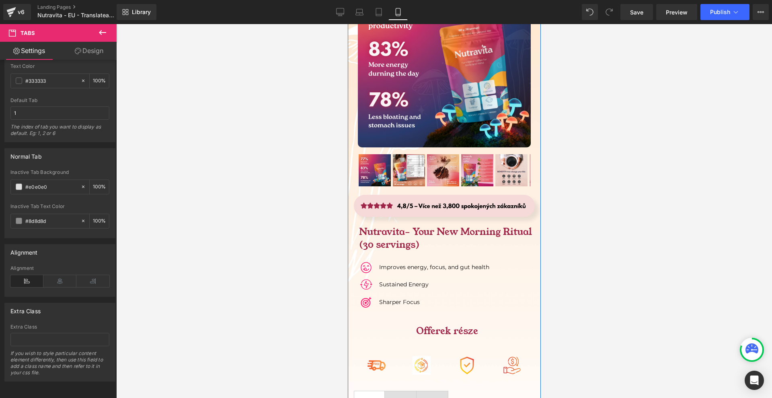
scroll to position [5751, 0]
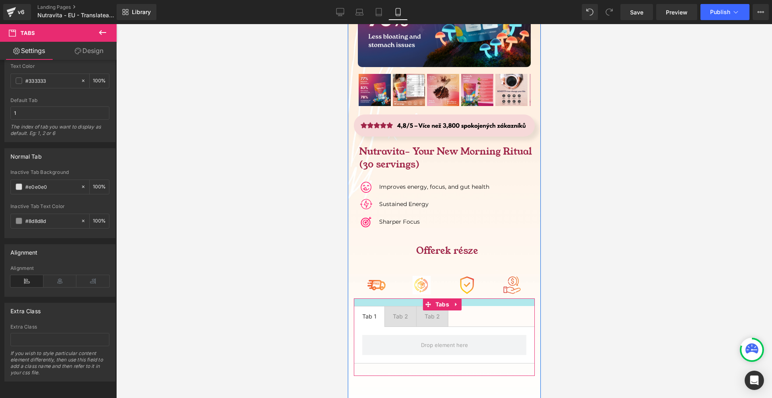
drag, startPoint x: 470, startPoint y: 235, endPoint x: 472, endPoint y: 230, distance: 5.0
click at [472, 230] on div "Sale Off (P) Image" at bounding box center [443, 132] width 193 height 487
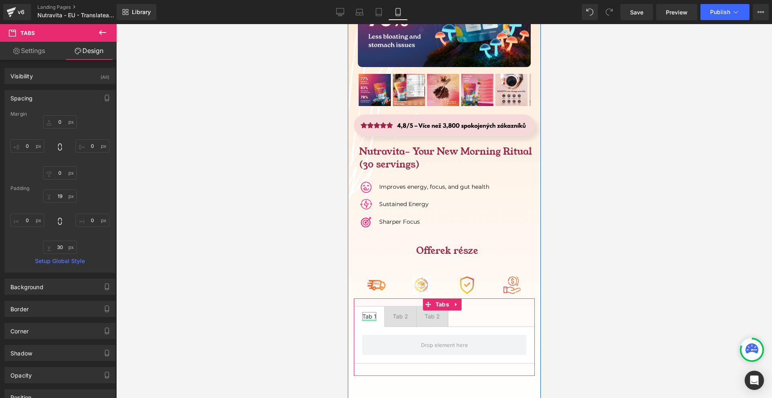
click at [366, 319] on div at bounding box center [369, 320] width 14 height 2
click at [366, 312] on div "Tab 1" at bounding box center [369, 316] width 14 height 9
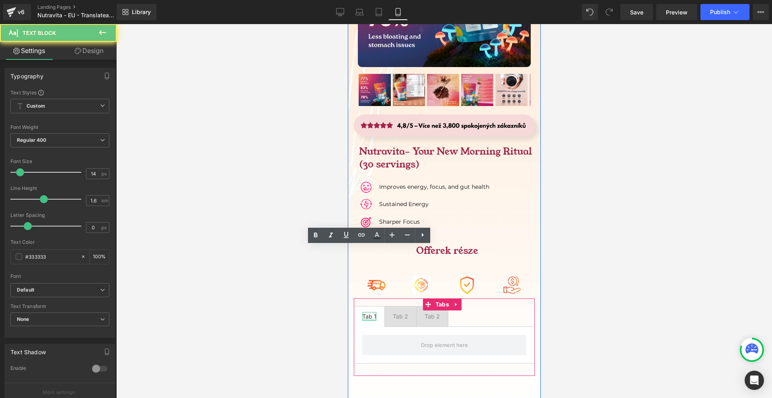
click at [366, 312] on div "Tab 1" at bounding box center [369, 316] width 14 height 9
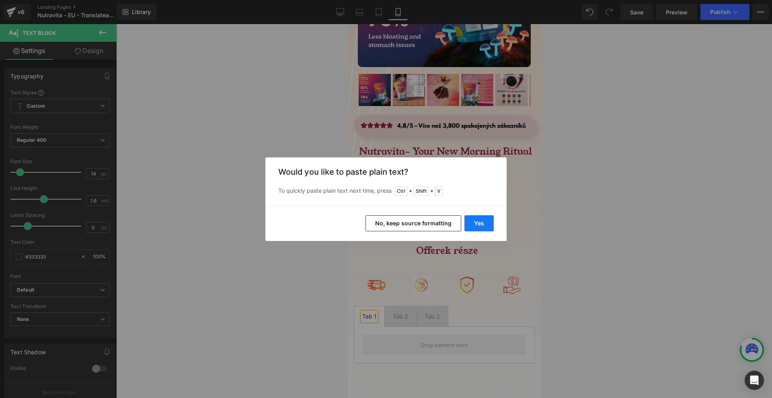
click at [473, 222] on button "Yes" at bounding box center [478, 223] width 29 height 16
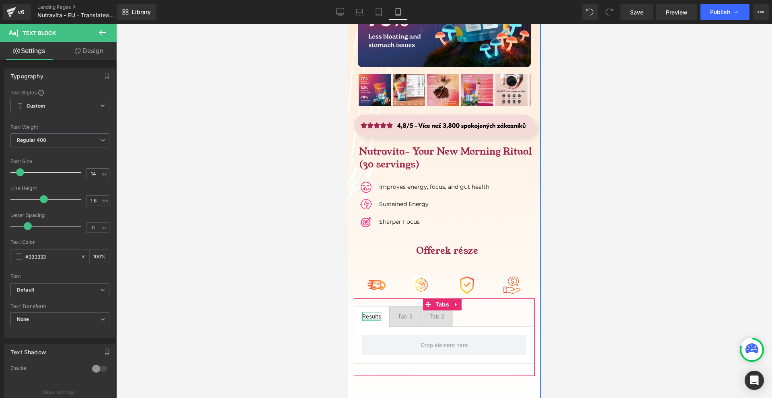
click at [369, 319] on div at bounding box center [371, 320] width 19 height 2
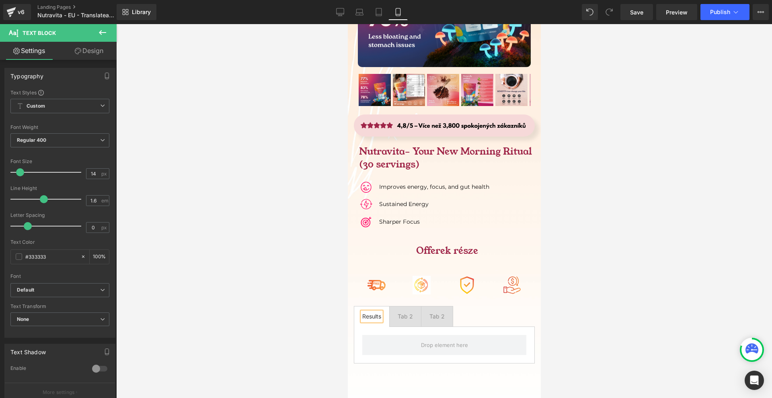
click at [625, 265] on div at bounding box center [444, 211] width 656 height 374
click at [74, 286] on span "Default" at bounding box center [59, 290] width 99 height 14
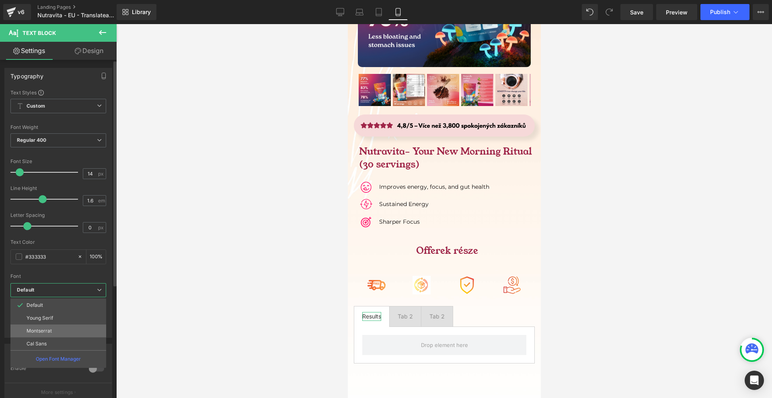
click at [58, 327] on li "Montserrat" at bounding box center [58, 331] width 96 height 13
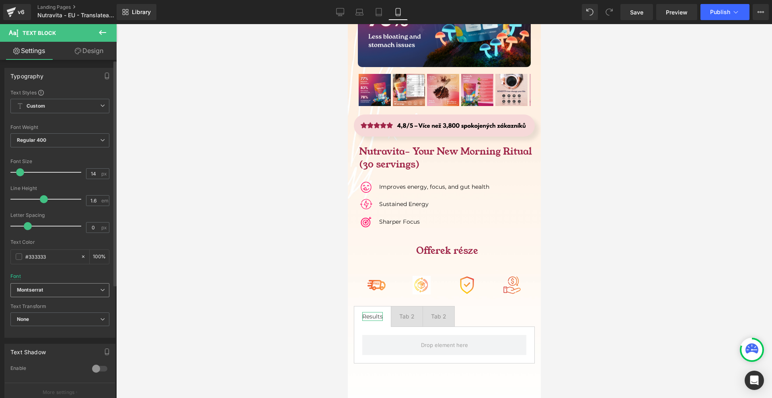
click at [75, 294] on span "Montserrat" at bounding box center [59, 290] width 99 height 14
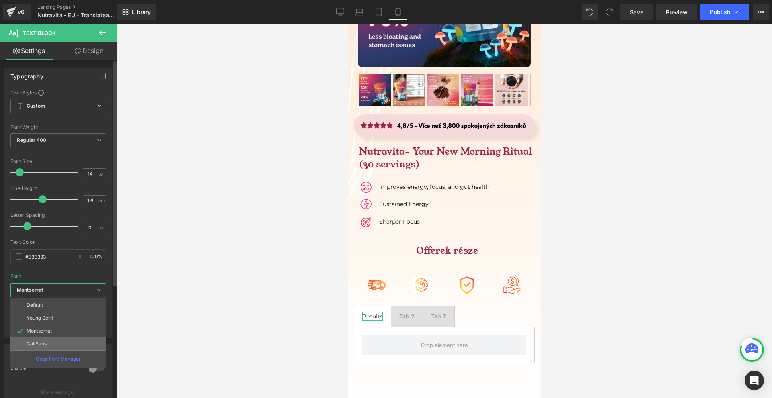
click at [61, 345] on li "Cal Sans" at bounding box center [58, 344] width 96 height 13
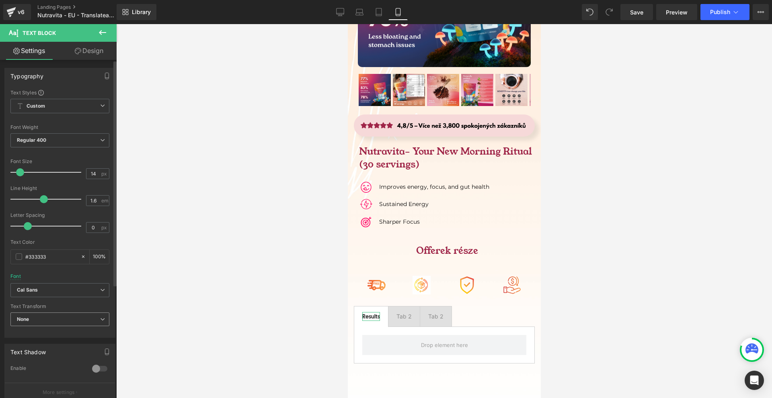
click at [41, 328] on div "None None Uppercase Lowercase Capitalize" at bounding box center [59, 322] width 99 height 18
click at [38, 290] on b "Cal Sans" at bounding box center [58, 290] width 83 height 7
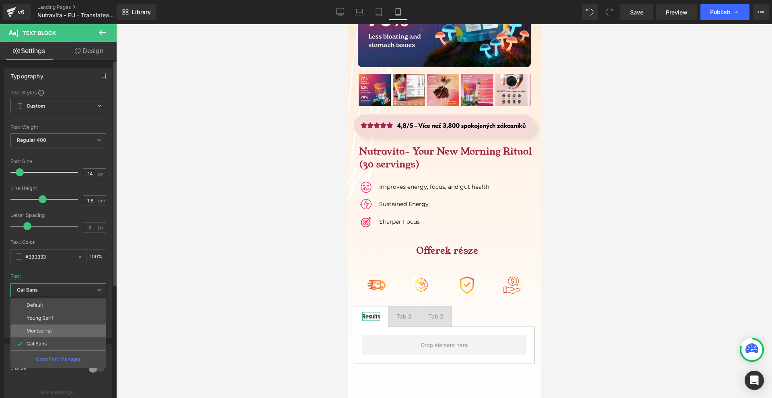
click at [62, 327] on li "Montserrat" at bounding box center [58, 331] width 96 height 13
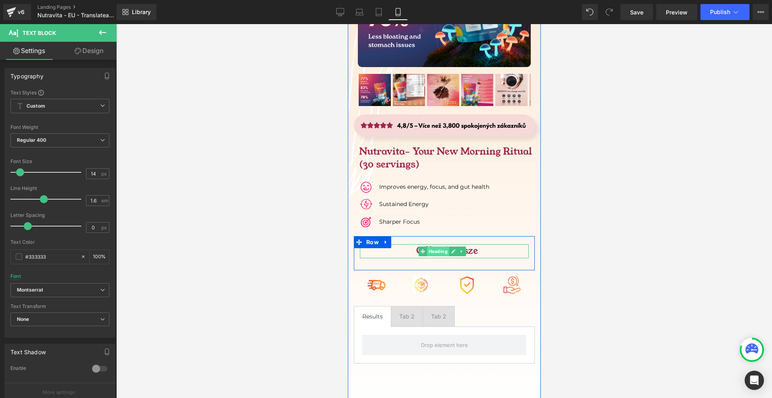
click at [440, 247] on span "Heading" at bounding box center [438, 252] width 22 height 10
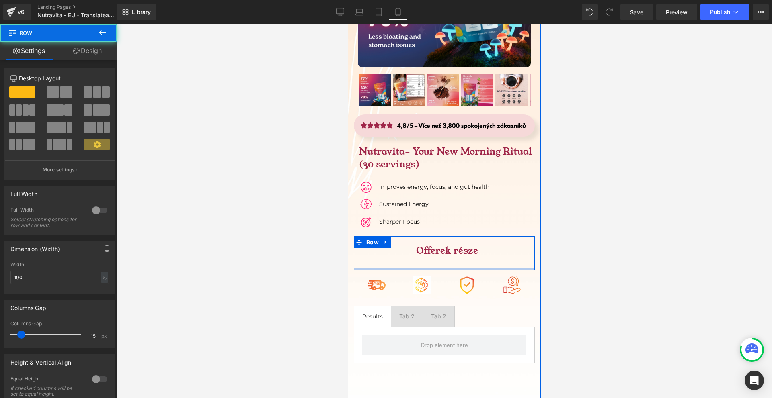
drag, startPoint x: 433, startPoint y: 203, endPoint x: 402, endPoint y: 211, distance: 32.4
click at [434, 236] on div "Offerek része Heading Row" at bounding box center [443, 253] width 181 height 34
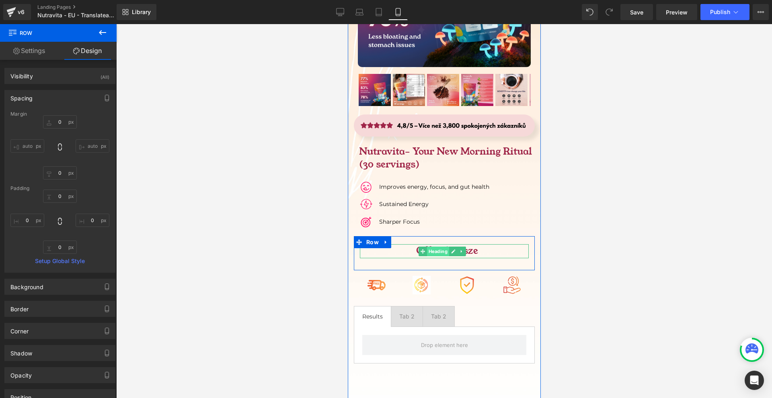
click at [433, 247] on span "Heading" at bounding box center [438, 252] width 22 height 10
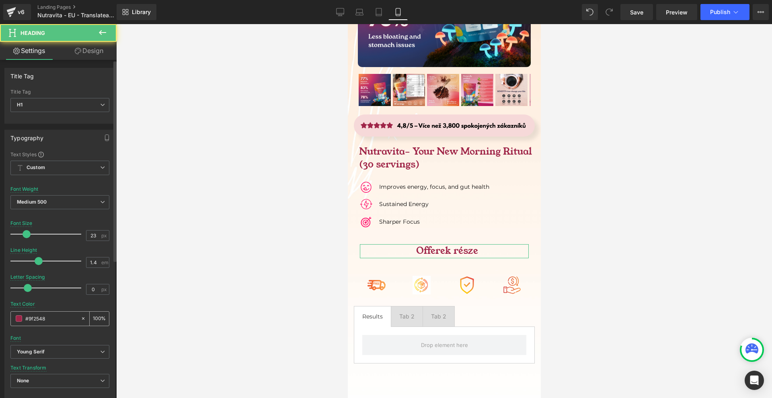
click at [46, 317] on input "#9f2548" at bounding box center [50, 318] width 51 height 9
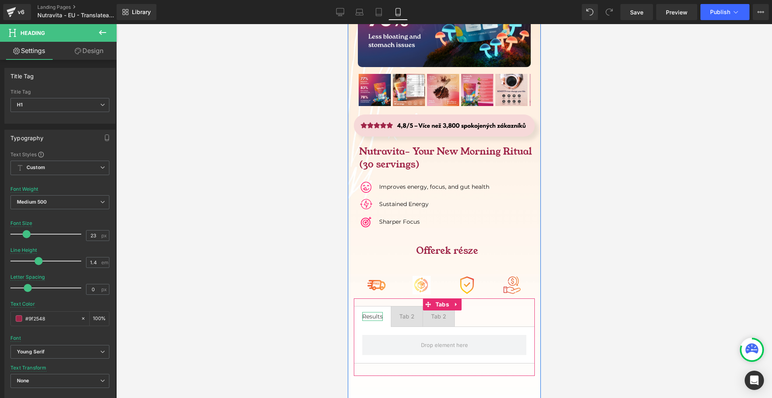
click at [371, 312] on div "Results" at bounding box center [372, 316] width 21 height 9
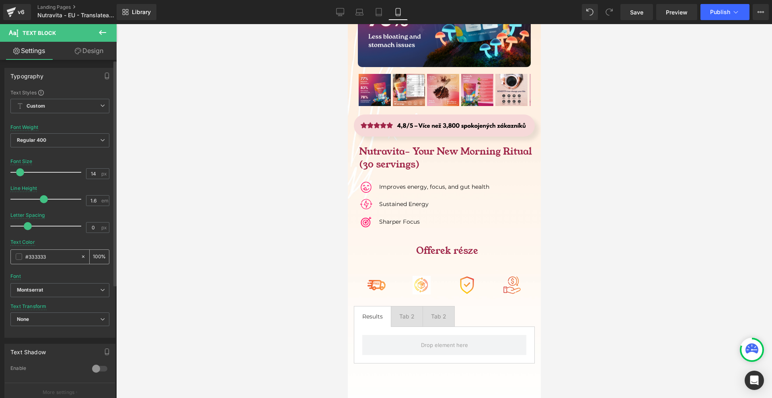
click at [31, 262] on div "#333333" at bounding box center [46, 257] width 70 height 14
click at [33, 261] on input "#333333" at bounding box center [50, 256] width 51 height 9
click at [32, 261] on input "#333333" at bounding box center [50, 256] width 51 height 9
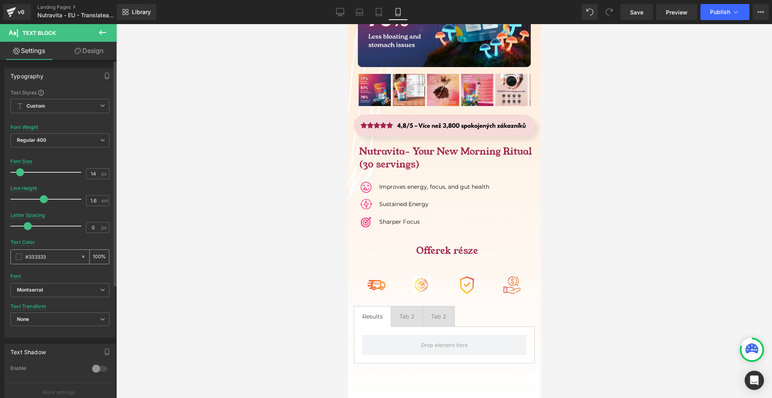
click at [32, 261] on input "#333333" at bounding box center [50, 256] width 51 height 9
click at [612, 324] on div at bounding box center [444, 211] width 656 height 374
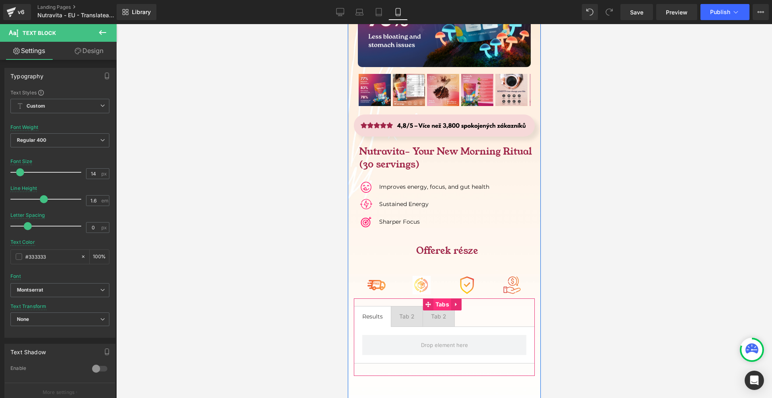
click at [444, 299] on span "Tabs" at bounding box center [442, 305] width 18 height 12
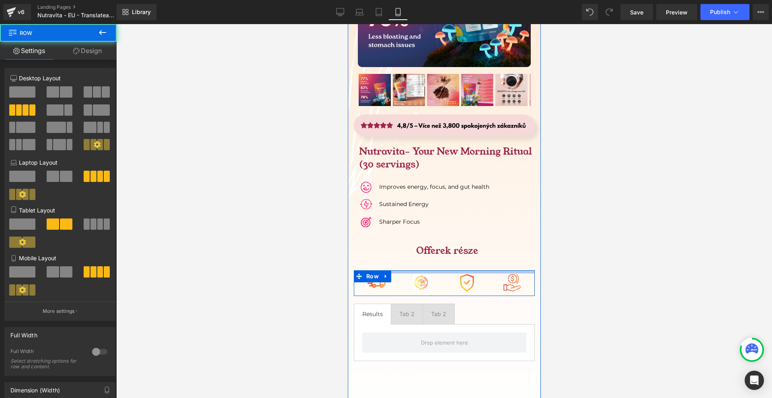
drag, startPoint x: 450, startPoint y: 208, endPoint x: 455, endPoint y: 206, distance: 5.8
click at [455, 271] on div at bounding box center [443, 272] width 181 height 3
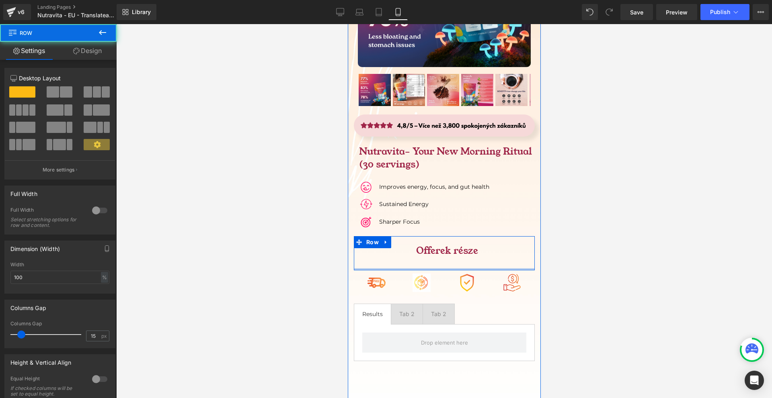
click at [462, 269] on div at bounding box center [443, 270] width 181 height 2
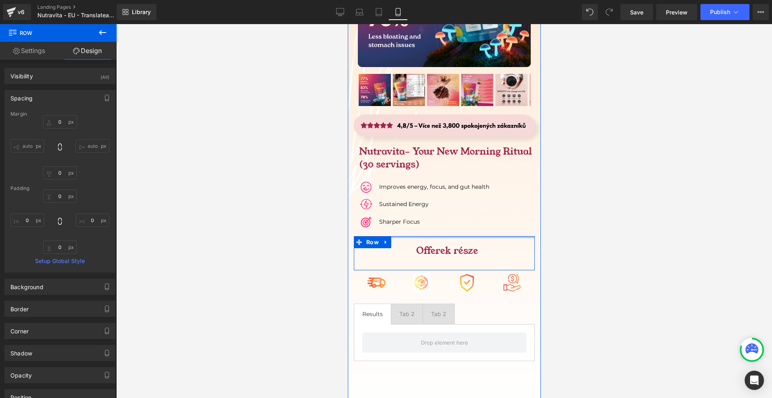
click at [461, 236] on div at bounding box center [443, 237] width 181 height 2
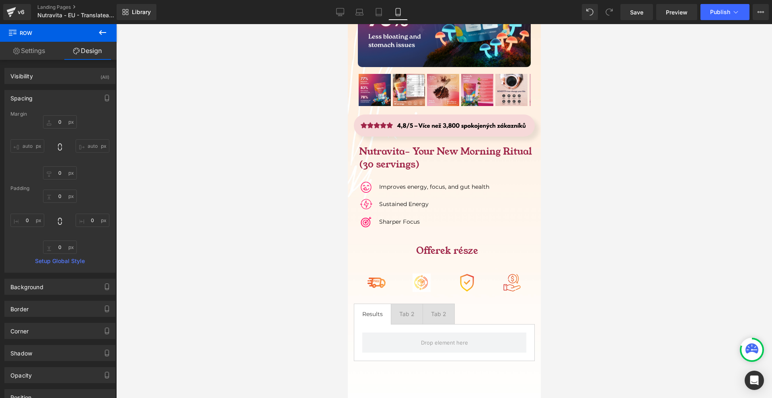
click at [607, 203] on div at bounding box center [444, 211] width 656 height 374
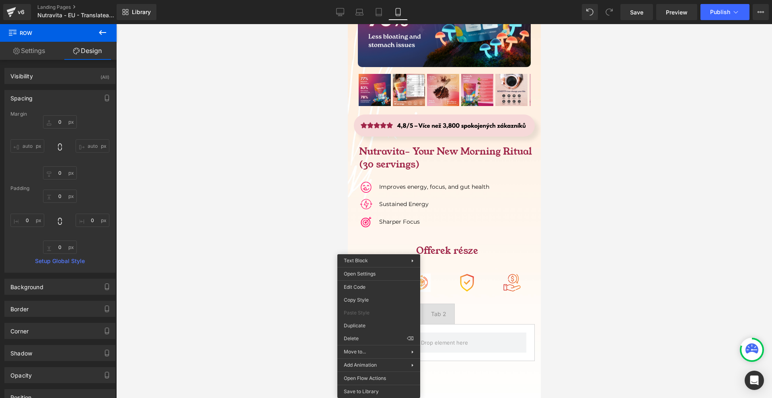
click at [626, 271] on div at bounding box center [444, 211] width 656 height 374
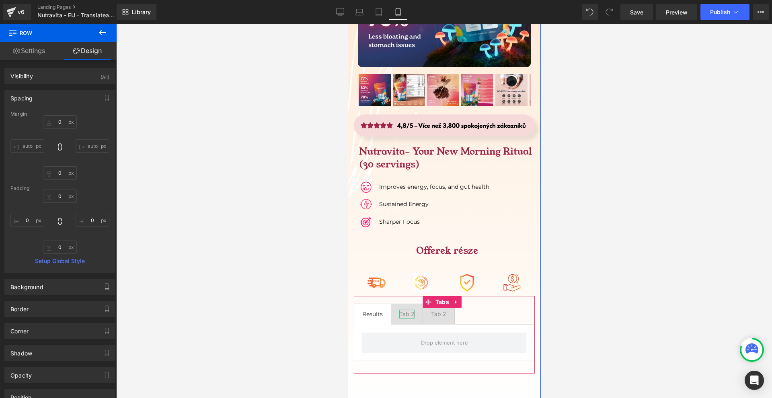
click at [403, 310] on div "Tab 2" at bounding box center [406, 314] width 15 height 9
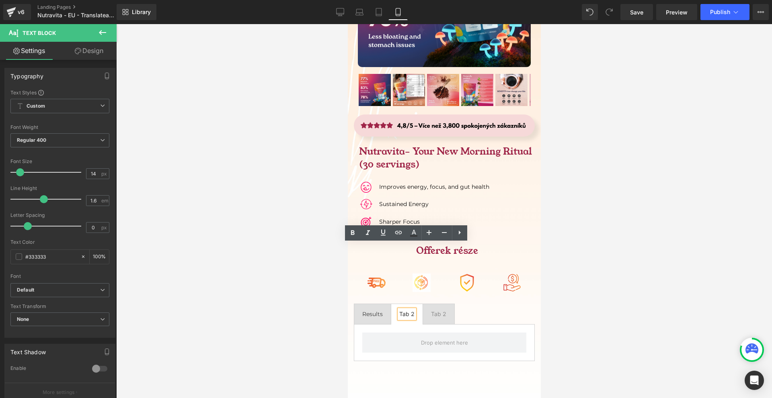
click at [401, 310] on div "Tab 2" at bounding box center [406, 314] width 15 height 9
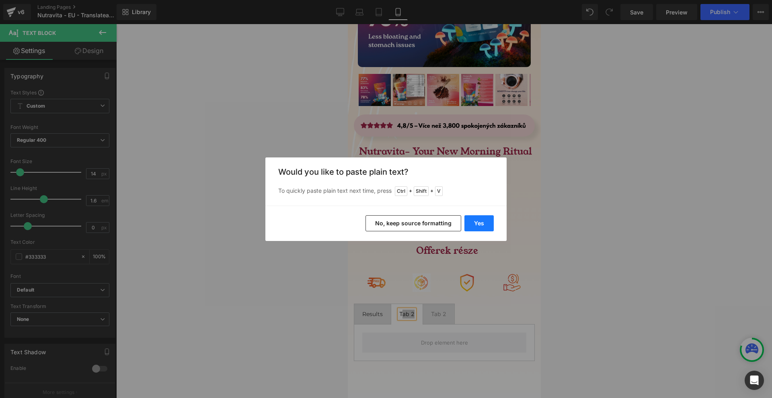
click at [478, 230] on button "Yes" at bounding box center [478, 223] width 29 height 16
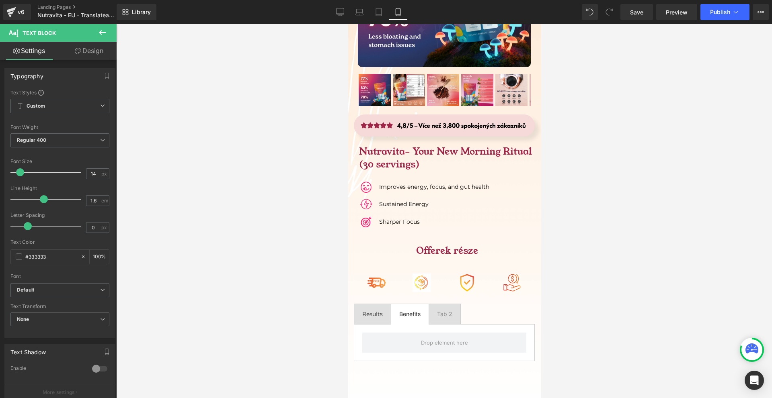
click at [620, 246] on div at bounding box center [444, 211] width 656 height 374
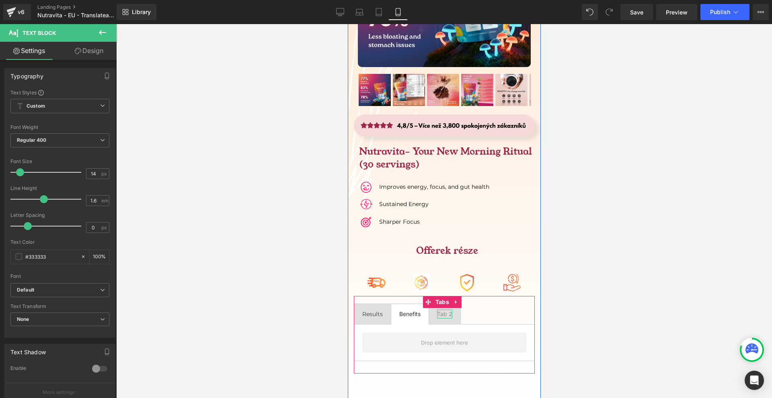
click at [444, 310] on div "Tab 2" at bounding box center [444, 314] width 15 height 9
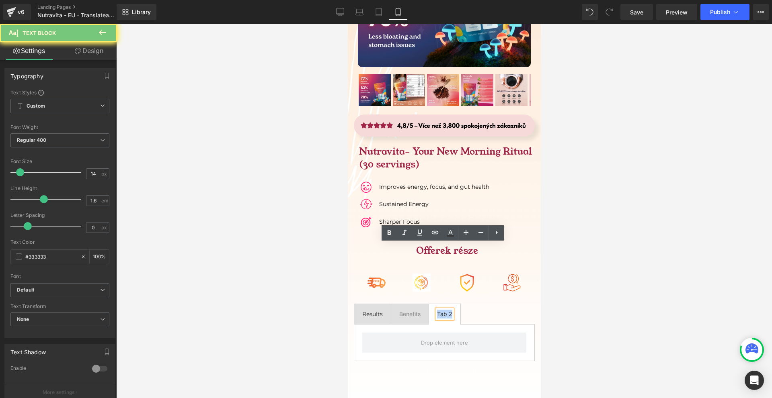
click at [444, 310] on div "Tab 2" at bounding box center [444, 314] width 15 height 9
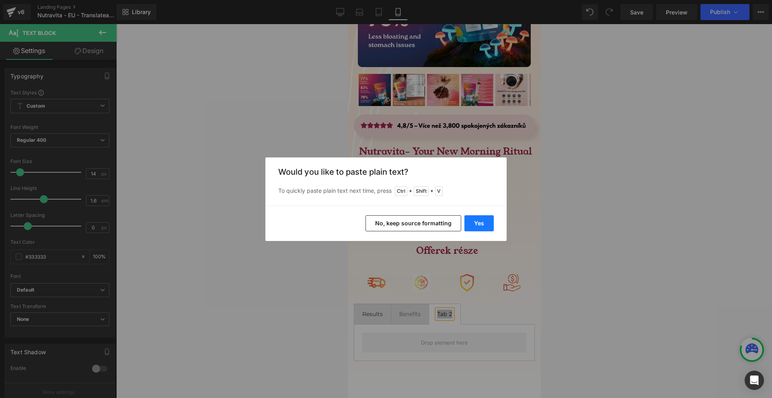
click at [486, 219] on button "Yes" at bounding box center [478, 223] width 29 height 16
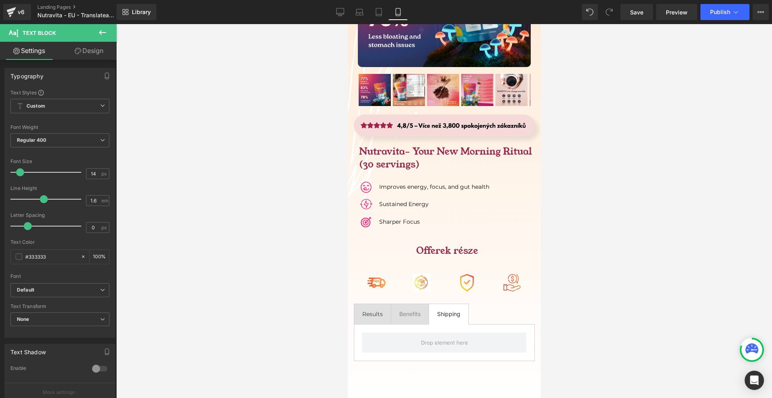
click at [656, 280] on div at bounding box center [444, 211] width 656 height 374
click at [409, 304] on span "Benefits Text Block" at bounding box center [409, 314] width 37 height 20
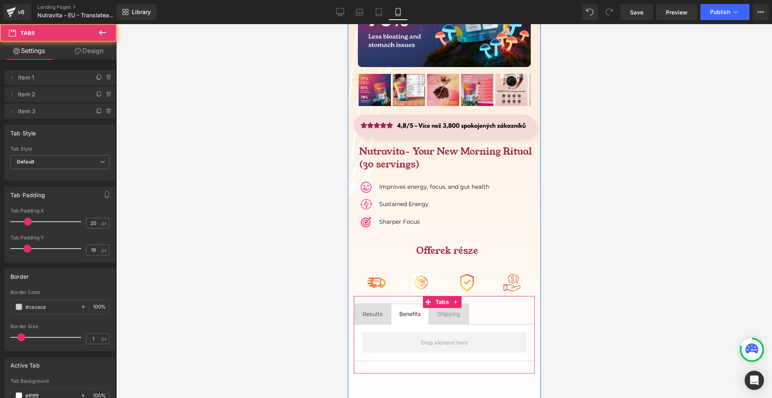
click at [379, 304] on span "Results Text Block" at bounding box center [372, 314] width 37 height 20
click at [441, 304] on span "Shipping Text Block" at bounding box center [448, 314] width 39 height 20
click at [415, 304] on span "Benefits Text Block" at bounding box center [409, 314] width 37 height 20
click at [376, 304] on span "Results Text Block" at bounding box center [372, 314] width 37 height 20
click at [414, 310] on div "Benefits" at bounding box center [409, 314] width 21 height 9
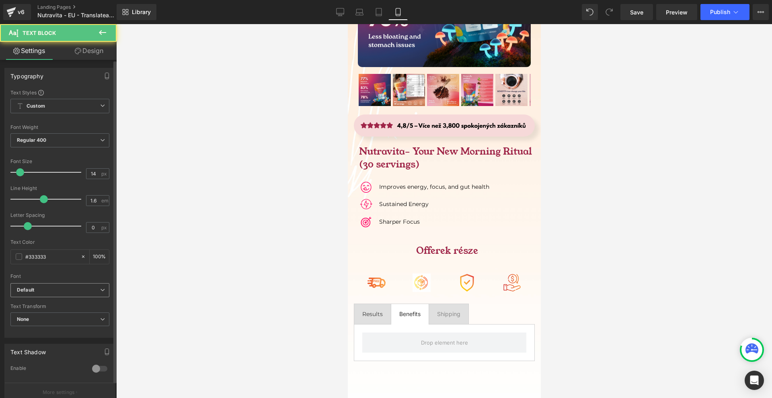
click at [33, 289] on icon "Default" at bounding box center [25, 290] width 17 height 7
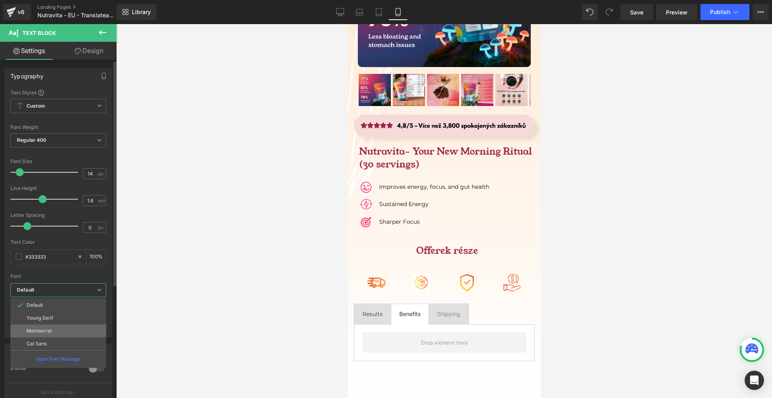
click at [41, 327] on li "Montserrat" at bounding box center [58, 331] width 96 height 13
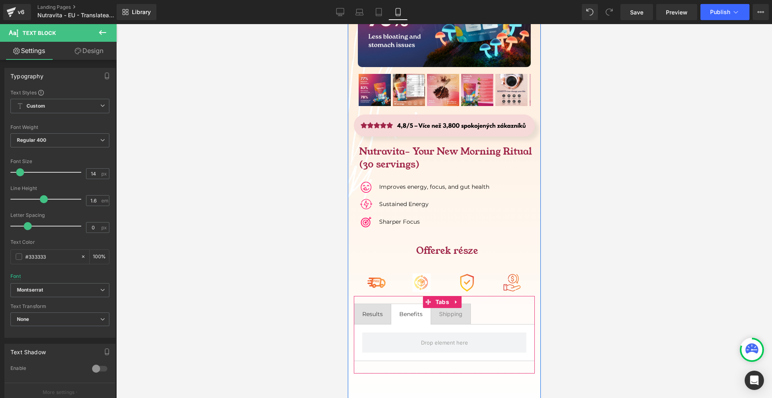
click at [452, 310] on div "Shipping" at bounding box center [450, 314] width 23 height 9
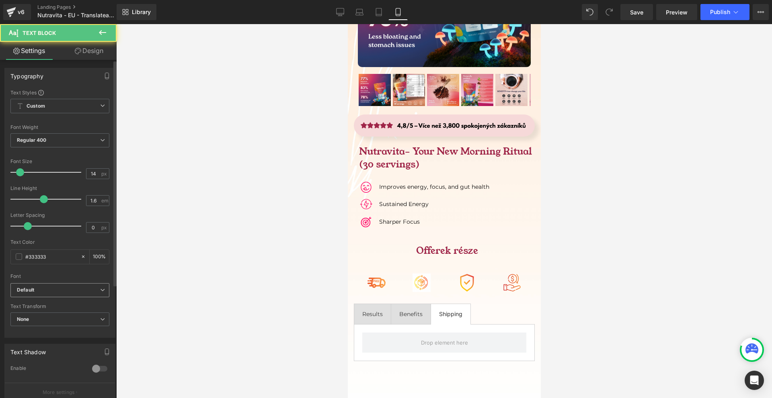
click at [63, 292] on b "Default" at bounding box center [58, 290] width 83 height 7
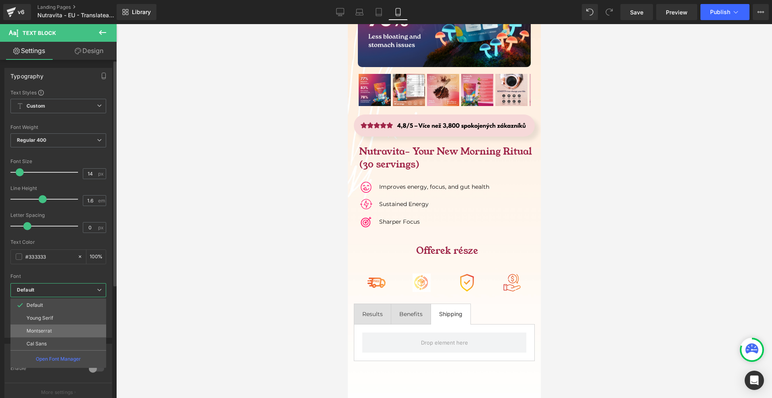
click at [51, 326] on li "Montserrat" at bounding box center [58, 331] width 96 height 13
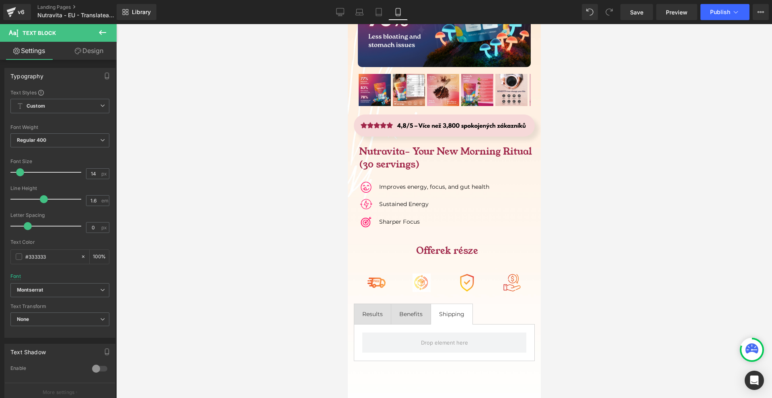
click at [603, 290] on div at bounding box center [444, 211] width 656 height 374
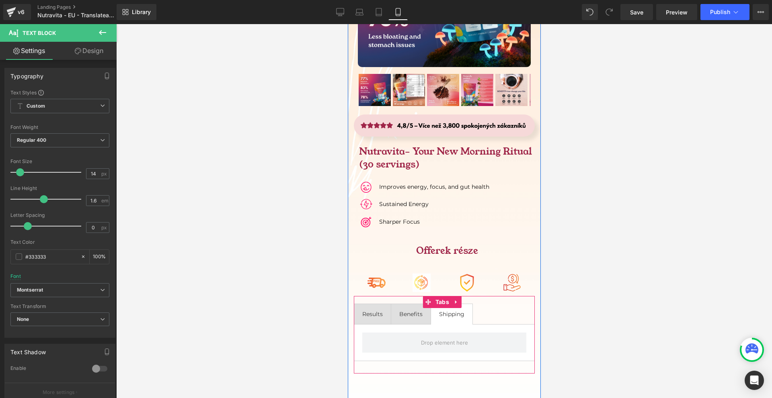
click at [412, 304] on span "Benefits Text Block" at bounding box center [410, 314] width 39 height 20
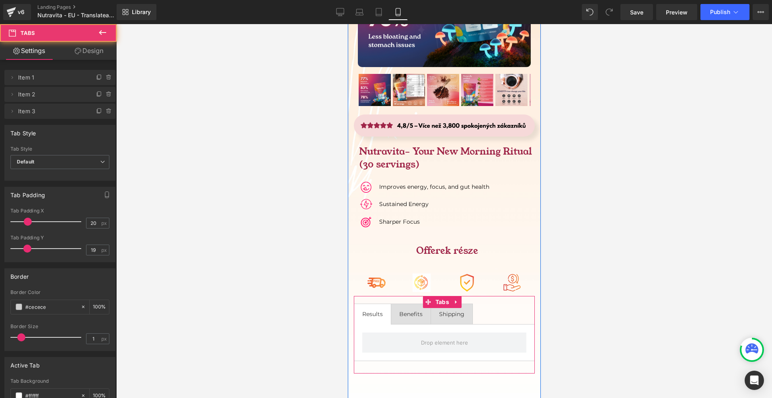
click at [364, 304] on span "Results Text Block" at bounding box center [372, 314] width 37 height 20
click at [435, 296] on span "Tabs" at bounding box center [442, 302] width 18 height 12
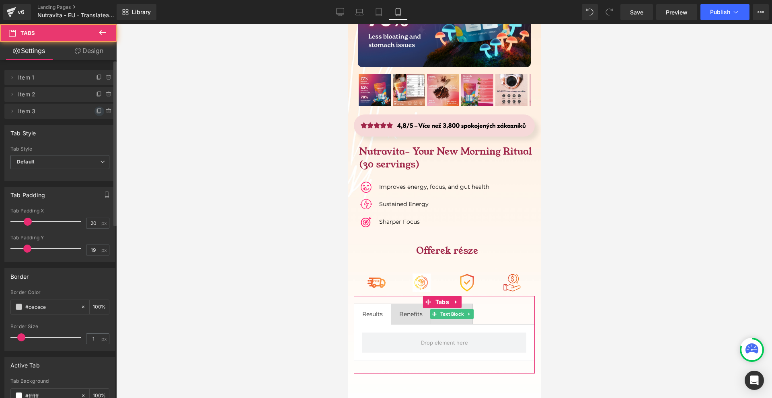
click at [94, 110] on span at bounding box center [99, 112] width 10 height 10
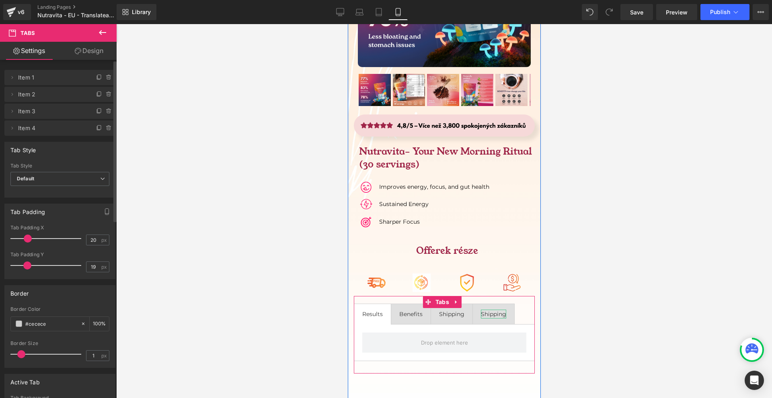
click at [498, 310] on div "Shipping" at bounding box center [492, 314] width 25 height 9
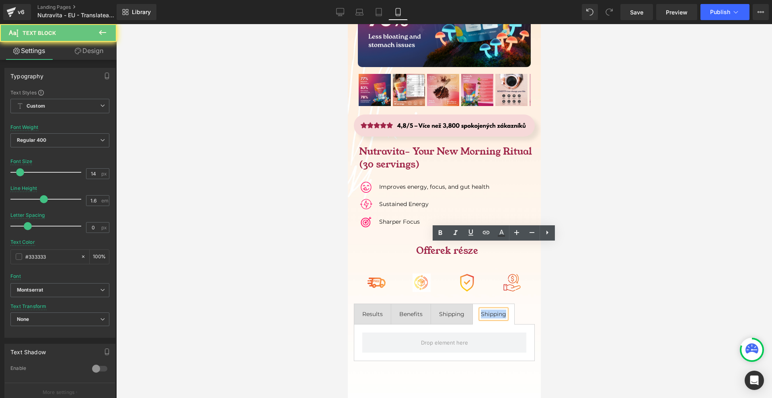
click at [498, 310] on div "Shipping" at bounding box center [492, 314] width 25 height 9
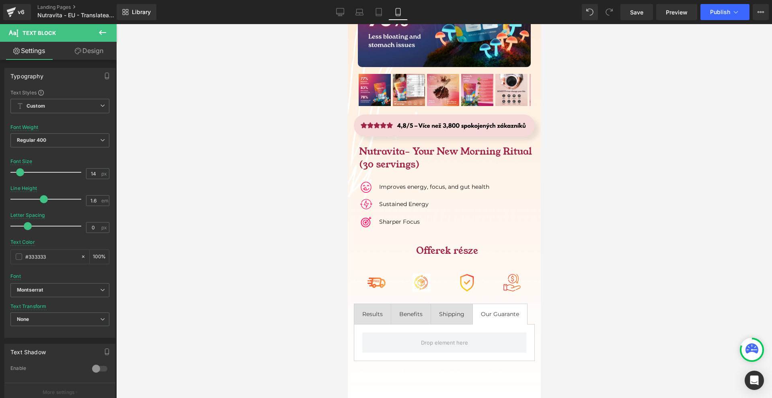
click at [581, 245] on div at bounding box center [444, 211] width 656 height 374
click at [347, 24] on div at bounding box center [347, 24] width 0 height 0
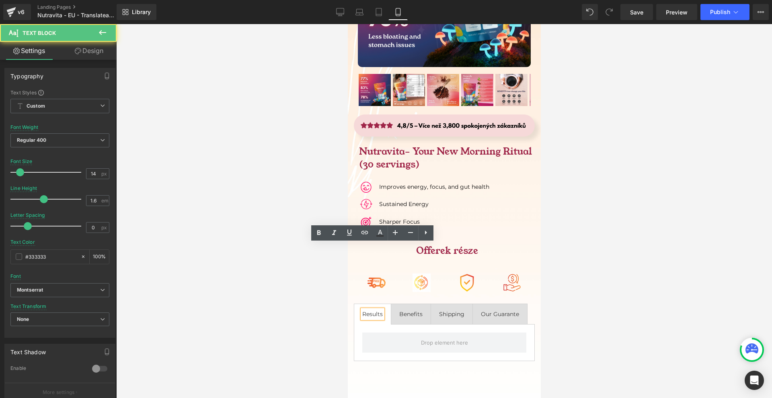
click at [347, 24] on div at bounding box center [347, 24] width 0 height 0
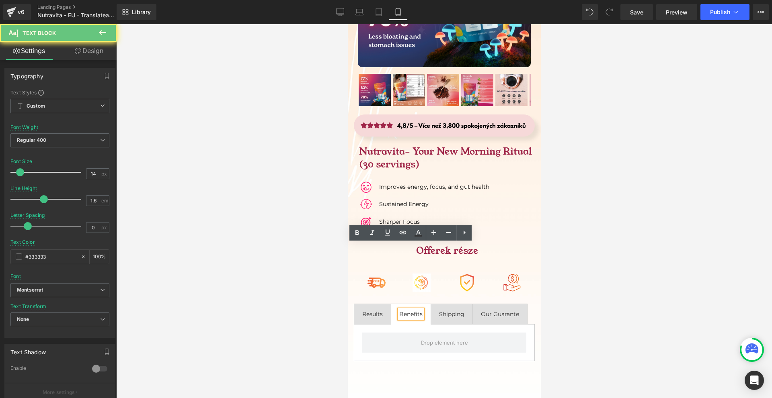
click at [445, 304] on span "Shipping Text Block" at bounding box center [451, 314] width 41 height 20
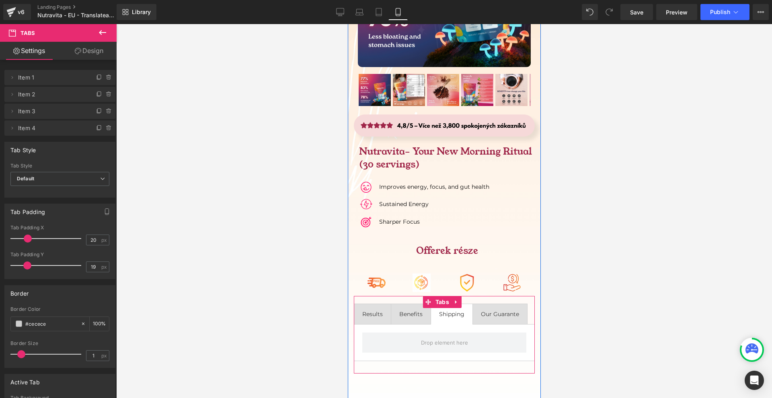
click at [387, 304] on span "Results Text Block" at bounding box center [372, 314] width 37 height 20
click at [589, 248] on div at bounding box center [444, 211] width 656 height 374
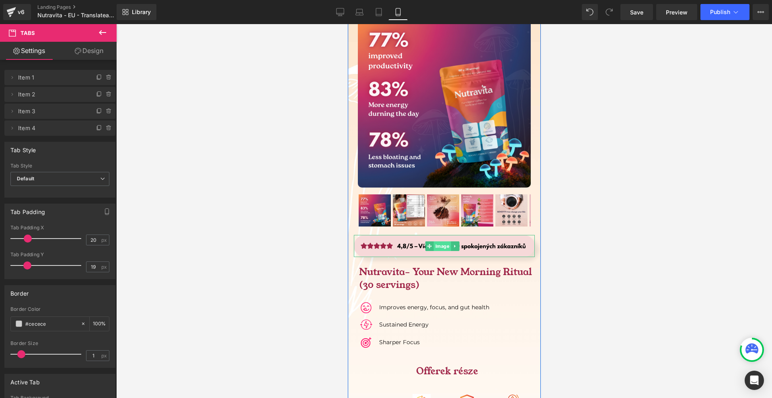
click at [436, 242] on span "Image" at bounding box center [441, 247] width 17 height 10
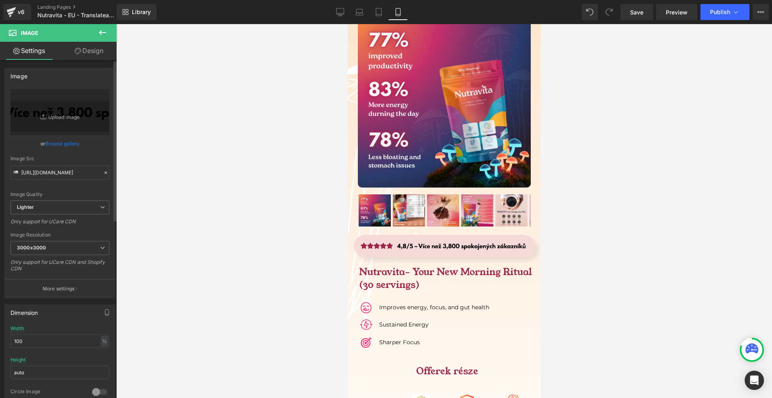
click at [65, 51] on link "Design" at bounding box center [89, 51] width 58 height 18
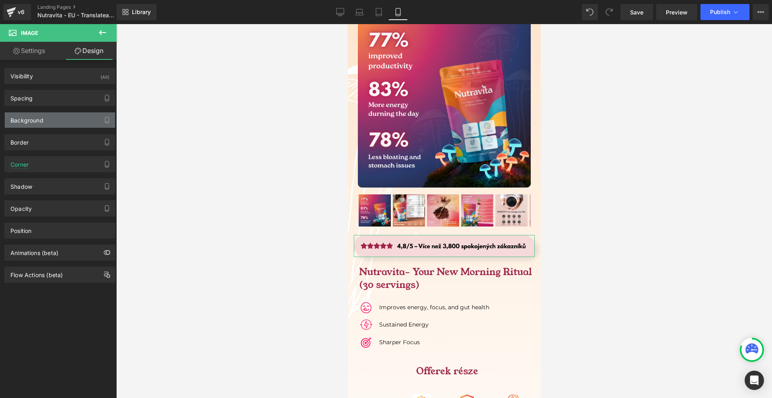
click at [53, 123] on div "Background" at bounding box center [60, 120] width 110 height 15
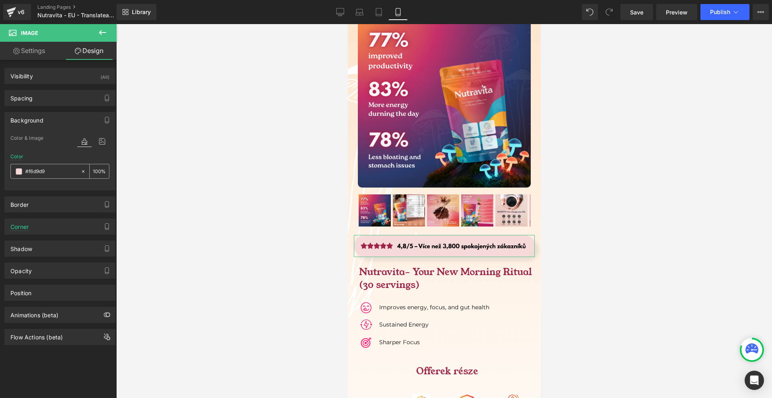
click at [55, 173] on input "text" at bounding box center [50, 171] width 51 height 9
type input "#f6d9d9"
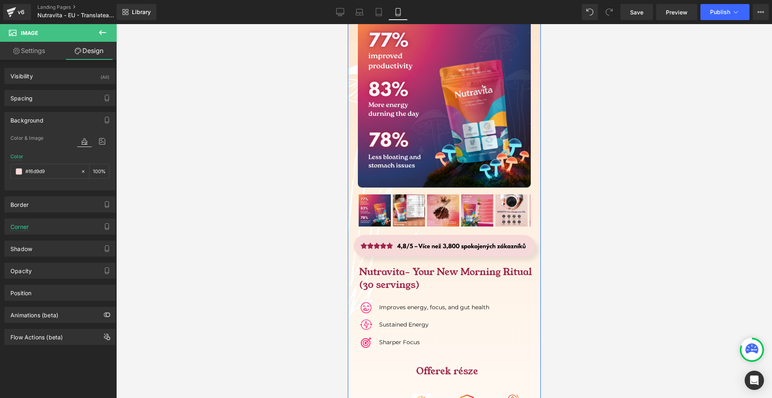
scroll to position [5791, 0]
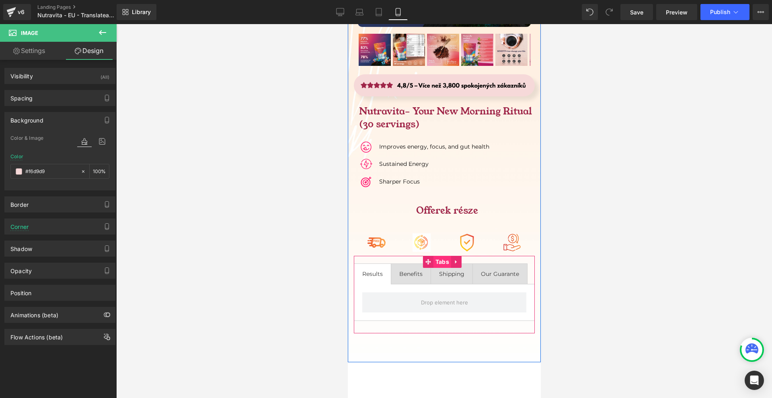
click at [444, 256] on span "Tabs" at bounding box center [442, 262] width 18 height 12
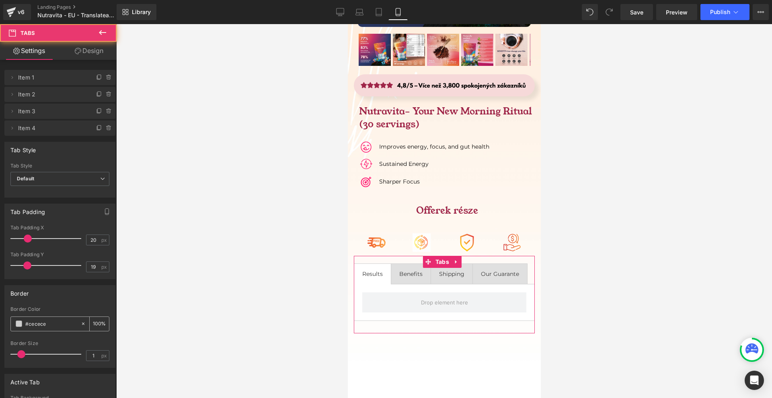
click at [57, 325] on input "#cecece" at bounding box center [50, 324] width 51 height 9
paste input "f6d9d9"
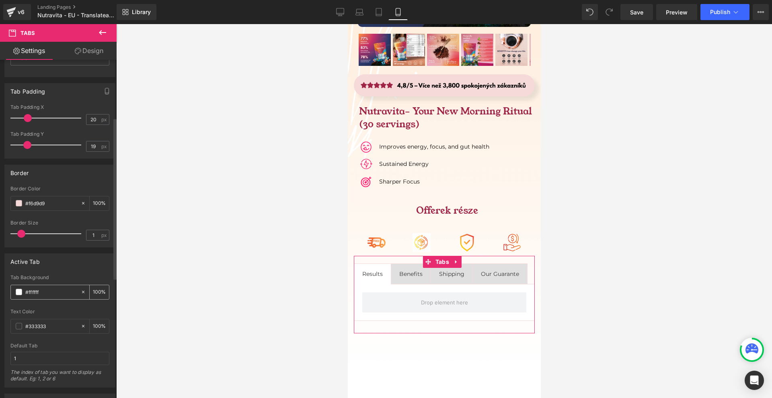
type input "#f6d9d9"
drag, startPoint x: 57, startPoint y: 298, endPoint x: 46, endPoint y: 294, distance: 12.0
click at [56, 298] on div "#ffffff" at bounding box center [46, 292] width 70 height 14
click at [46, 294] on input "#ffffff" at bounding box center [50, 292] width 51 height 9
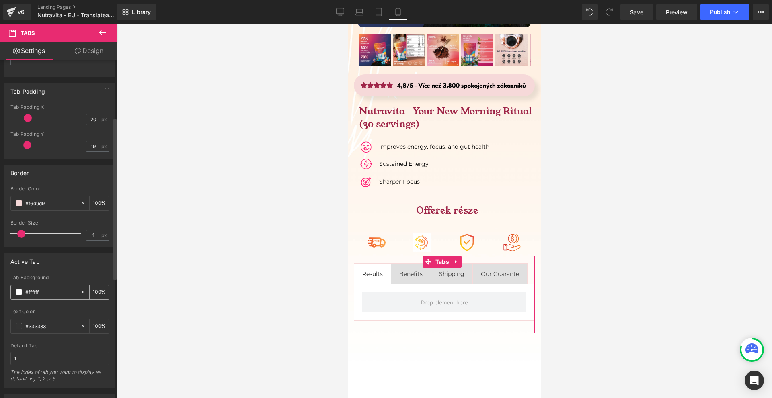
click at [46, 294] on input "#ffffff" at bounding box center [50, 292] width 51 height 9
paste input "6d9d9"
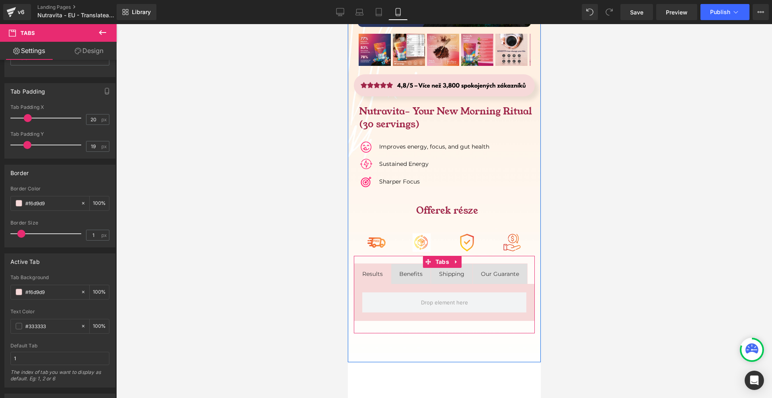
type input "#f6d9d9"
click at [422, 264] on span "Benefits Text Block" at bounding box center [410, 274] width 39 height 20
click at [386, 264] on span "Results Text Block" at bounding box center [372, 274] width 37 height 20
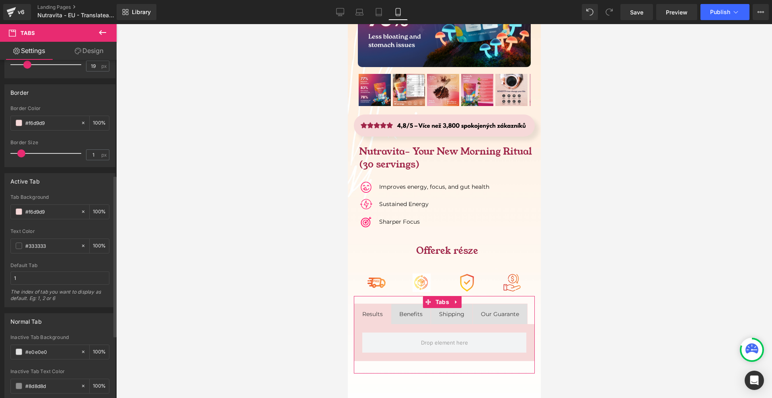
scroll to position [281, 0]
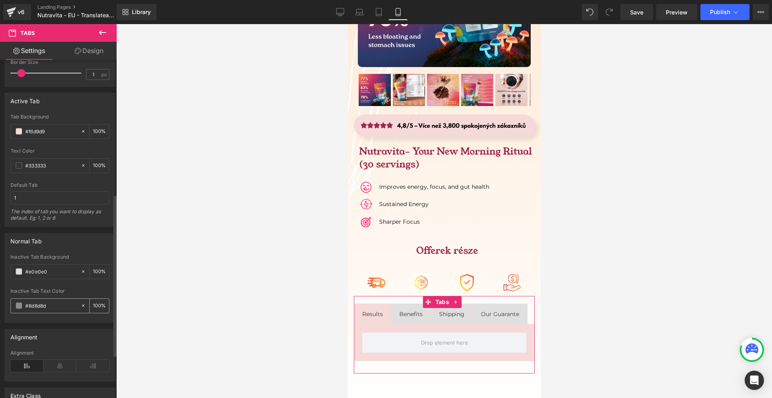
click at [20, 305] on span at bounding box center [19, 306] width 6 height 6
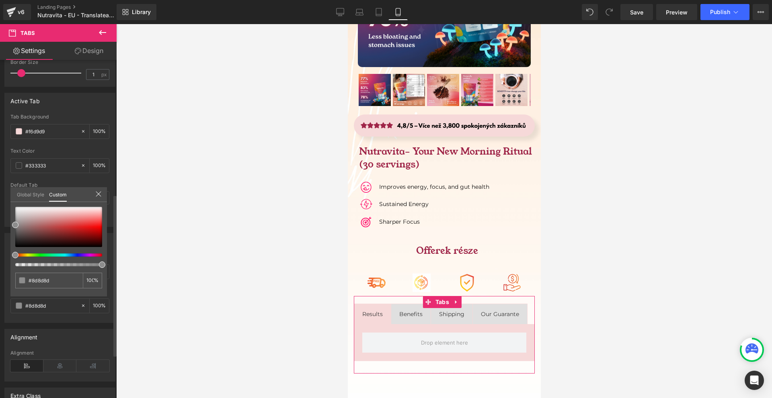
drag, startPoint x: 14, startPoint y: 222, endPoint x: 47, endPoint y: 221, distance: 33.4
click at [47, 221] on div "#8d8d8d 100 %" at bounding box center [58, 252] width 96 height 90
drag, startPoint x: 16, startPoint y: 226, endPoint x: 4, endPoint y: 226, distance: 12.1
click at [4, 227] on div "Normal Tab #e0e0e0 Inactive Tab Background #e0e0e0 100 % #8d8d8d Inactive Tab T…" at bounding box center [60, 275] width 120 height 96
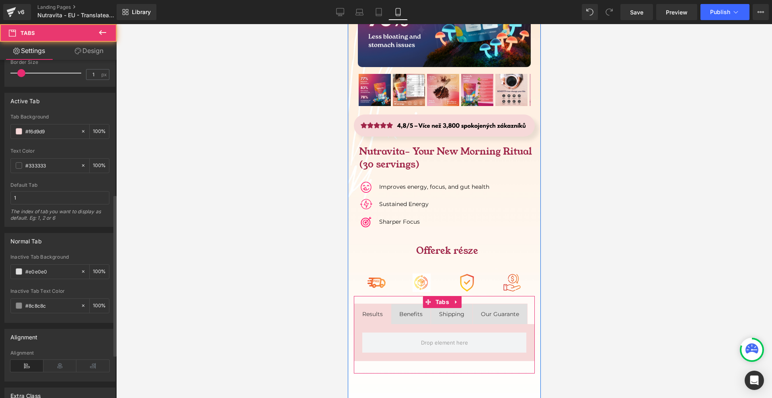
click at [420, 304] on span "Benefits Text Block" at bounding box center [410, 314] width 39 height 20
click at [387, 304] on span "Results Text Block" at bounding box center [372, 314] width 37 height 20
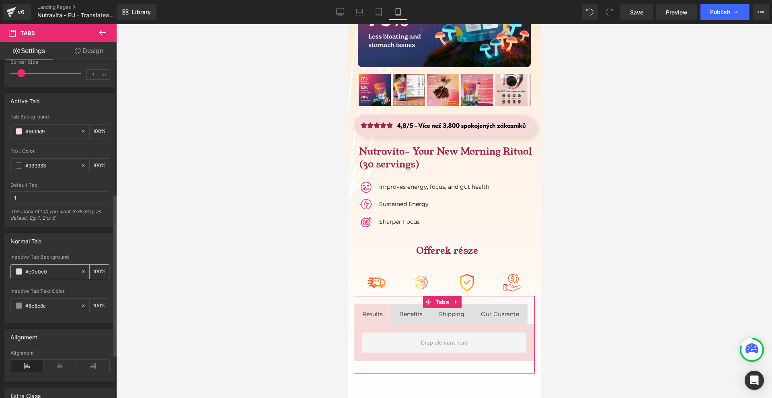
click at [17, 272] on span at bounding box center [19, 272] width 6 height 6
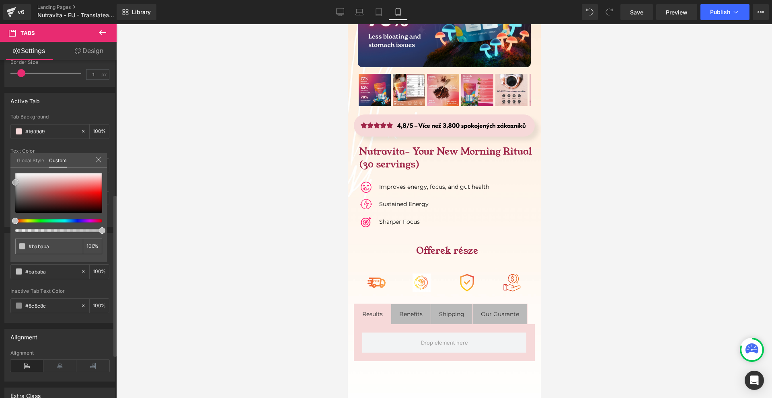
drag, startPoint x: 13, startPoint y: 178, endPoint x: 13, endPoint y: 183, distance: 4.8
click at [13, 183] on span at bounding box center [15, 182] width 6 height 6
click at [59, 247] on input "#e0e0e0" at bounding box center [50, 246] width 43 height 8
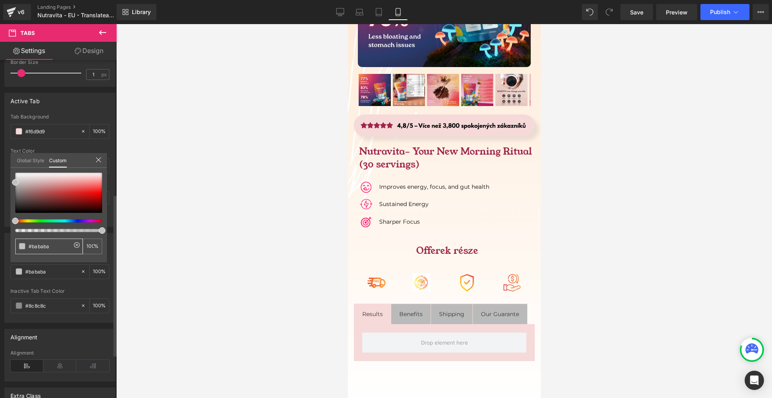
paste input "f6d9d9"
type input "#f6d9d9"
drag, startPoint x: 70, startPoint y: 178, endPoint x: 70, endPoint y: 183, distance: 4.4
click at [70, 183] on span at bounding box center [69, 181] width 6 height 6
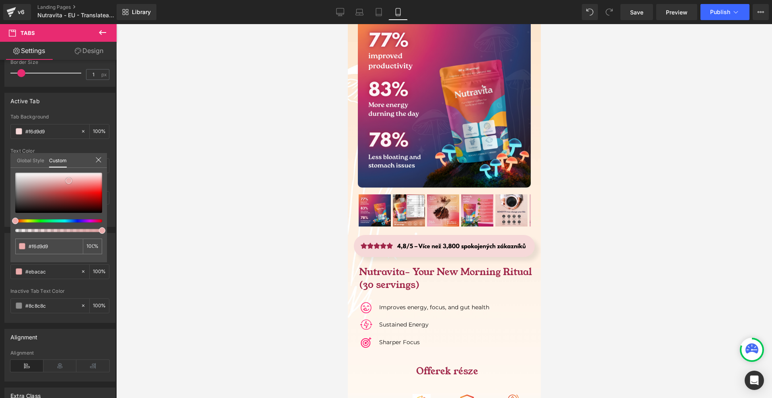
scroll to position [5751, 0]
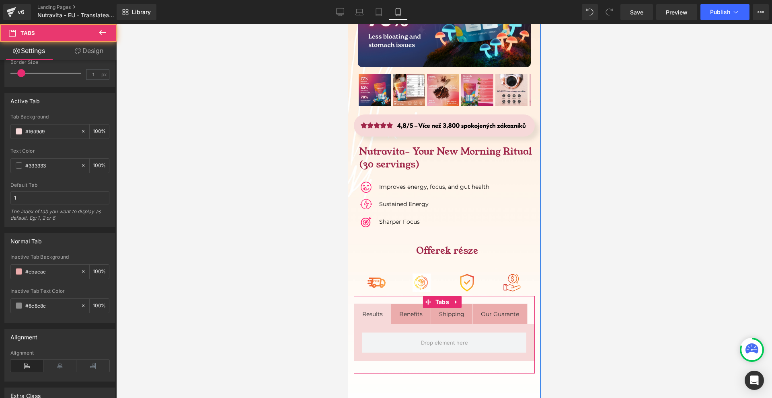
click at [425, 304] on span "Benefits Text Block" at bounding box center [410, 314] width 39 height 20
click at [387, 304] on span "Results Text Block" at bounding box center [372, 314] width 37 height 20
click at [428, 304] on span "Benefits Text Block" at bounding box center [410, 314] width 39 height 20
drag, startPoint x: 451, startPoint y: 256, endPoint x: 468, endPoint y: 258, distance: 17.4
click at [452, 304] on span "Shipping Text Block" at bounding box center [451, 314] width 41 height 20
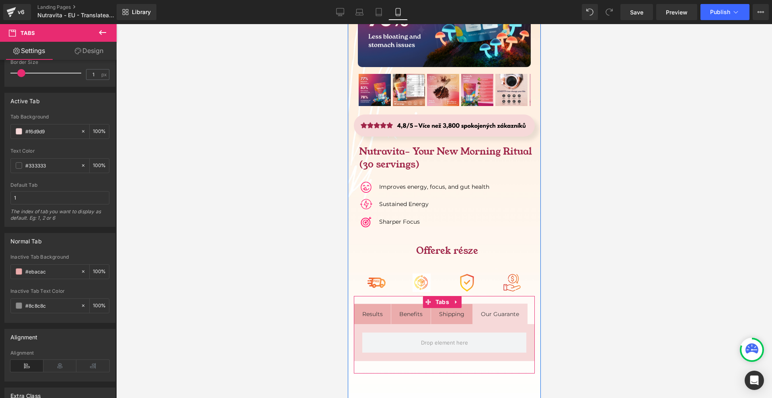
click at [485, 304] on li "Our Guarante Text Block" at bounding box center [499, 314] width 55 height 21
click at [380, 304] on li "Results Text Block" at bounding box center [371, 314] width 37 height 21
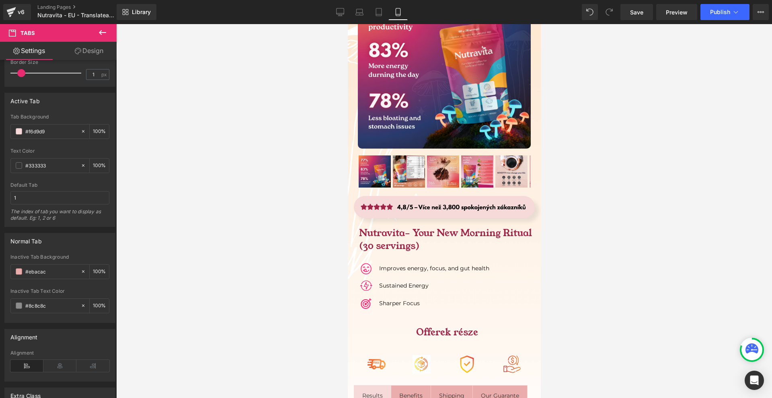
scroll to position [5750, 0]
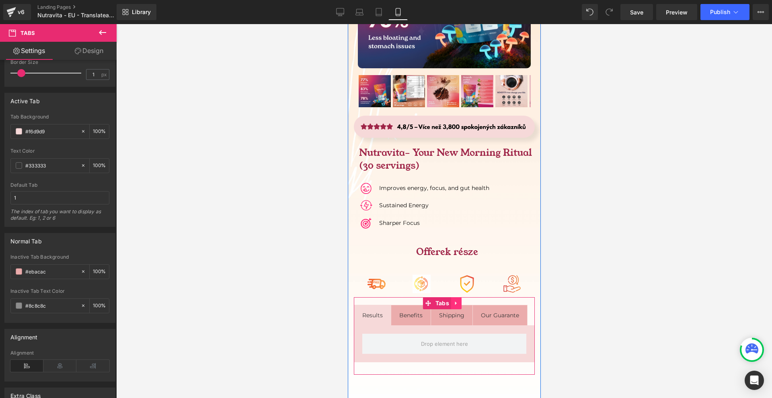
click at [452, 297] on link at bounding box center [456, 303] width 10 height 12
click at [460, 301] on icon at bounding box center [461, 304] width 6 height 6
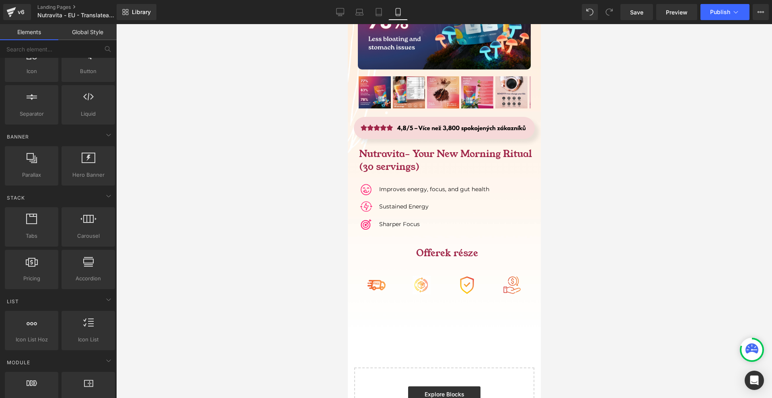
scroll to position [0, 0]
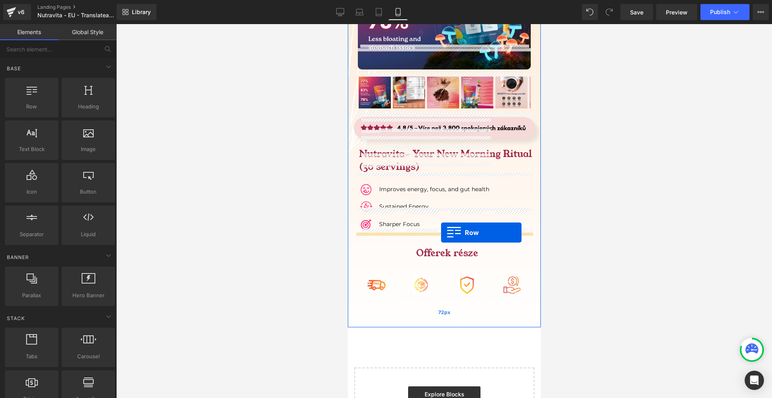
drag, startPoint x: 392, startPoint y: 141, endPoint x: 441, endPoint y: 233, distance: 103.6
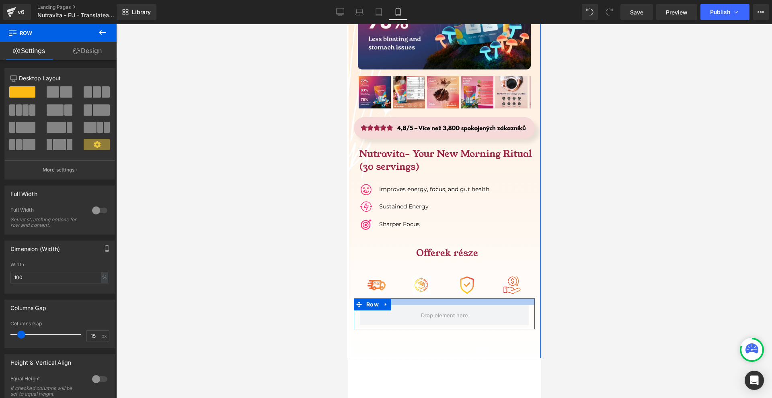
drag, startPoint x: 442, startPoint y: 236, endPoint x: 450, endPoint y: 230, distance: 9.6
click at [450, 230] on div "Sale Off (P) Image" at bounding box center [443, 110] width 193 height 438
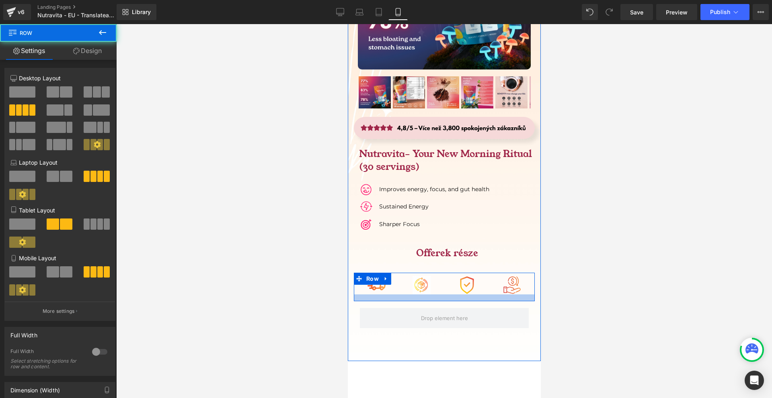
click at [446, 295] on div at bounding box center [443, 298] width 181 height 7
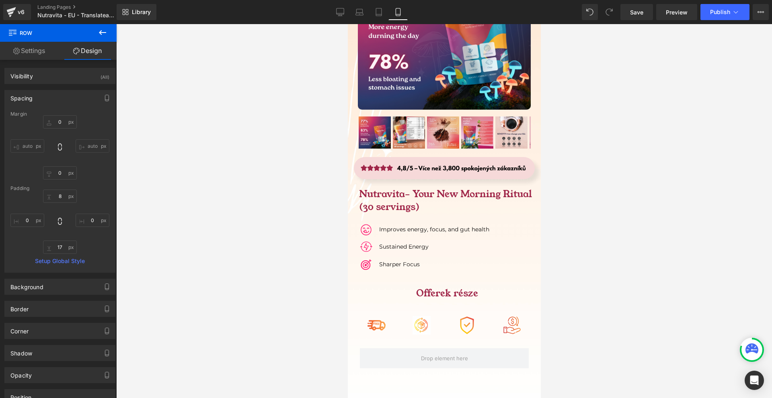
scroll to position [5628, 0]
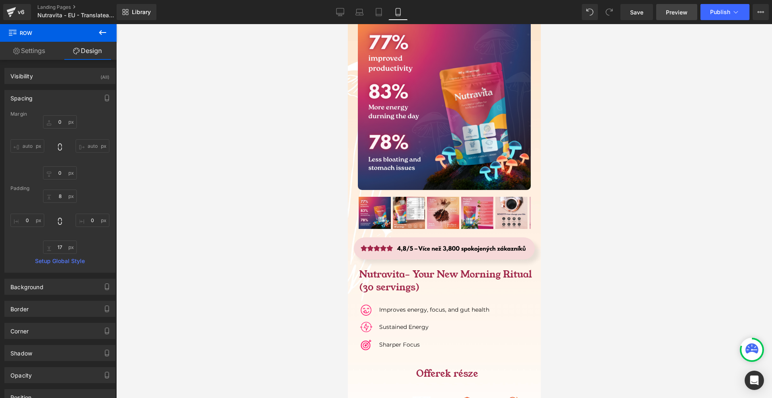
click at [663, 10] on link "Preview" at bounding box center [676, 12] width 41 height 16
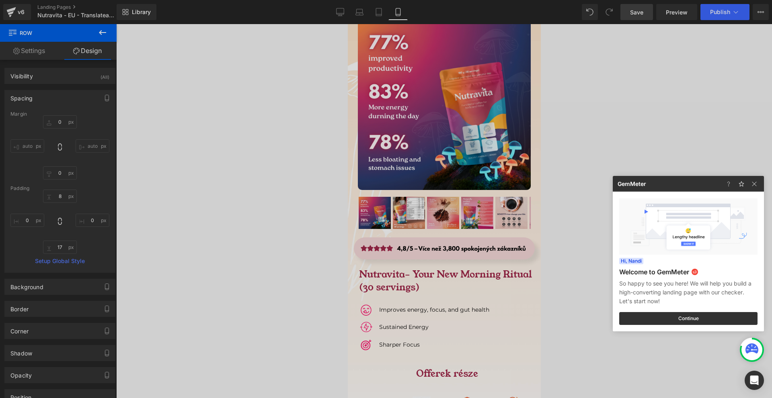
click at [632, 5] on div at bounding box center [386, 199] width 772 height 398
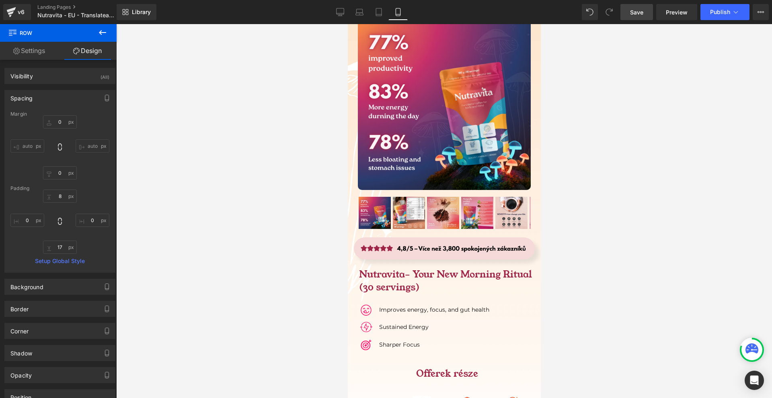
click at [637, 12] on span "Save" at bounding box center [636, 12] width 13 height 8
